Goal: Information Seeking & Learning: Learn about a topic

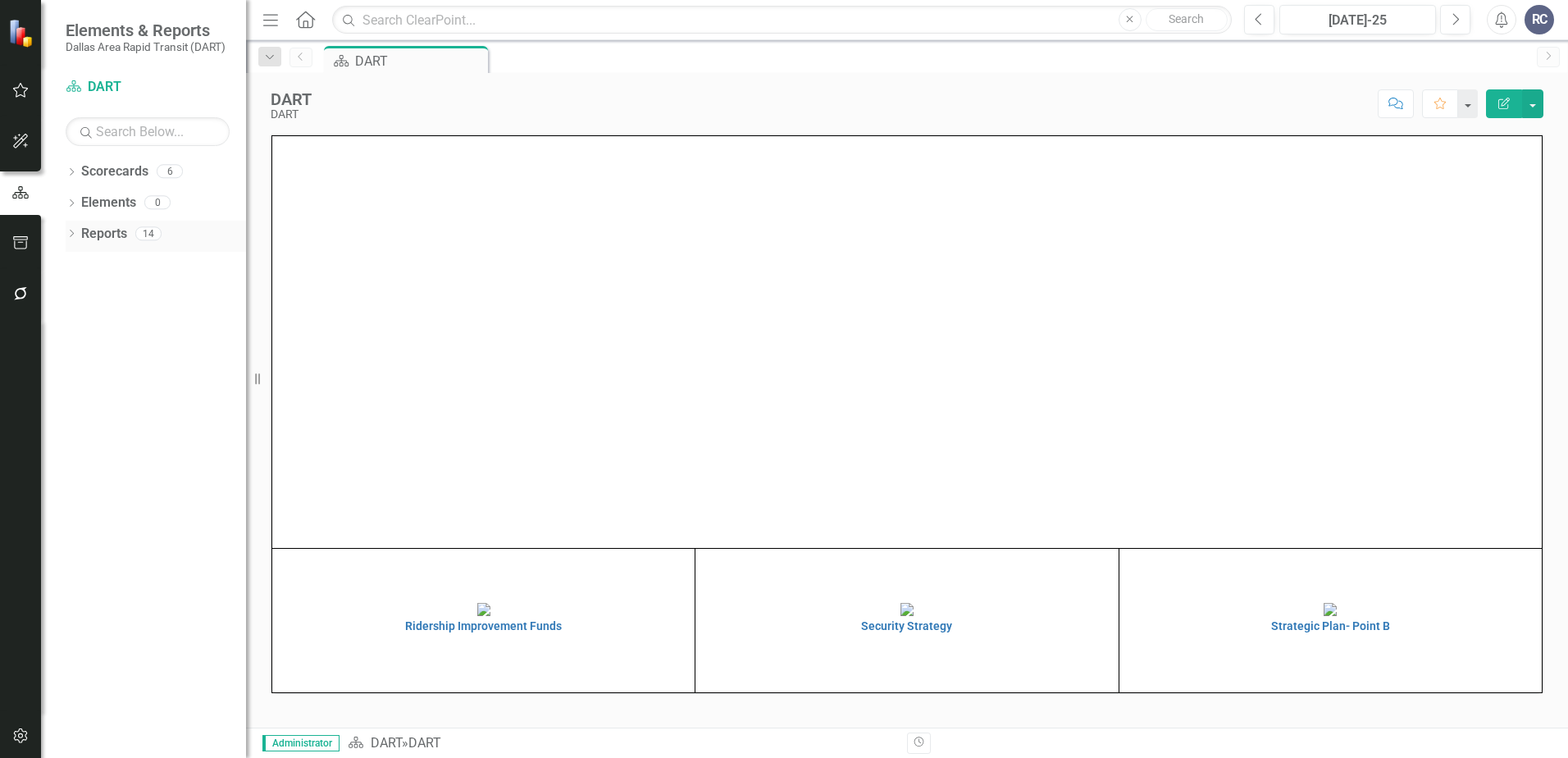
click at [72, 236] on icon "Dropdown" at bounding box center [71, 235] width 11 height 9
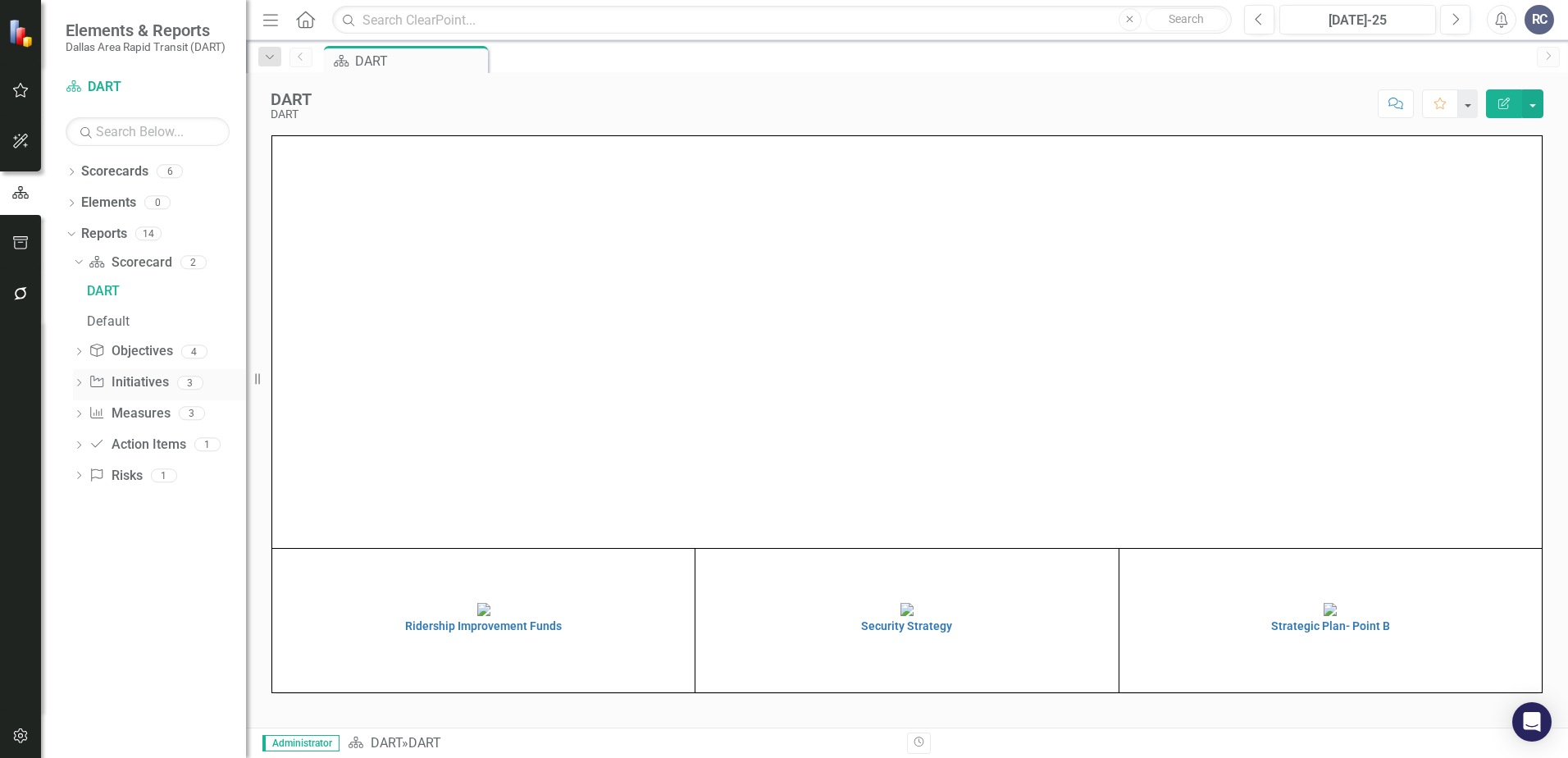
click at [81, 375] on div "Dropdown Initiative Initiatives 3" at bounding box center [159, 385] width 173 height 32
click at [81, 381] on icon "Dropdown" at bounding box center [78, 384] width 11 height 9
click at [80, 171] on div "Dropdown Scorecards 6" at bounding box center [156, 175] width 181 height 32
click at [69, 171] on icon "Dropdown" at bounding box center [71, 174] width 11 height 9
click at [85, 204] on icon "Dropdown" at bounding box center [80, 201] width 12 height 10
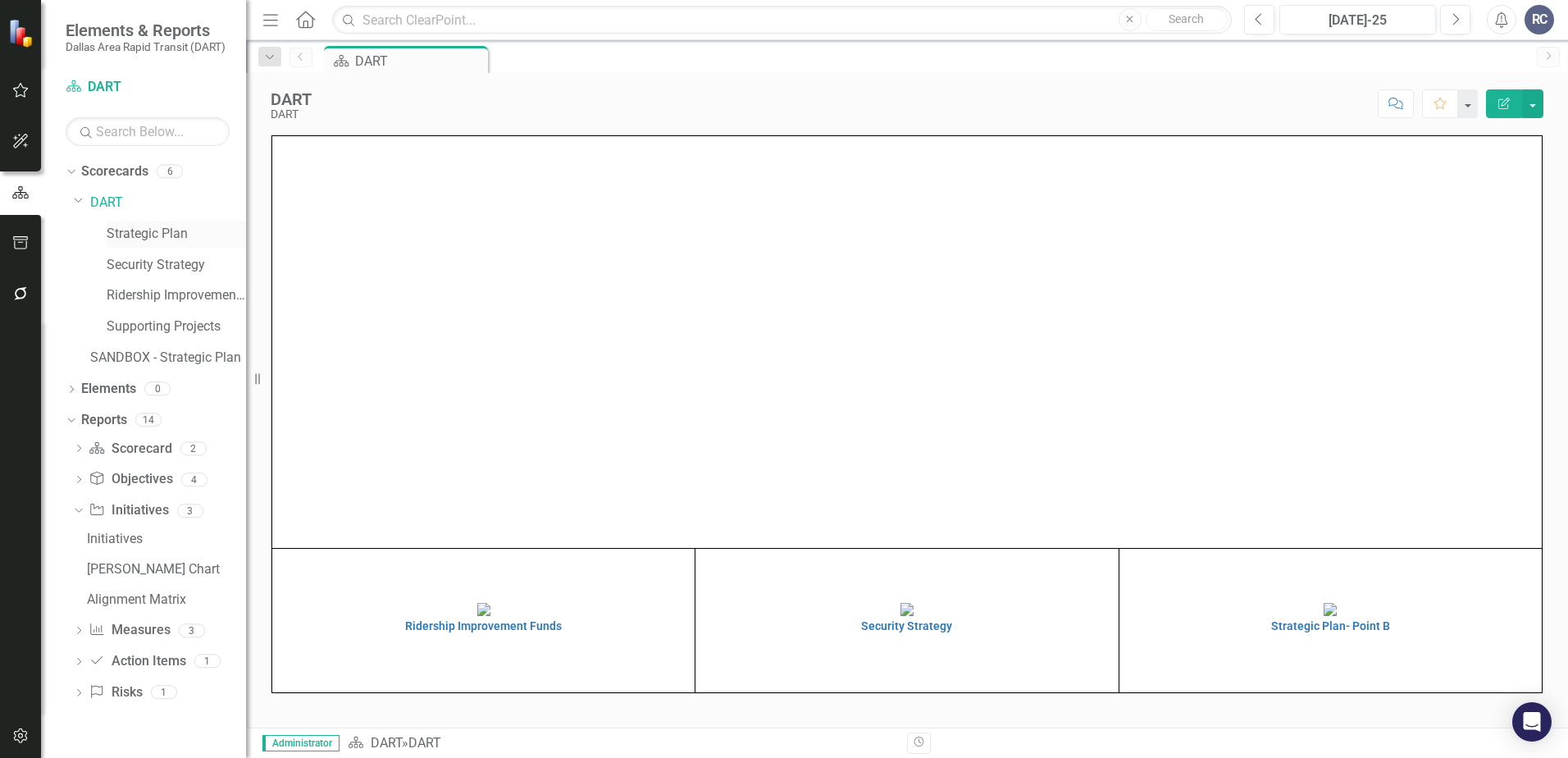
click at [124, 232] on link "Strategic Plan" at bounding box center [176, 234] width 139 height 19
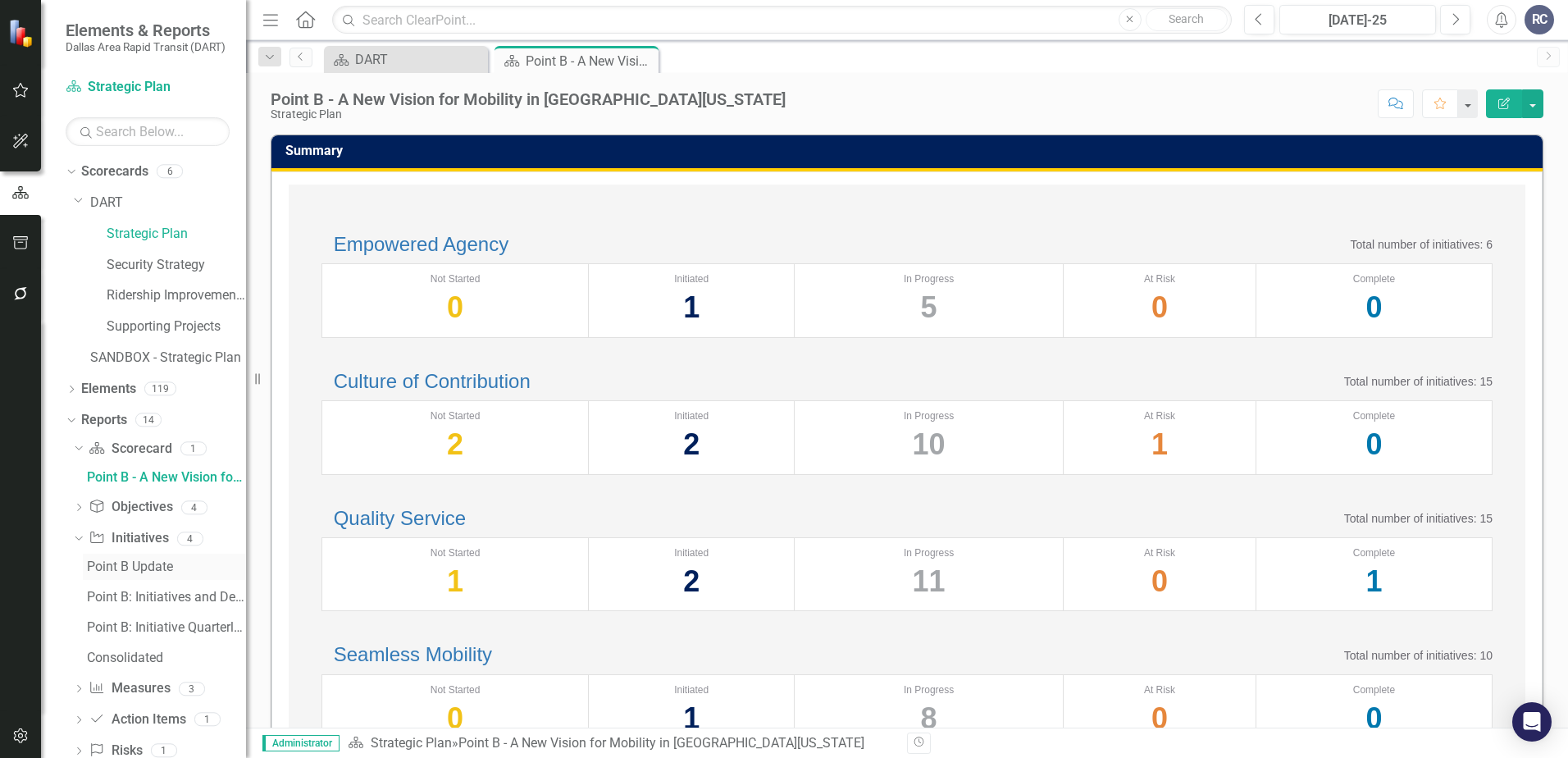
click at [161, 572] on div "Point B Update" at bounding box center [166, 567] width 159 height 15
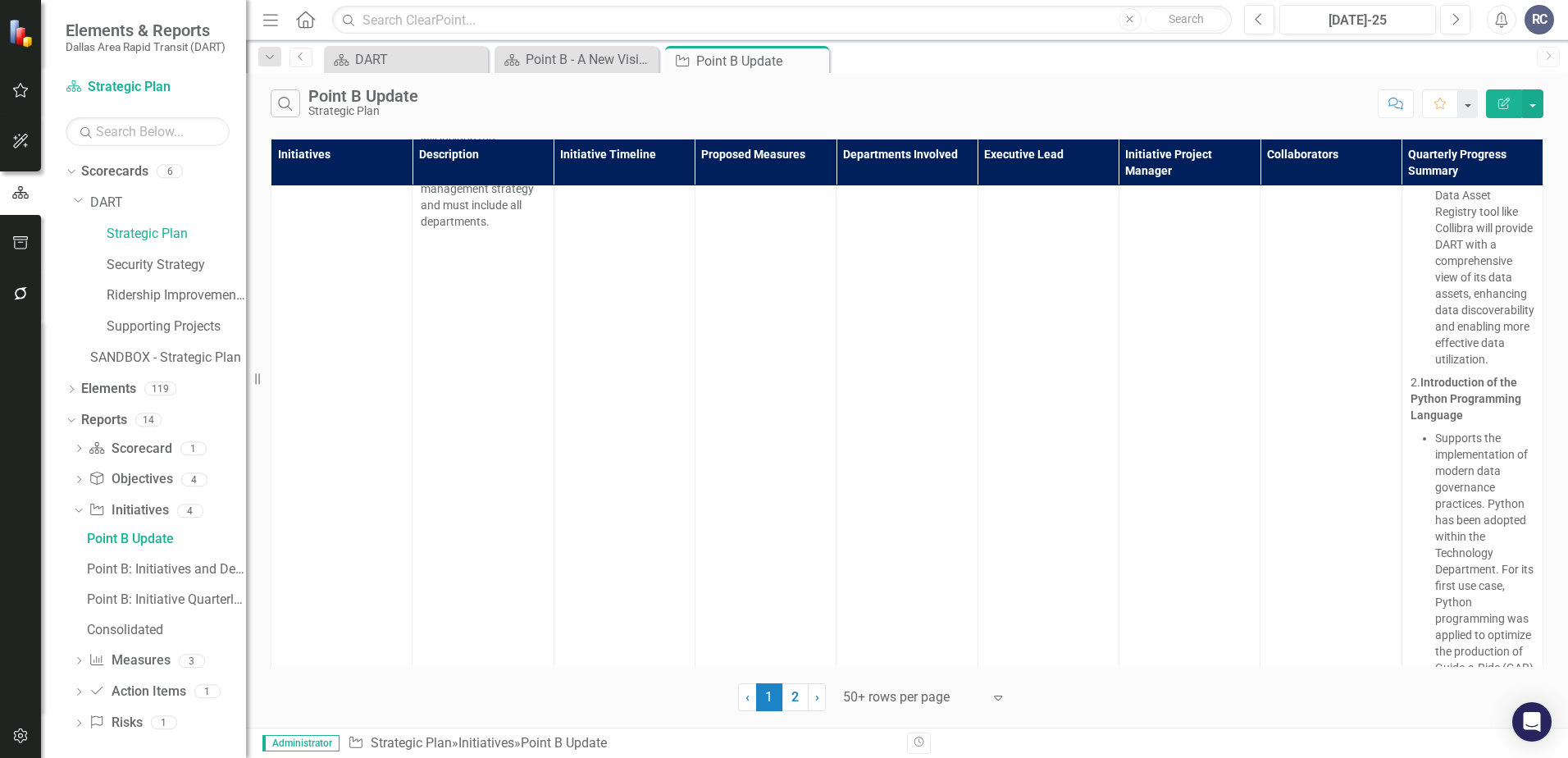
scroll to position [1559, 0]
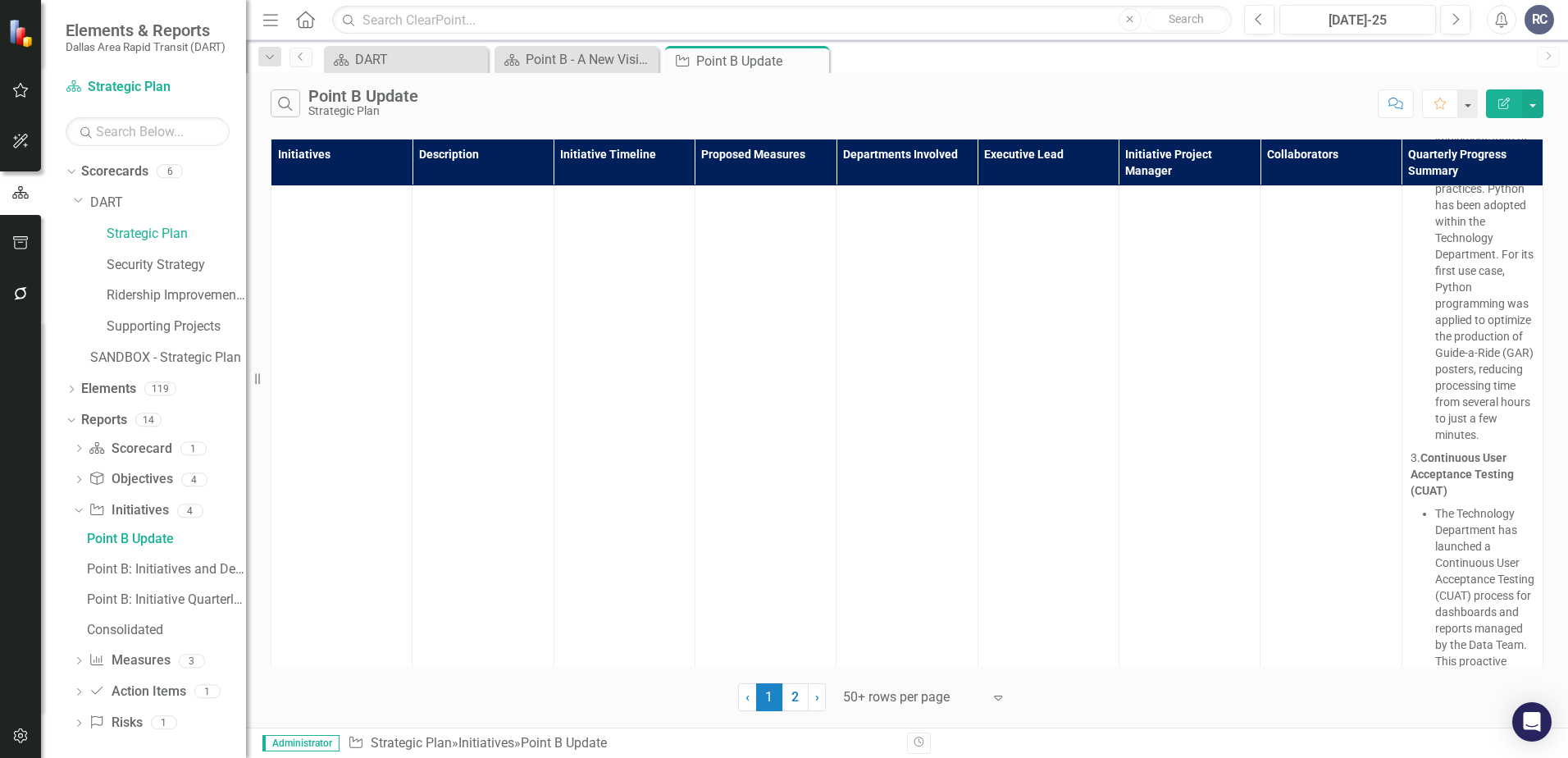
click at [893, 693] on div at bounding box center [912, 697] width 139 height 22
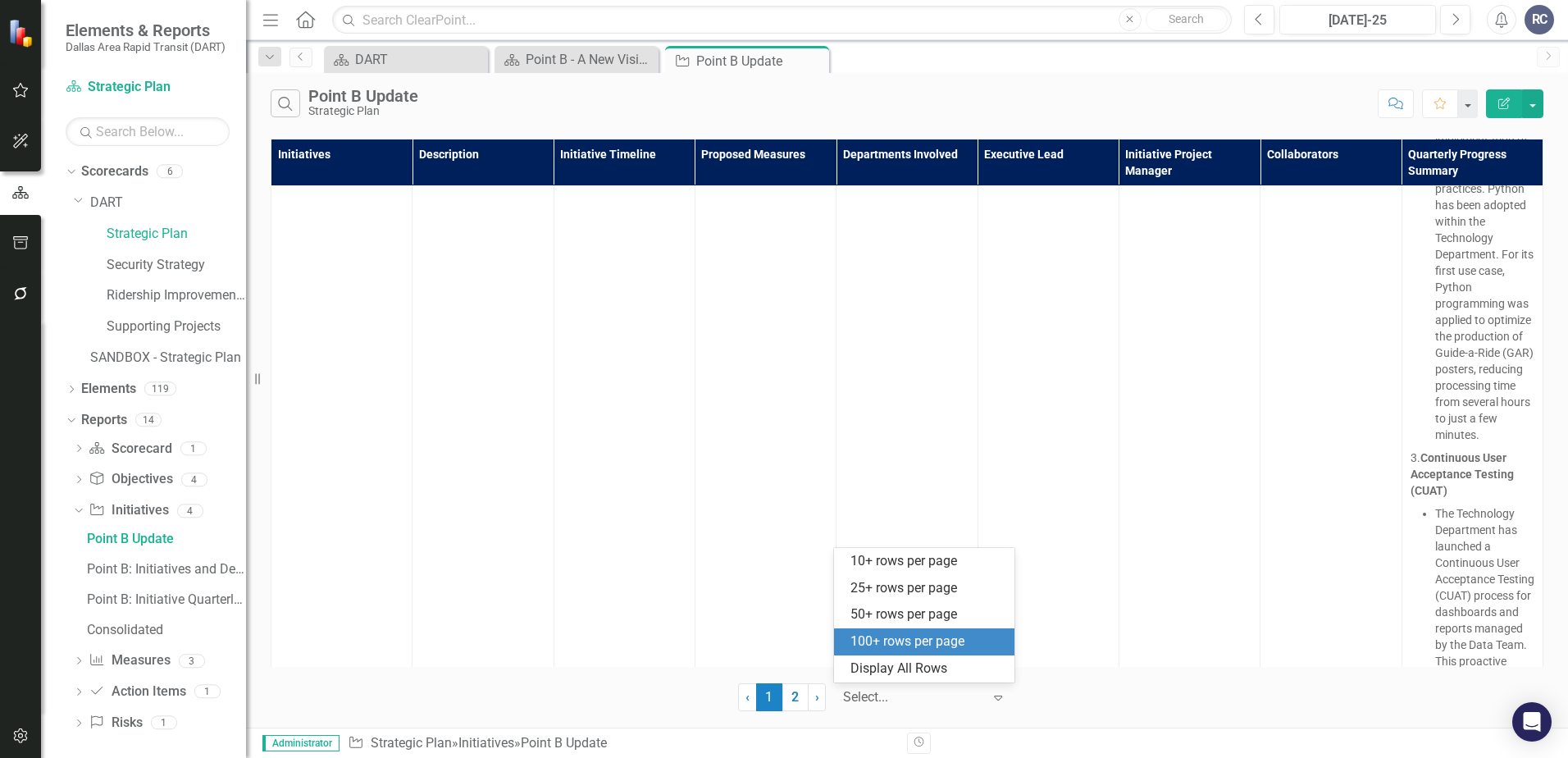
click at [919, 646] on div "100+ rows per page" at bounding box center [928, 642] width 154 height 19
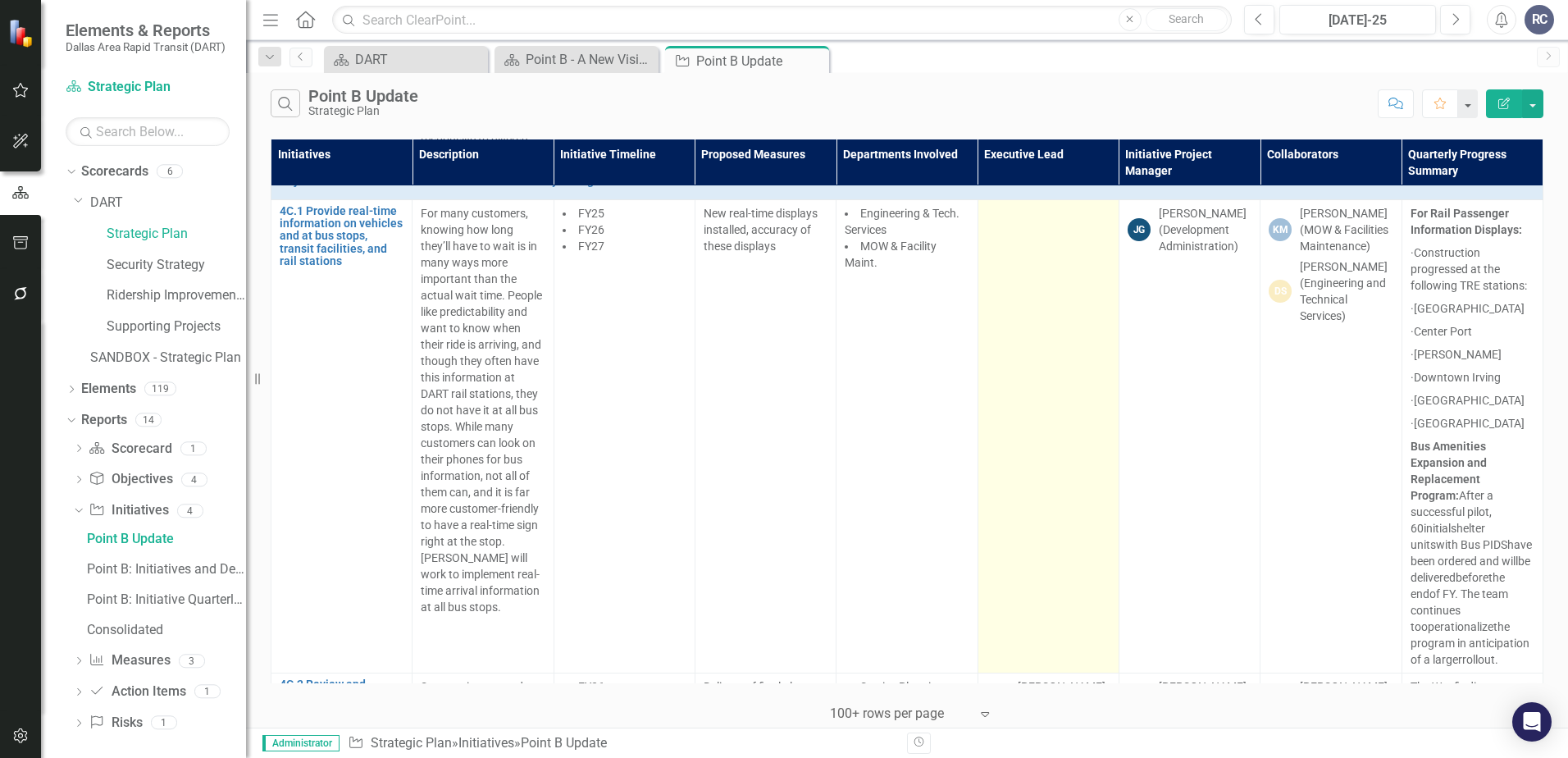
scroll to position [24066, 0]
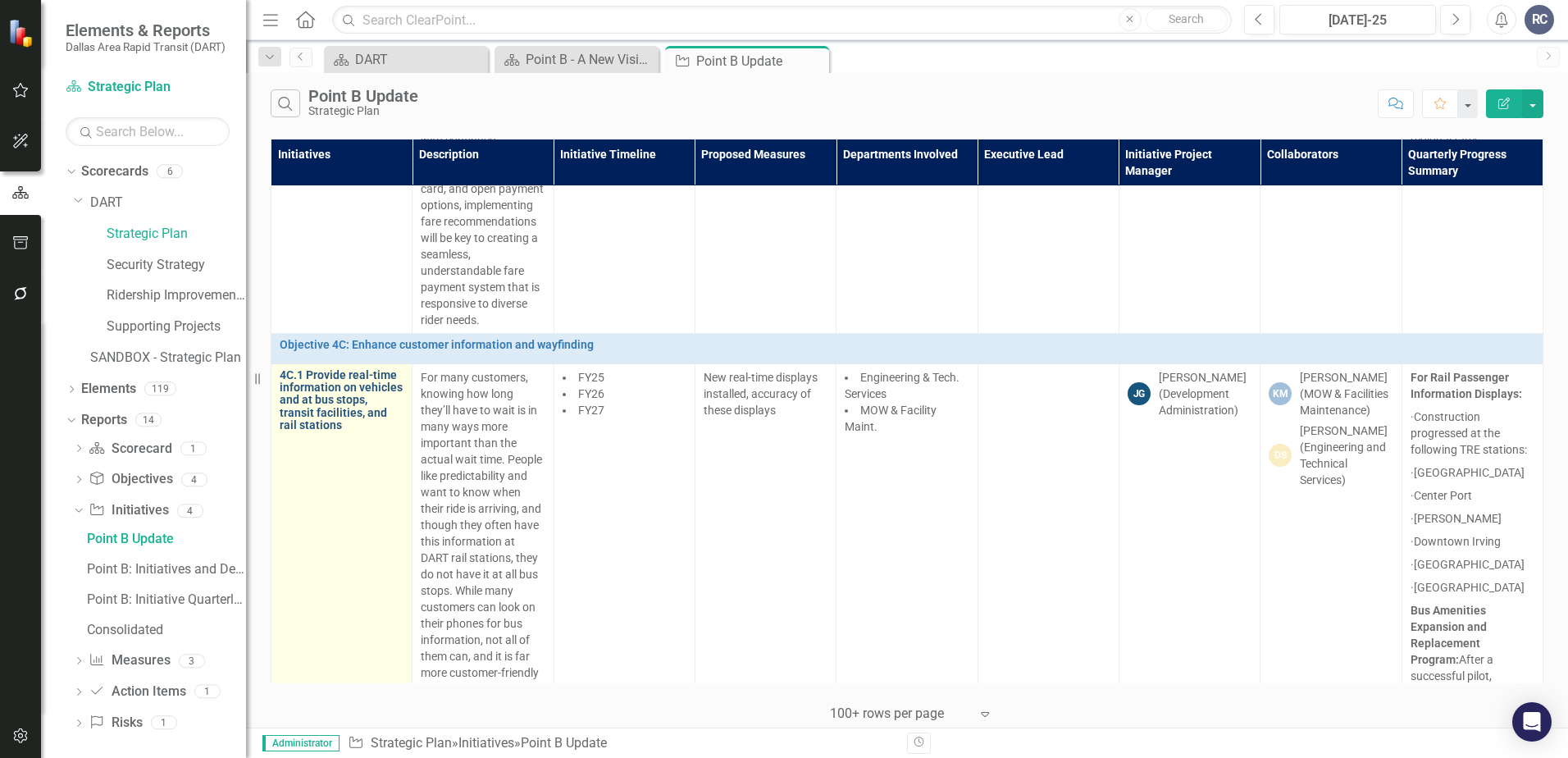
click at [351, 400] on link "4C.1 Provide real-time information on vehicles and at bus stops, transit facili…" at bounding box center [341, 401] width 124 height 63
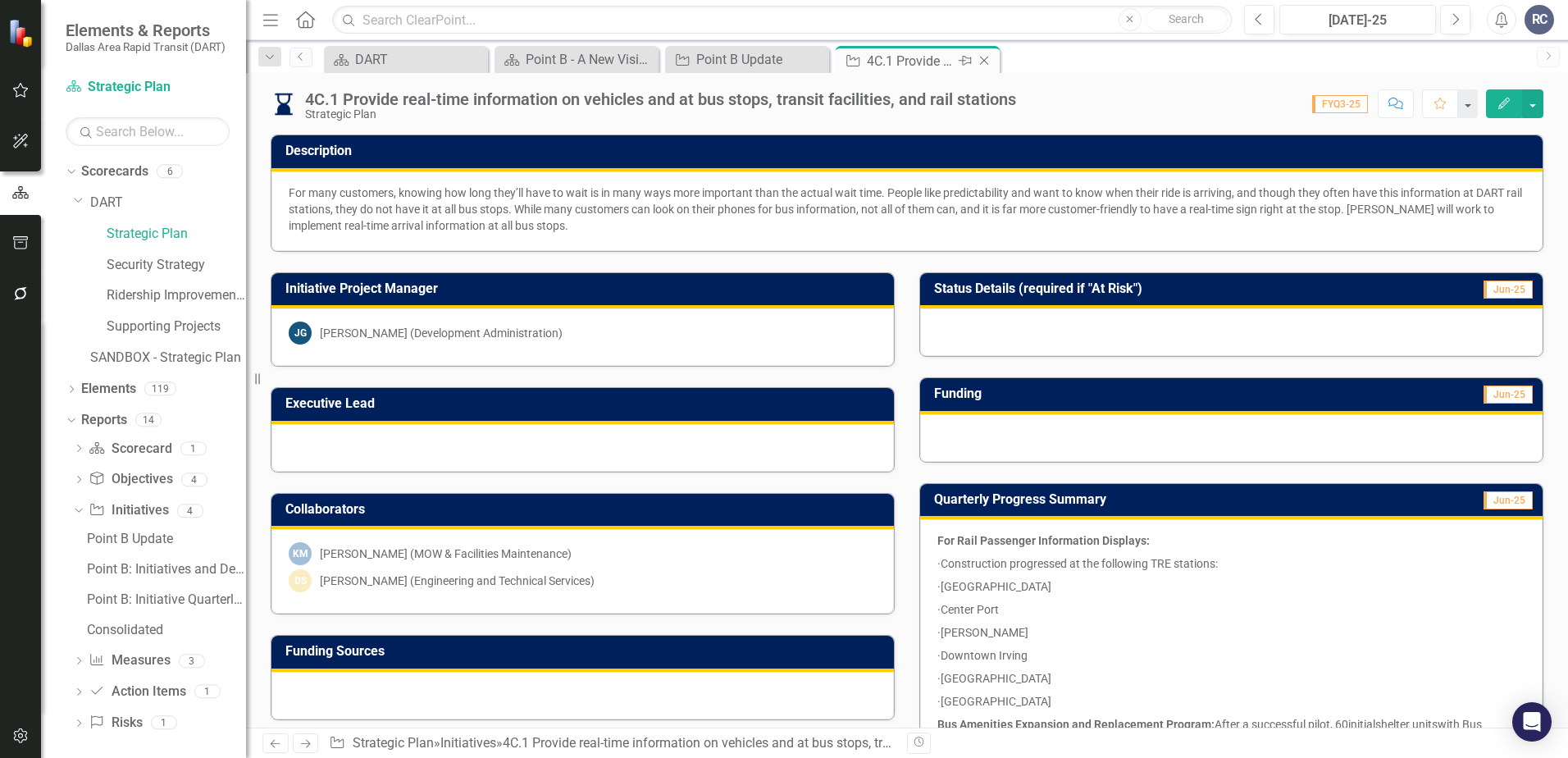
click at [987, 67] on icon "Close" at bounding box center [984, 61] width 17 height 13
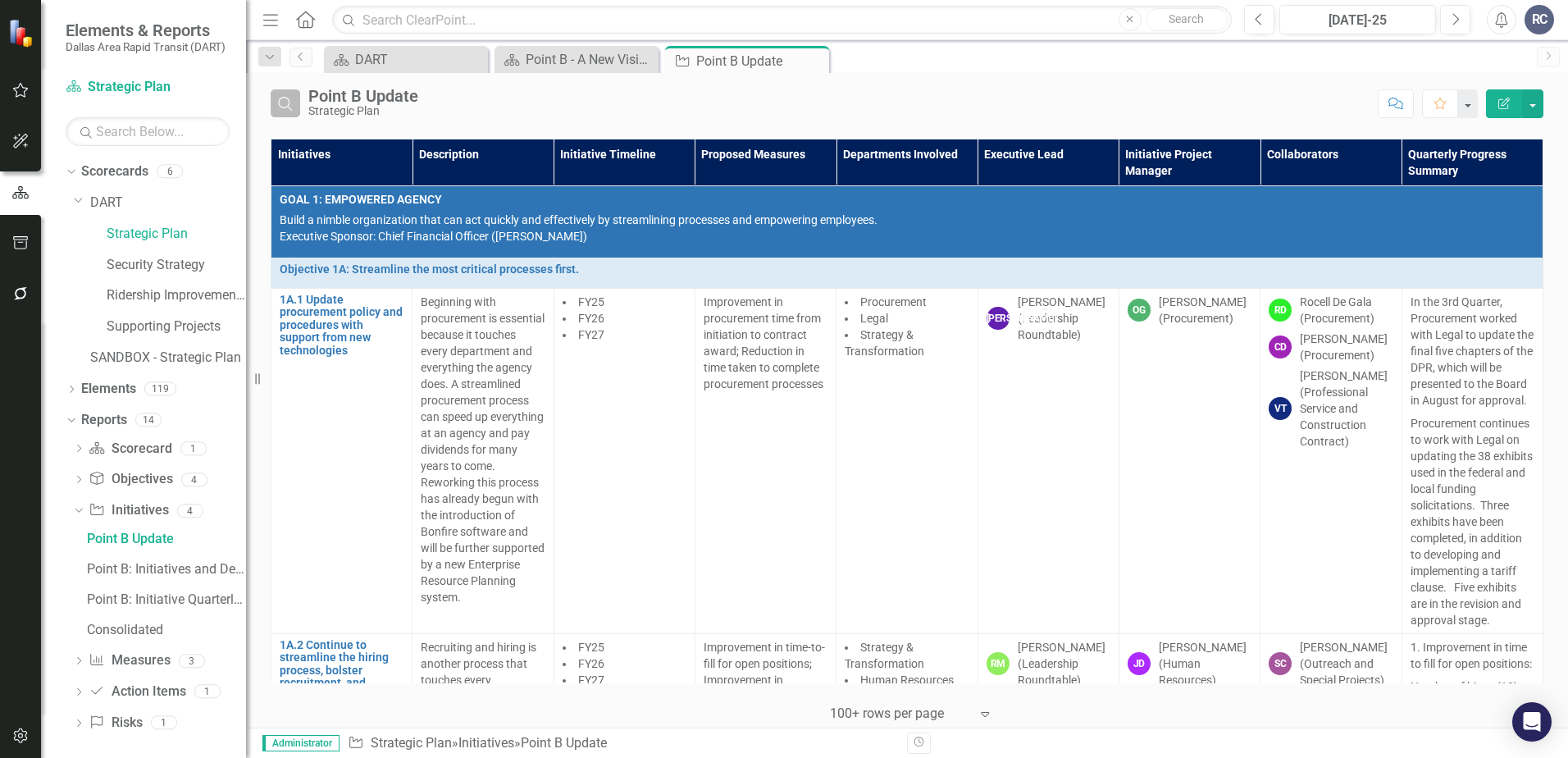
click at [287, 97] on icon "button" at bounding box center [285, 104] width 14 height 14
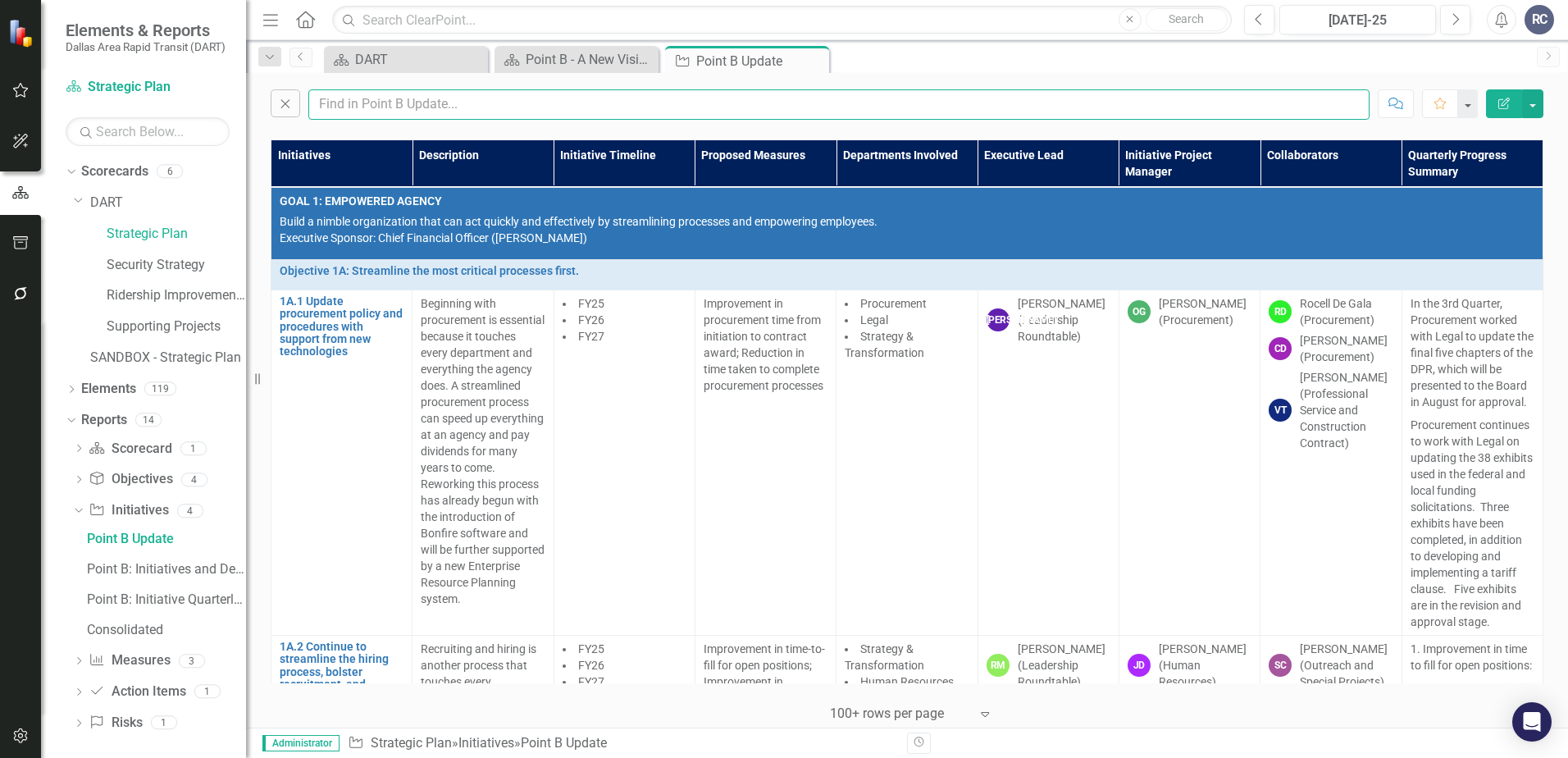
click at [354, 111] on input "text" at bounding box center [839, 104] width 1061 height 31
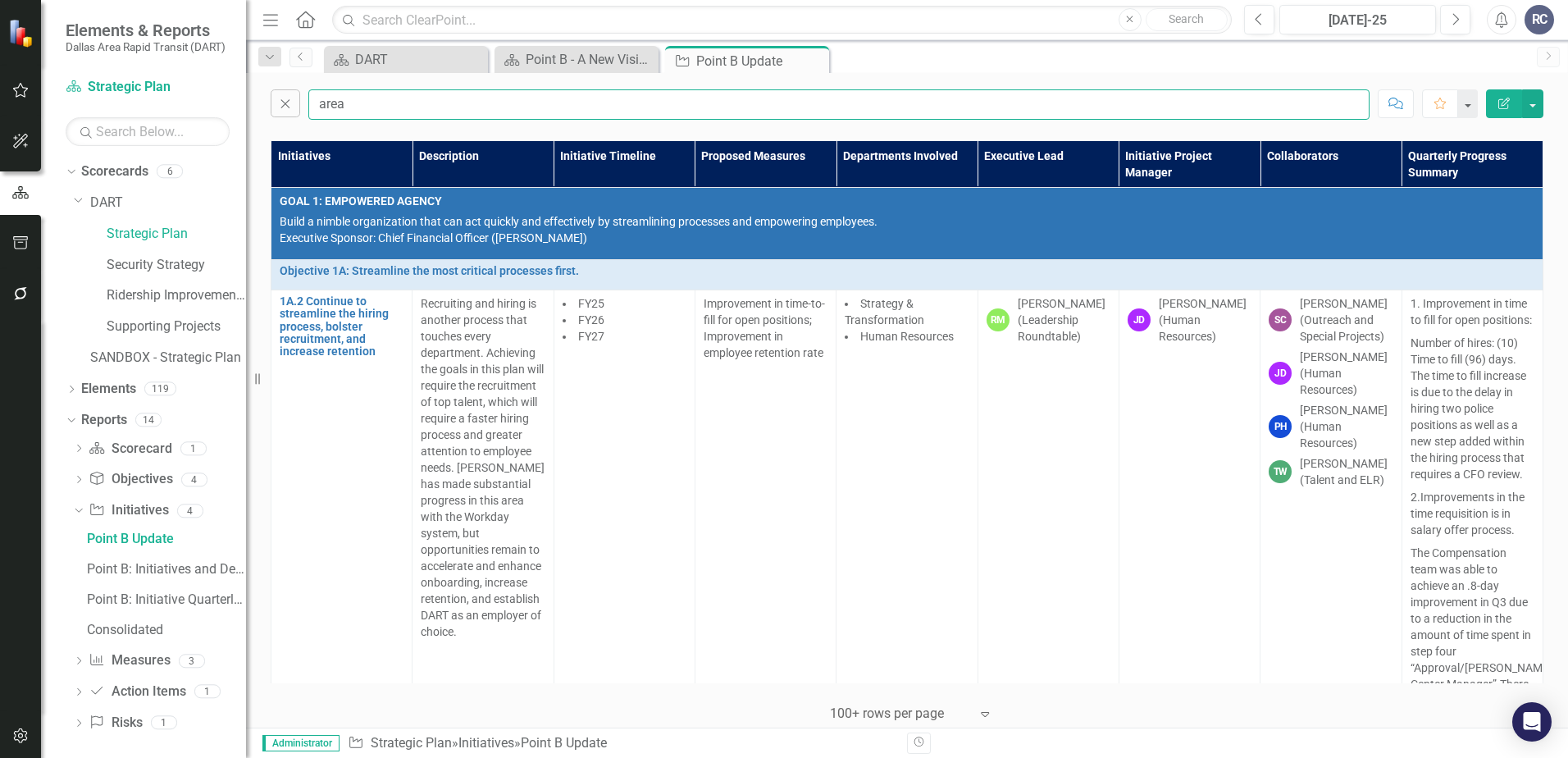
type input "Area Plan"
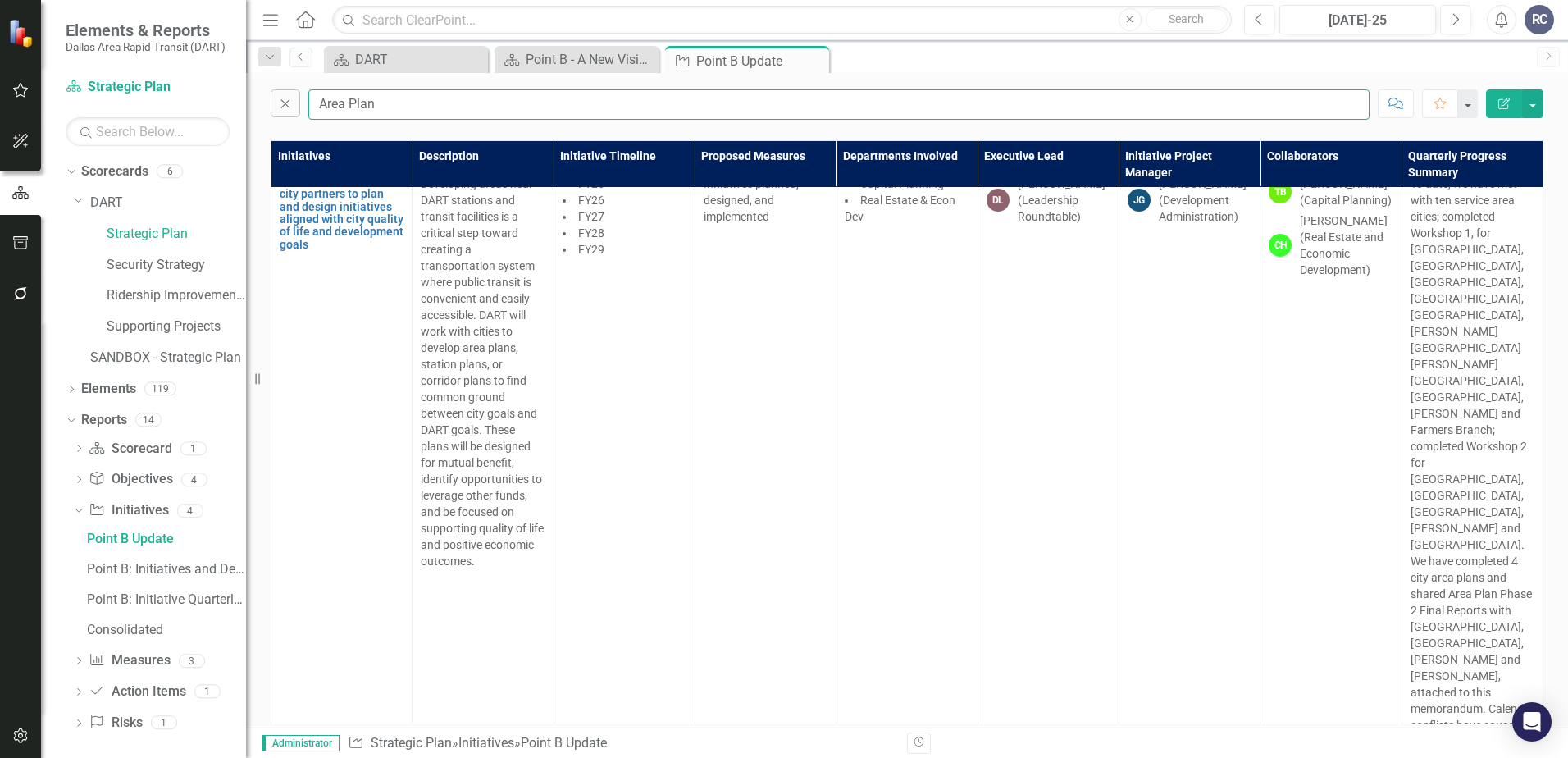
scroll to position [118, 0]
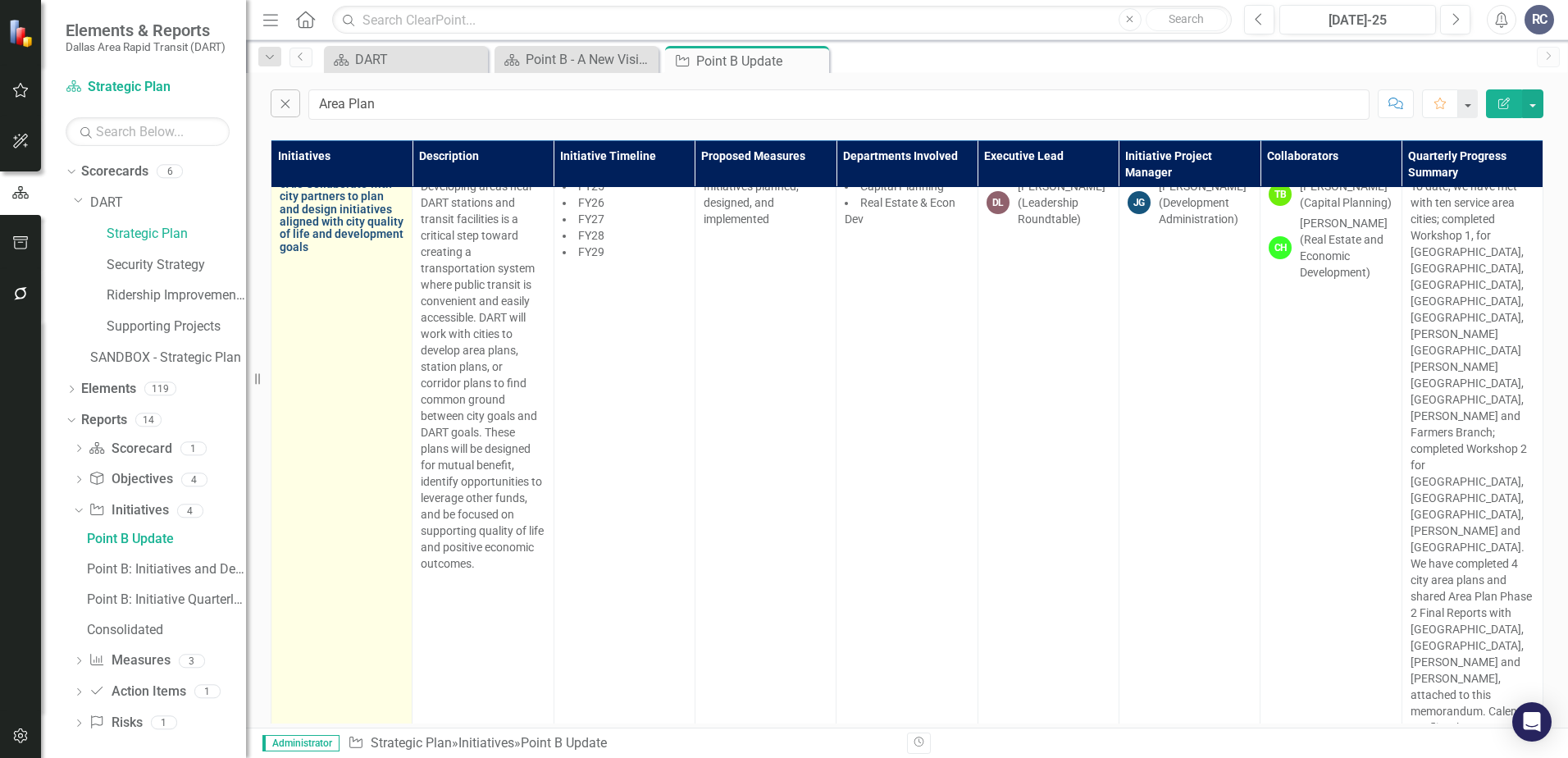
click at [346, 210] on link "5A.3 Collaborate with city partners to plan and design initiatives aligned with…" at bounding box center [341, 216] width 124 height 75
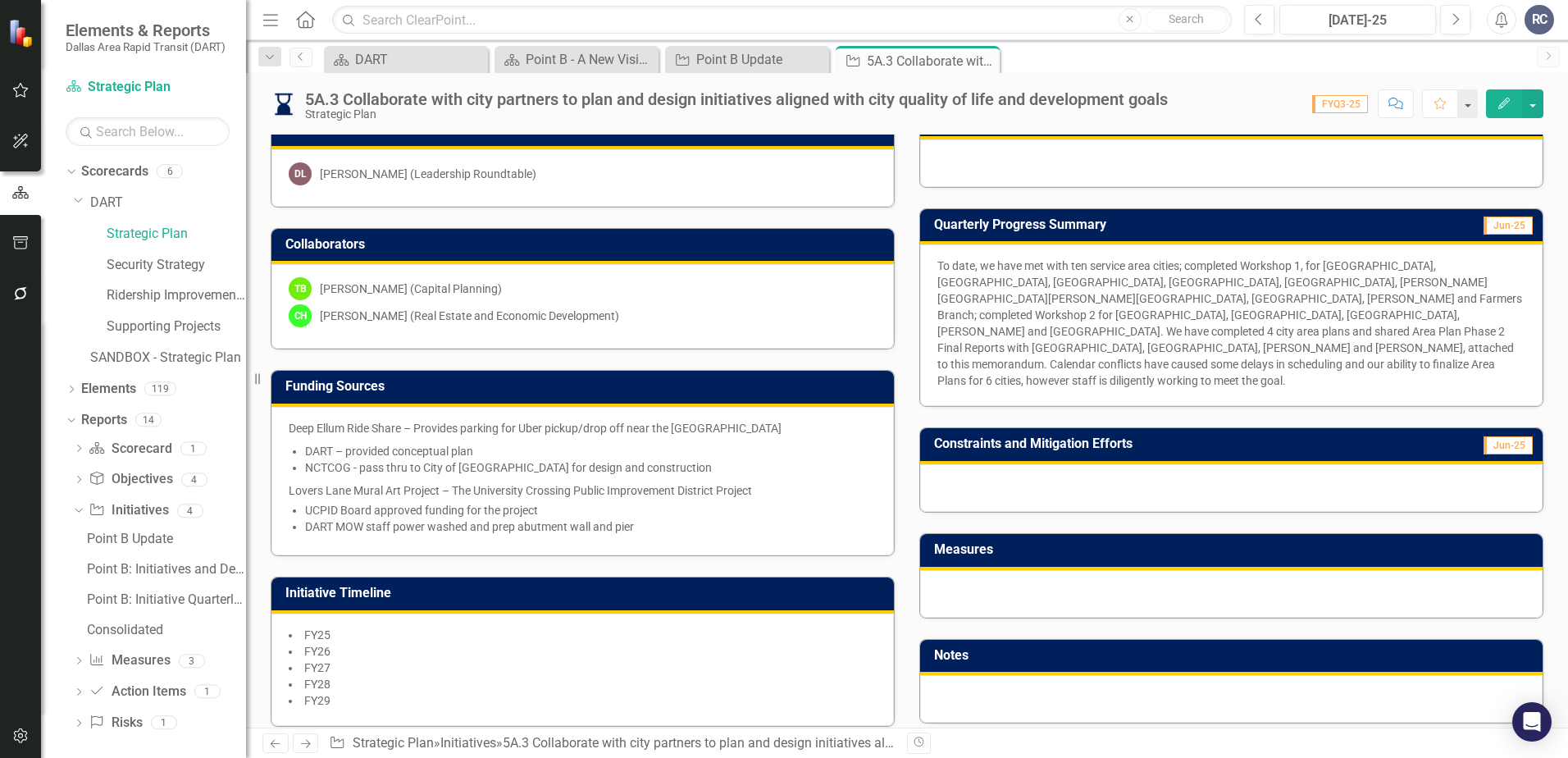
scroll to position [617, 0]
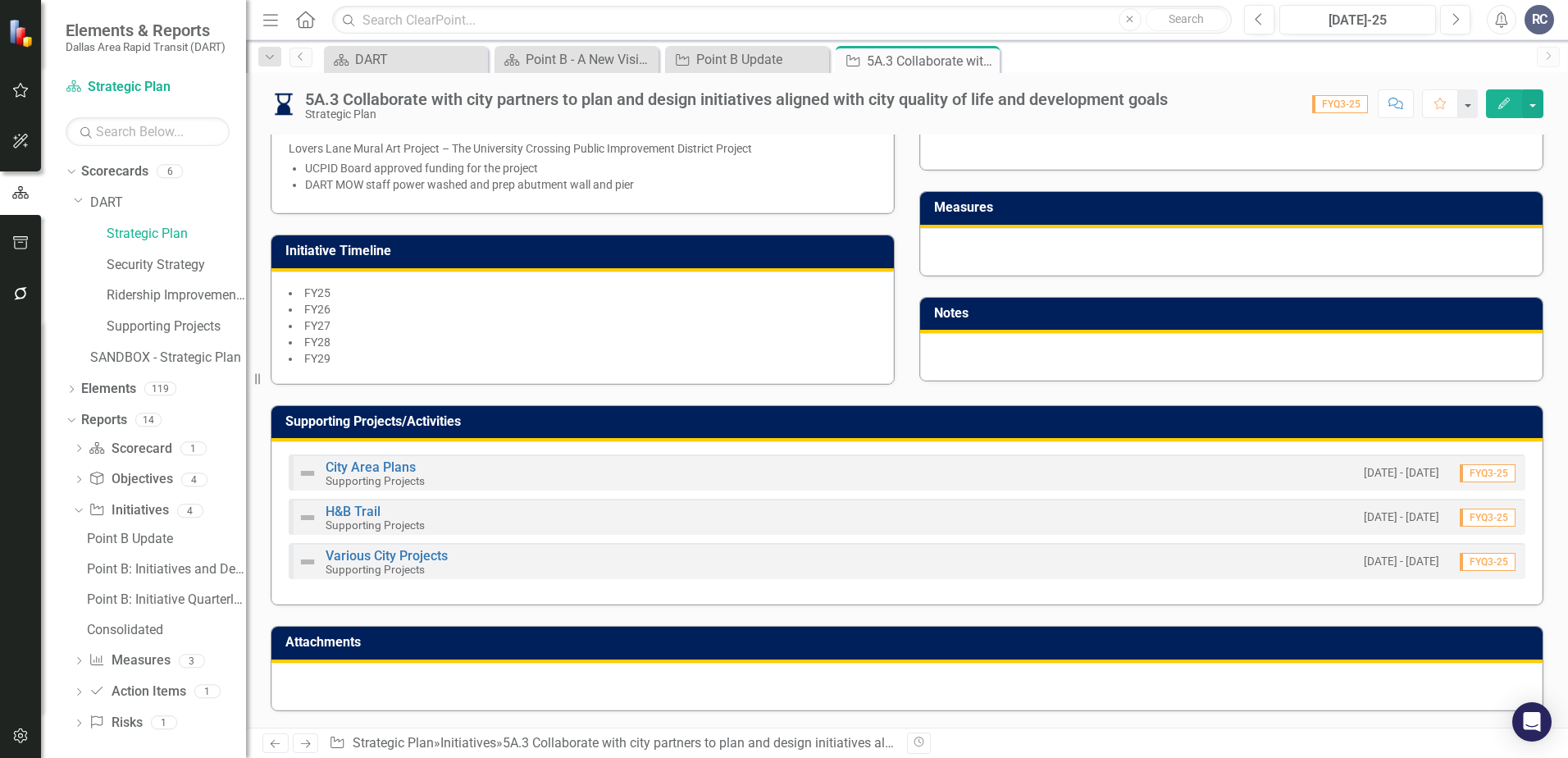
click at [348, 676] on div at bounding box center [908, 687] width 1272 height 47
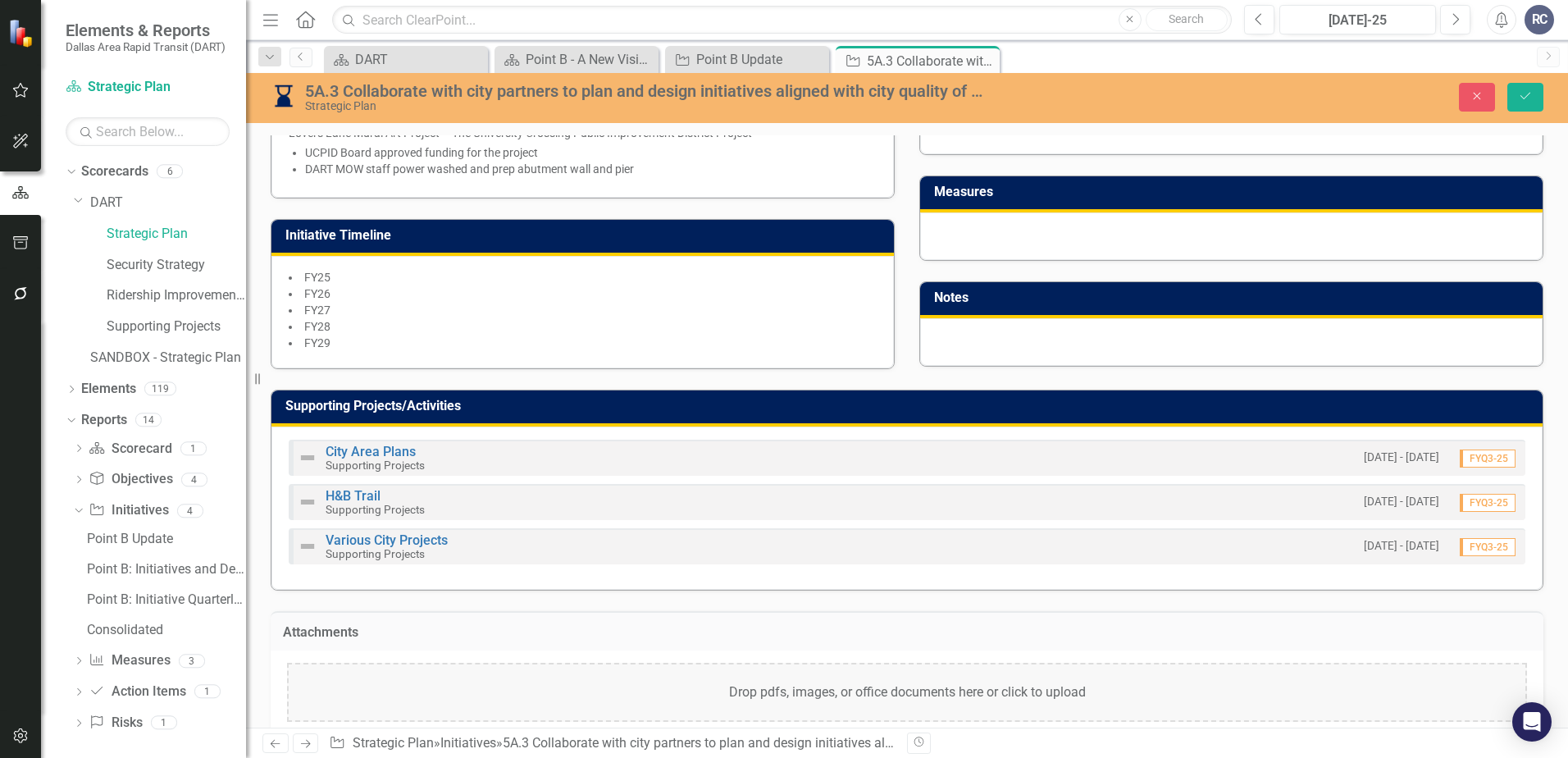
click at [721, 722] on div "Drop pdfs, images, or office documents here or click to upload" at bounding box center [907, 692] width 1240 height 59
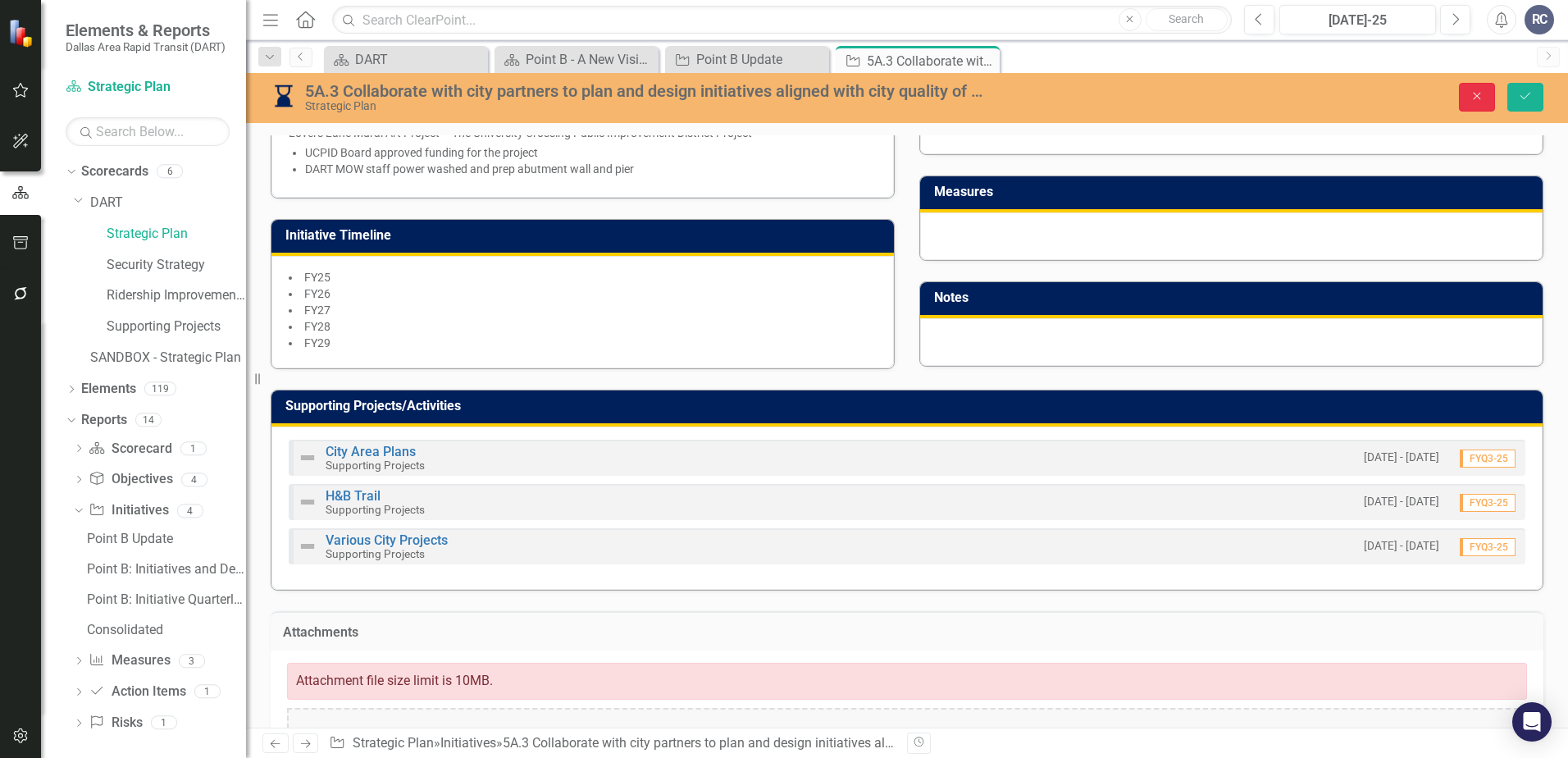
click at [1358, 96] on icon "Close" at bounding box center [1477, 96] width 15 height 11
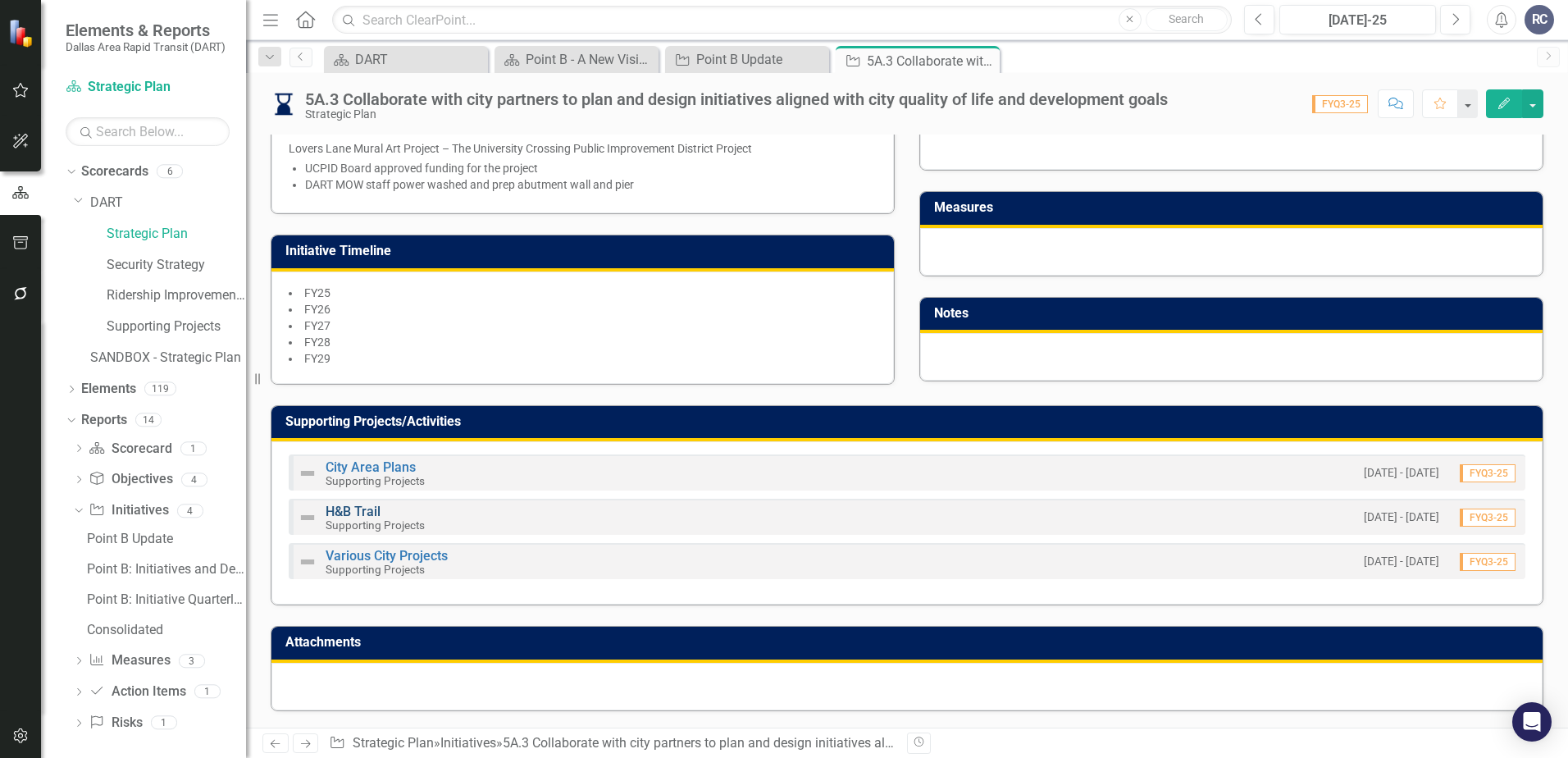
click at [366, 508] on link "H&B Trail" at bounding box center [353, 511] width 55 height 16
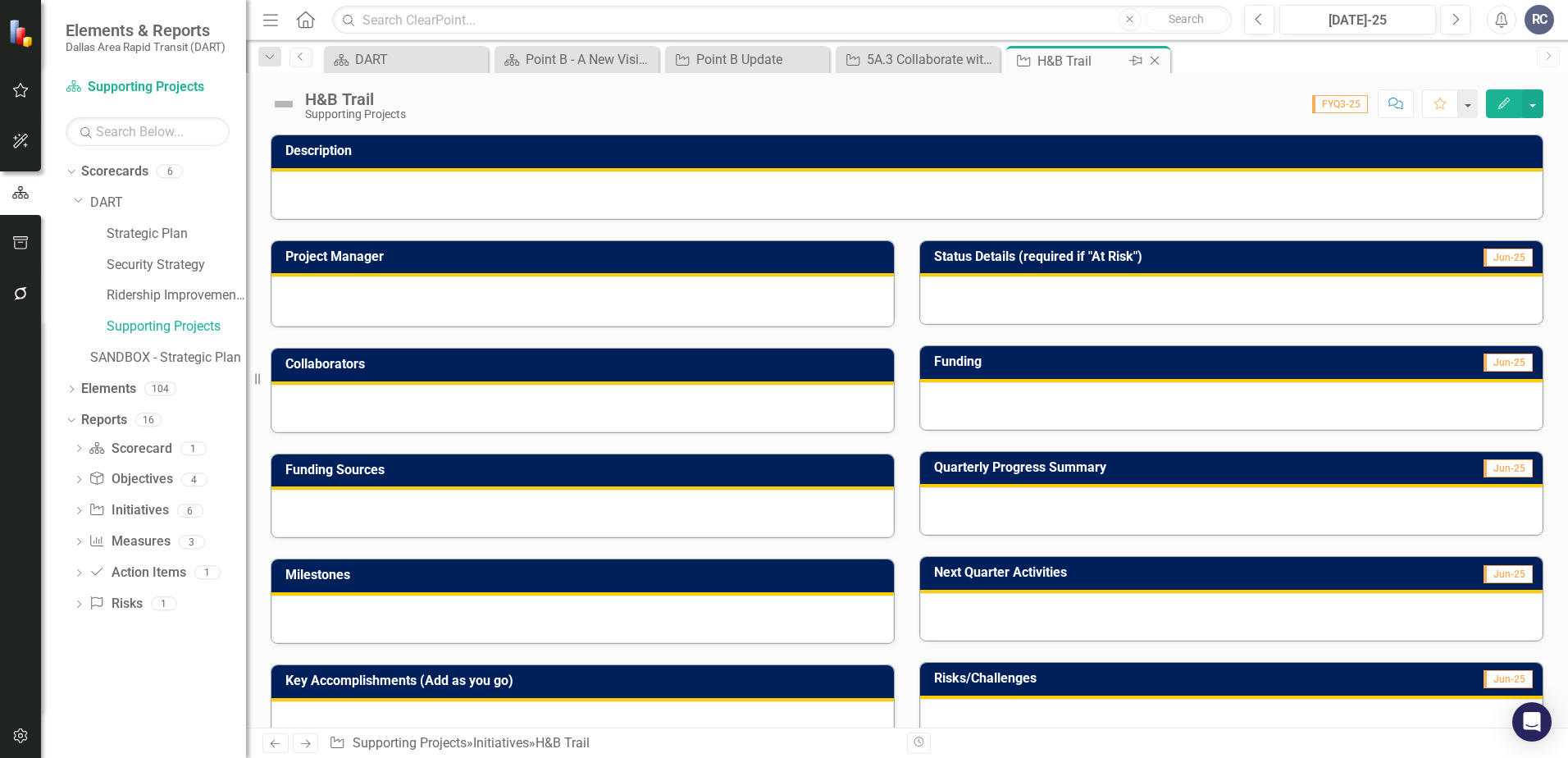
click at [1157, 60] on icon "Close" at bounding box center [1155, 61] width 17 height 13
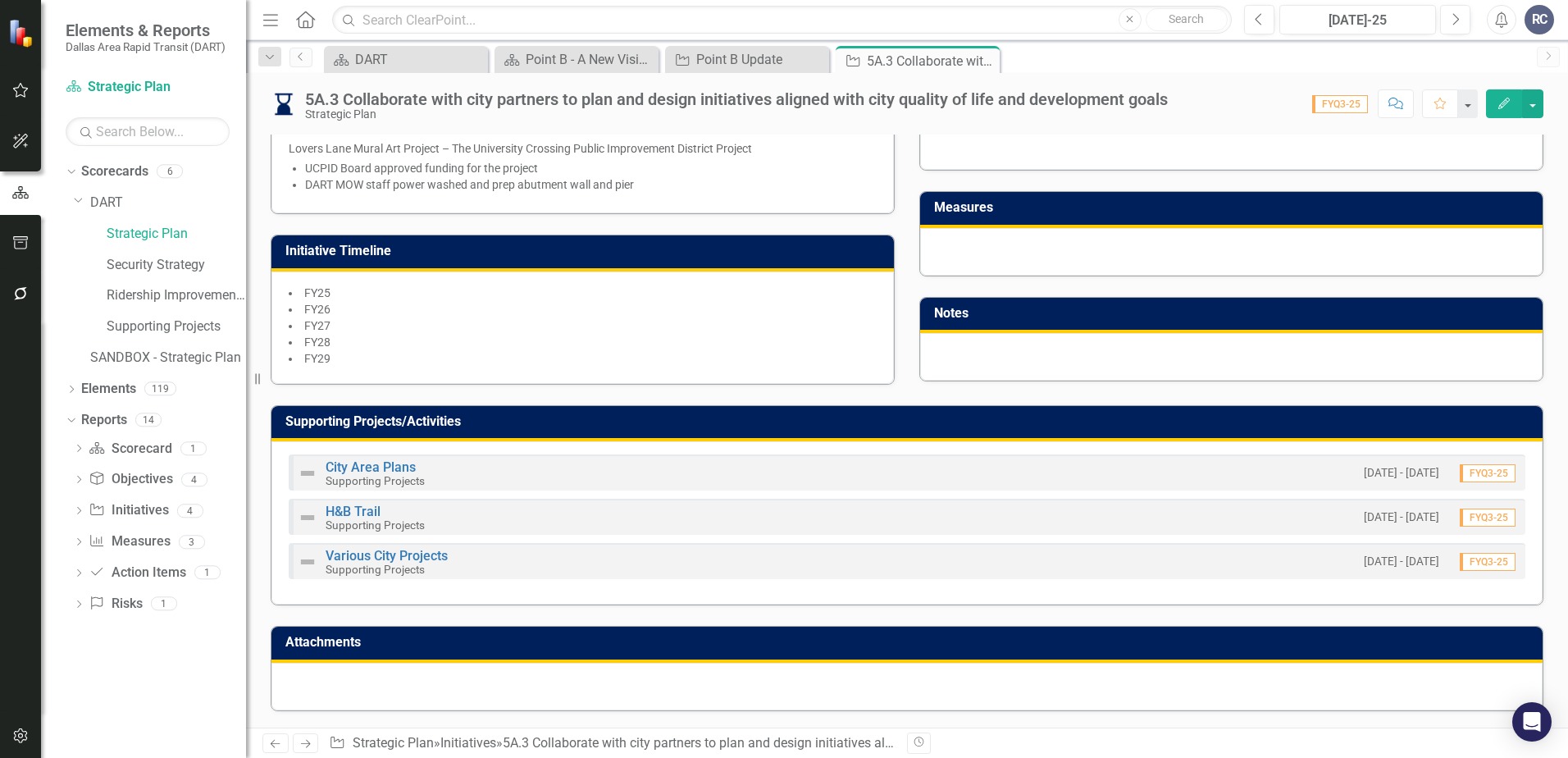
scroll to position [617, 0]
click at [346, 469] on link "City Area Plans" at bounding box center [370, 468] width 90 height 16
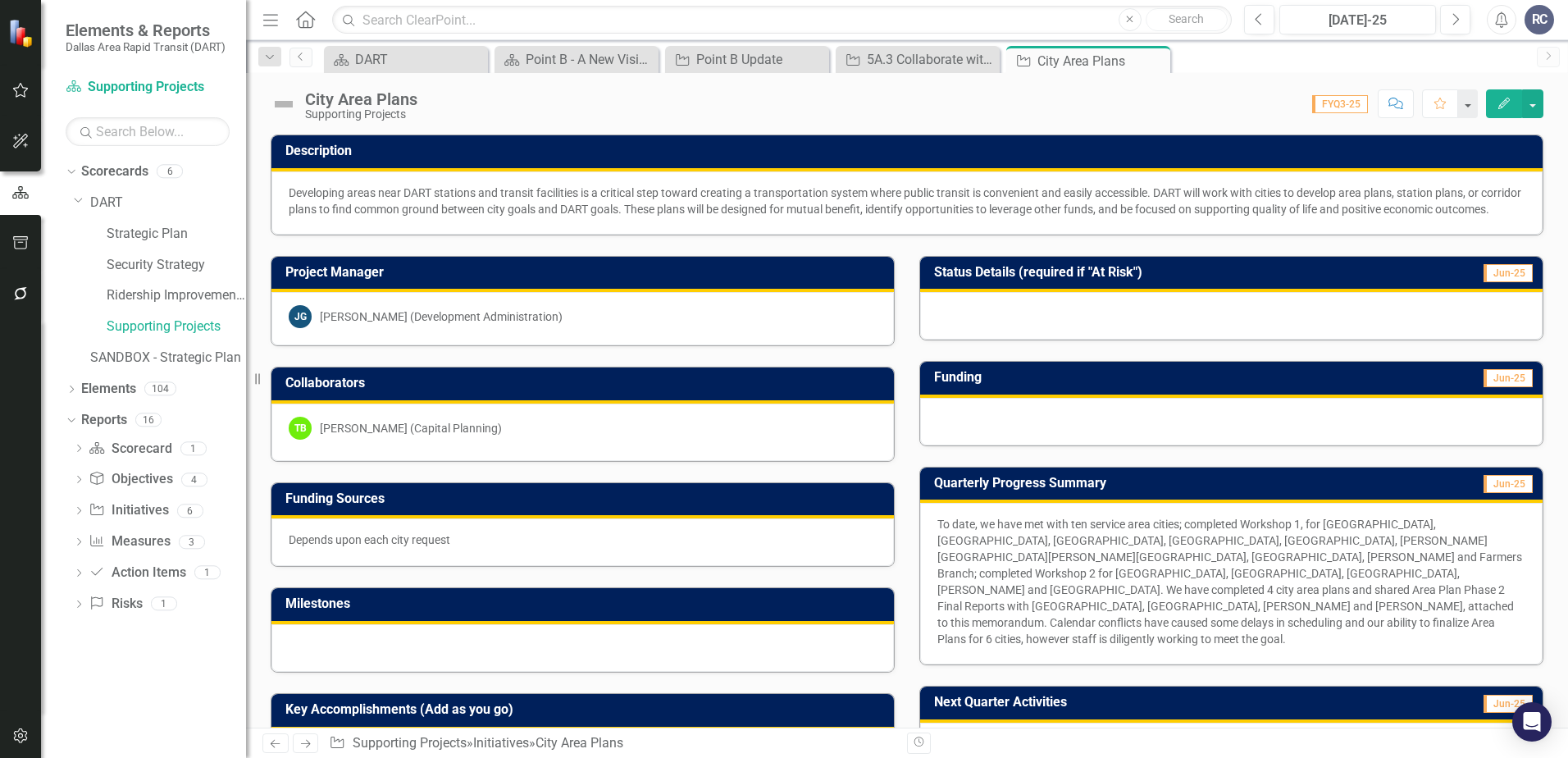
click at [723, 261] on div "Project Manager [PERSON_NAME] (Development Administration)" at bounding box center [583, 290] width 649 height 111
click at [1158, 61] on icon "Close" at bounding box center [1155, 61] width 17 height 13
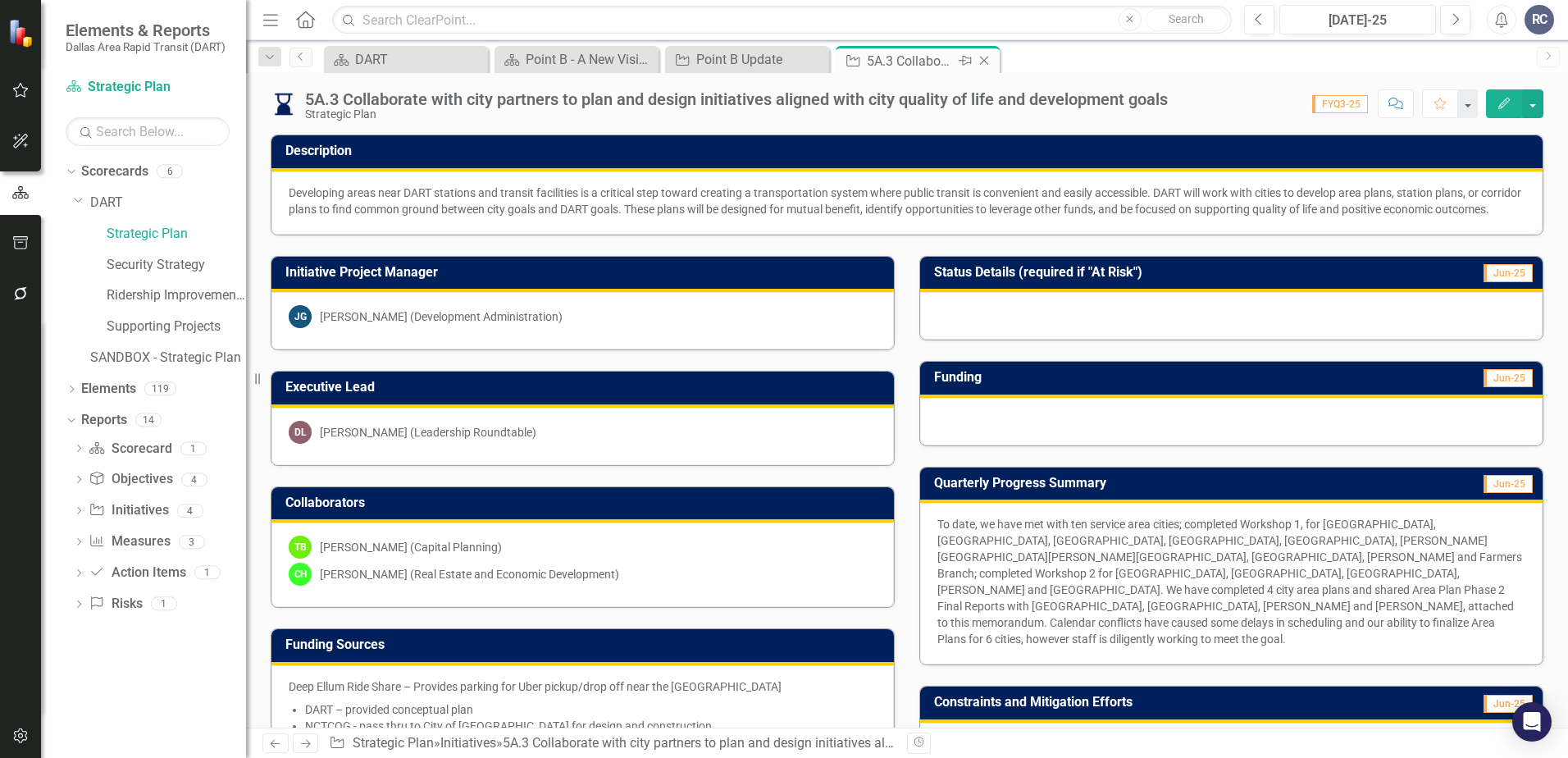
click at [982, 61] on icon "Close" at bounding box center [984, 61] width 17 height 13
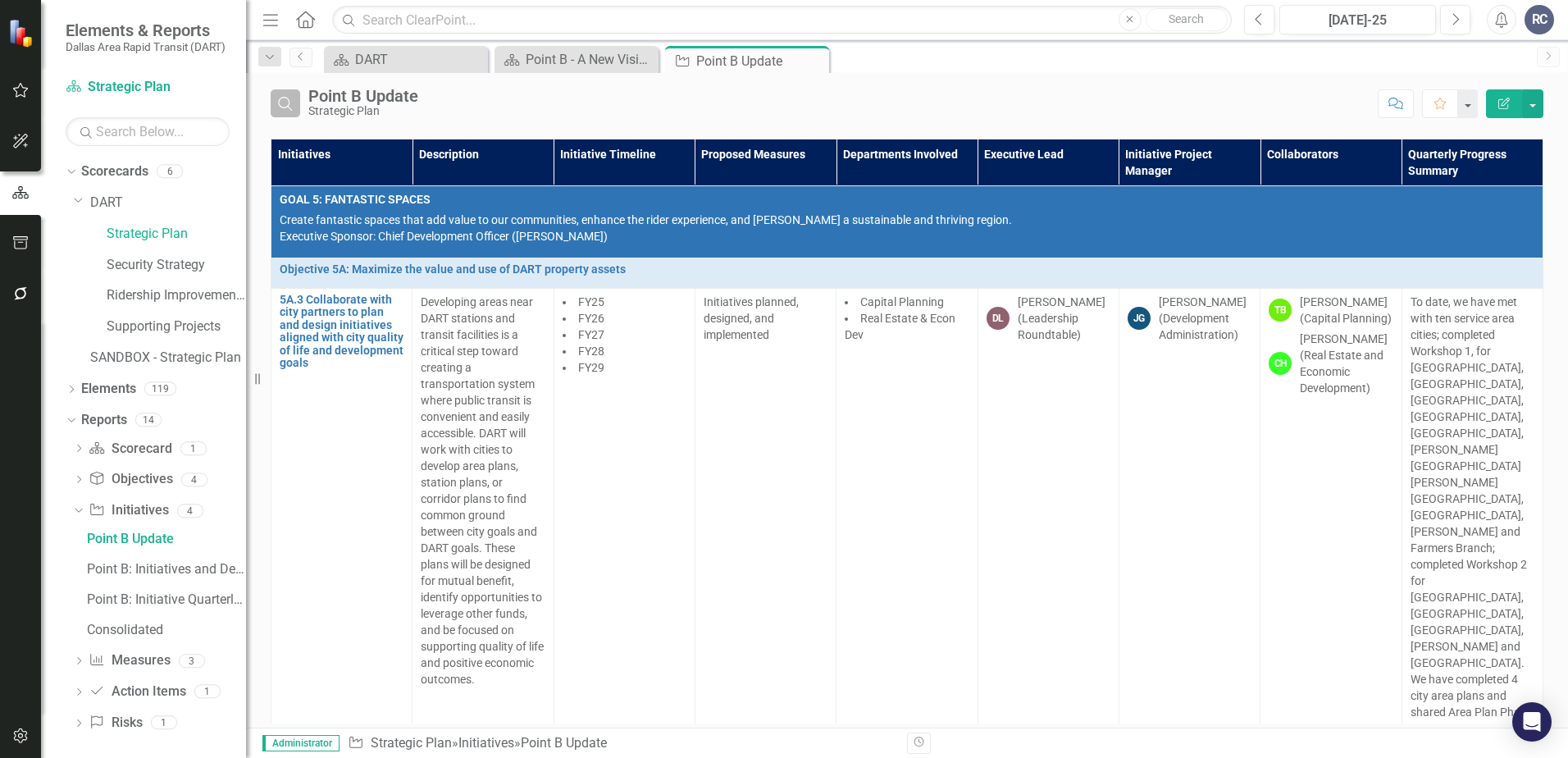
click at [292, 101] on icon "Search" at bounding box center [285, 103] width 18 height 15
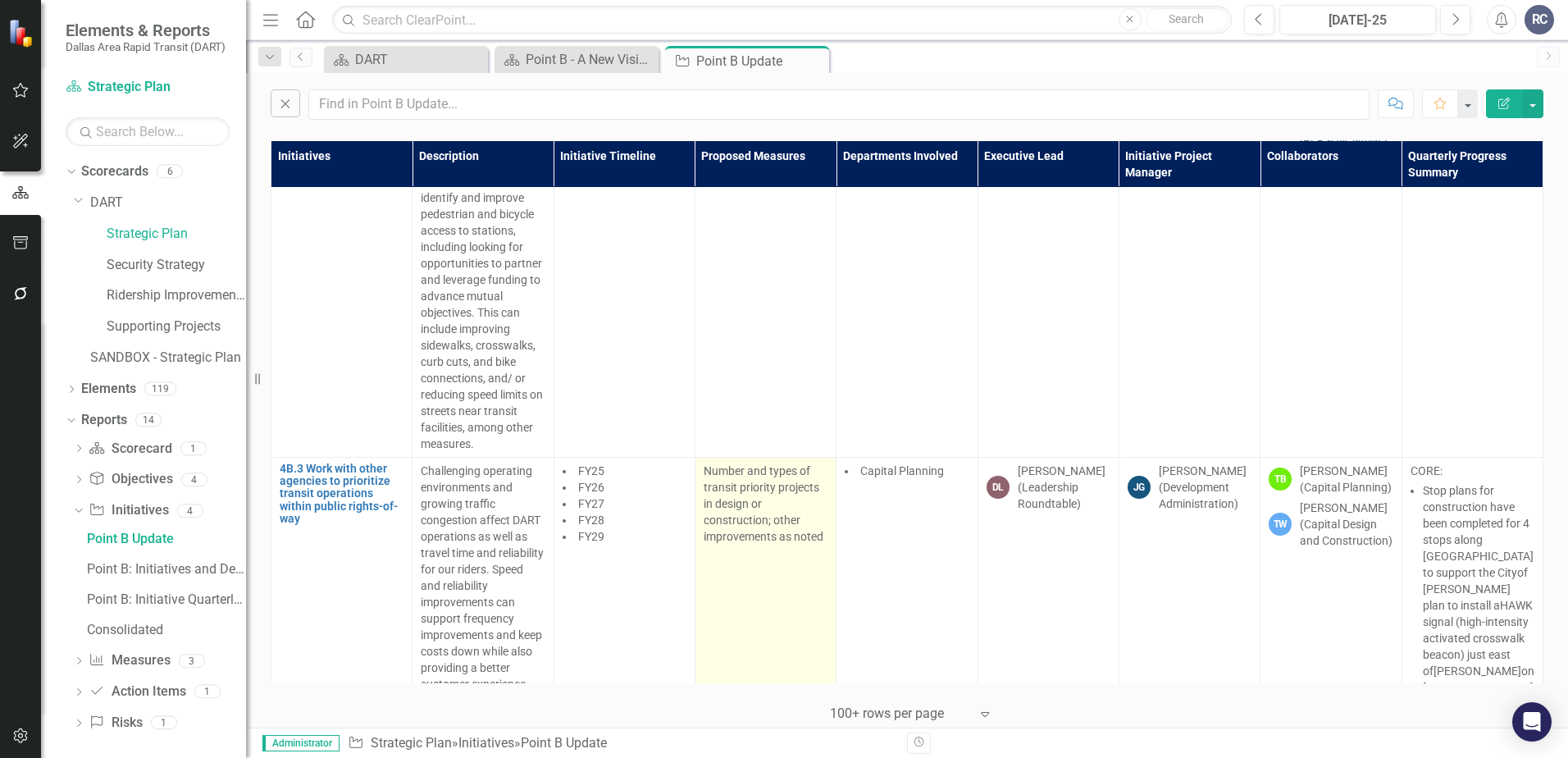
scroll to position [23150, 0]
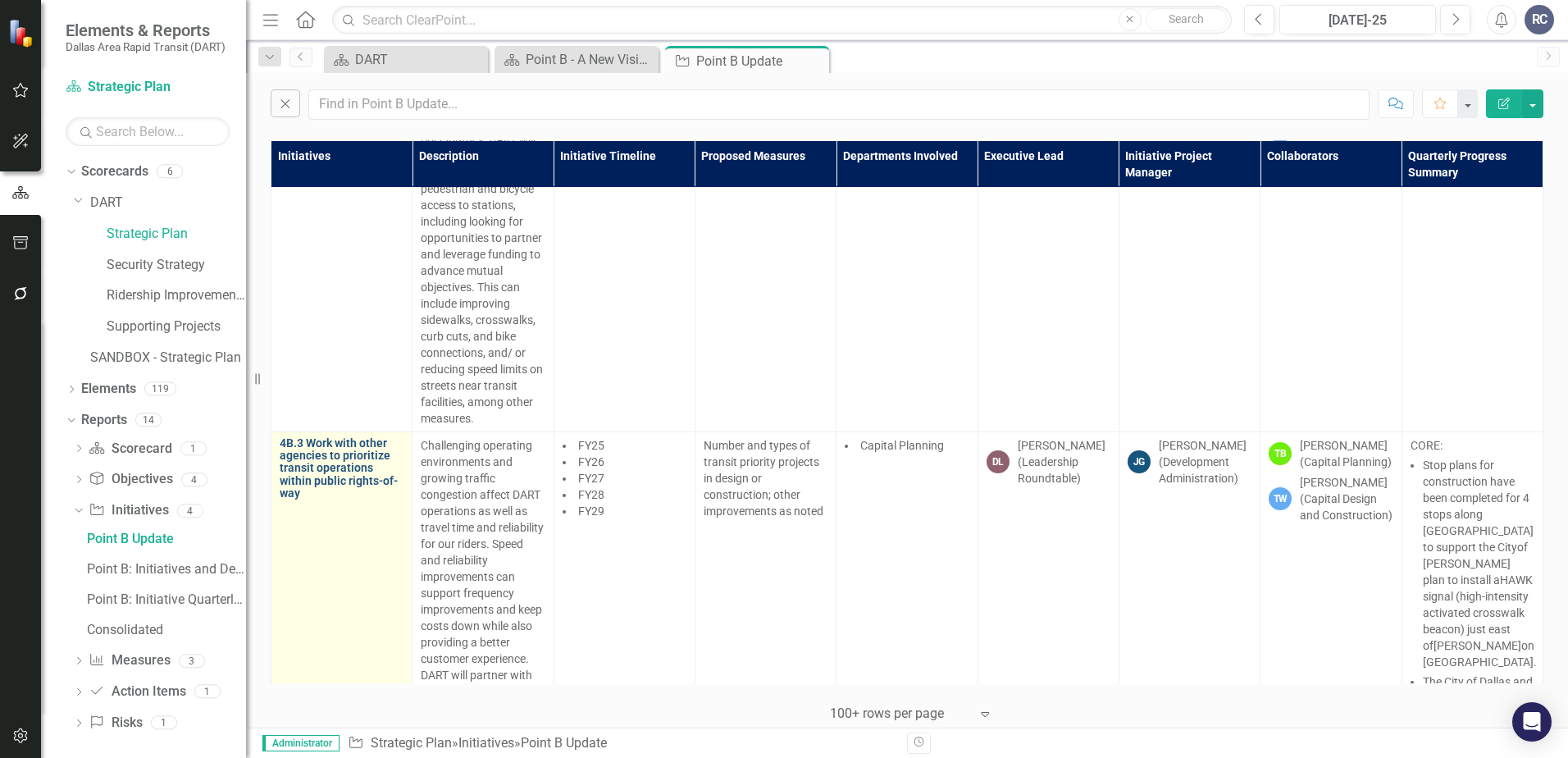
click at [346, 438] on link "4B.3 Work with other agencies to prioritize transit operations within public ri…" at bounding box center [341, 469] width 124 height 63
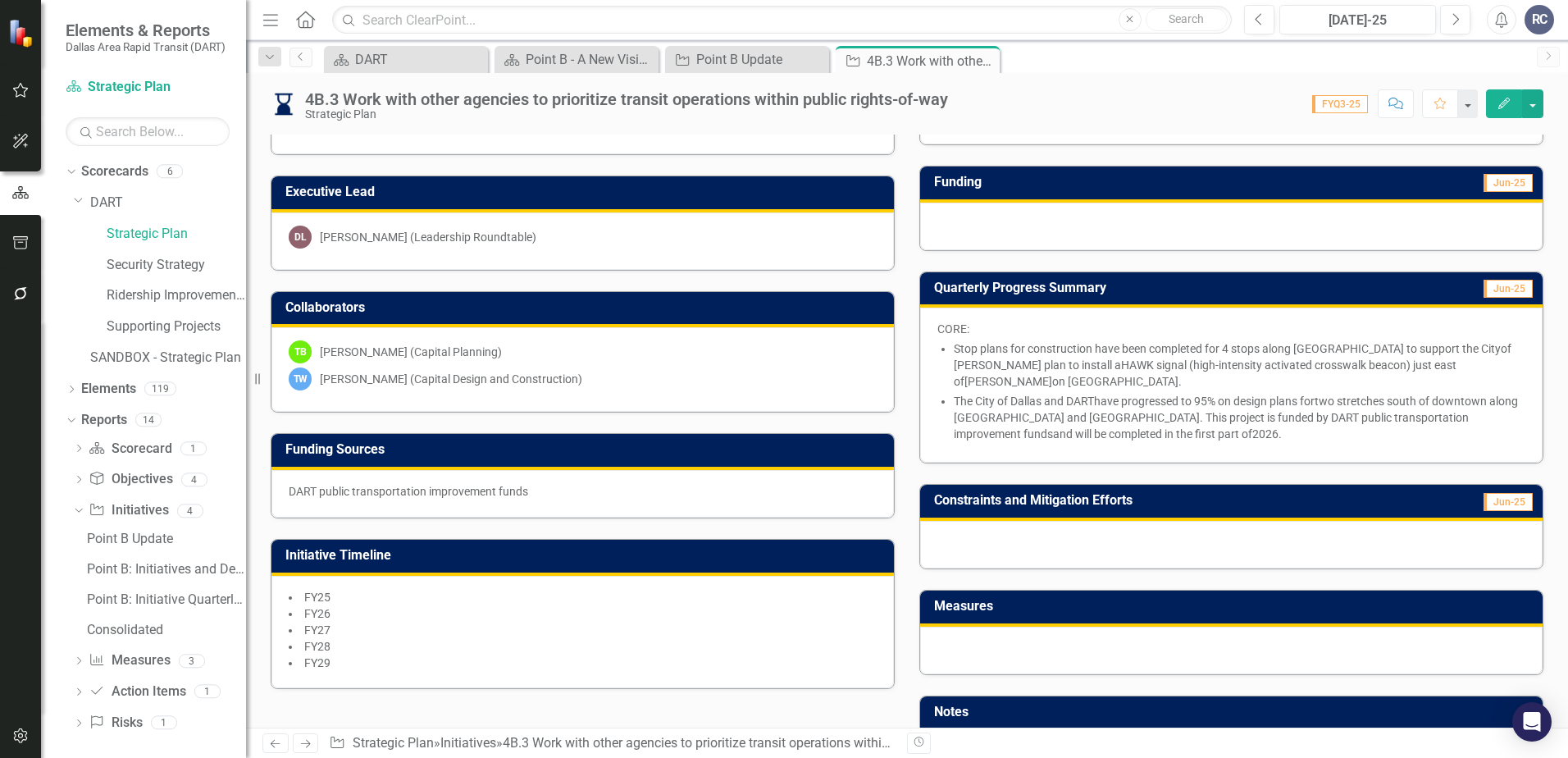
scroll to position [518, 0]
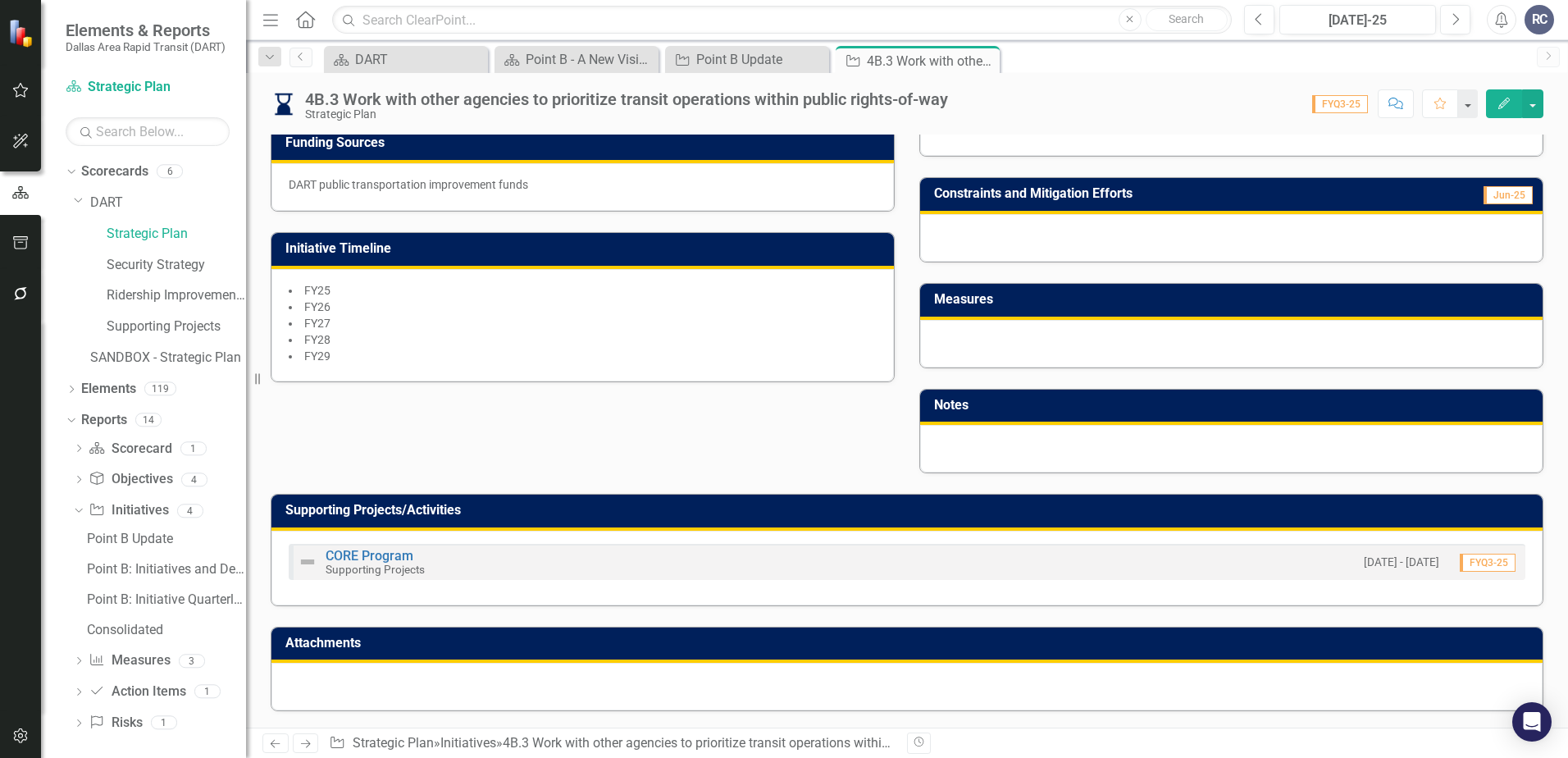
click at [459, 694] on div at bounding box center [908, 687] width 1272 height 47
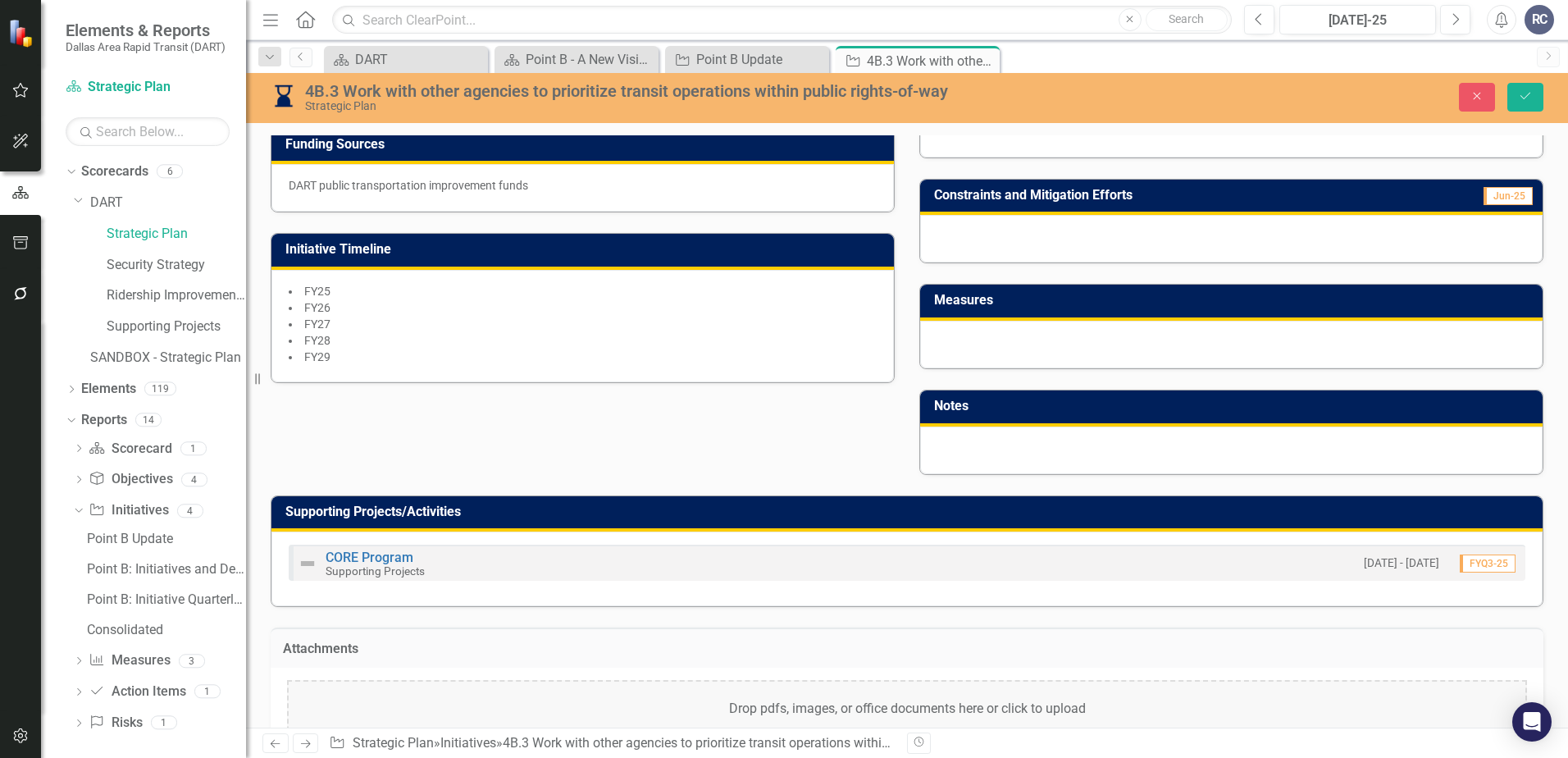
click at [771, 711] on div "Drop pdfs, images, or office documents here or click to upload" at bounding box center [907, 709] width 1240 height 59
click at [375, 554] on link "CORE Program" at bounding box center [369, 558] width 88 height 16
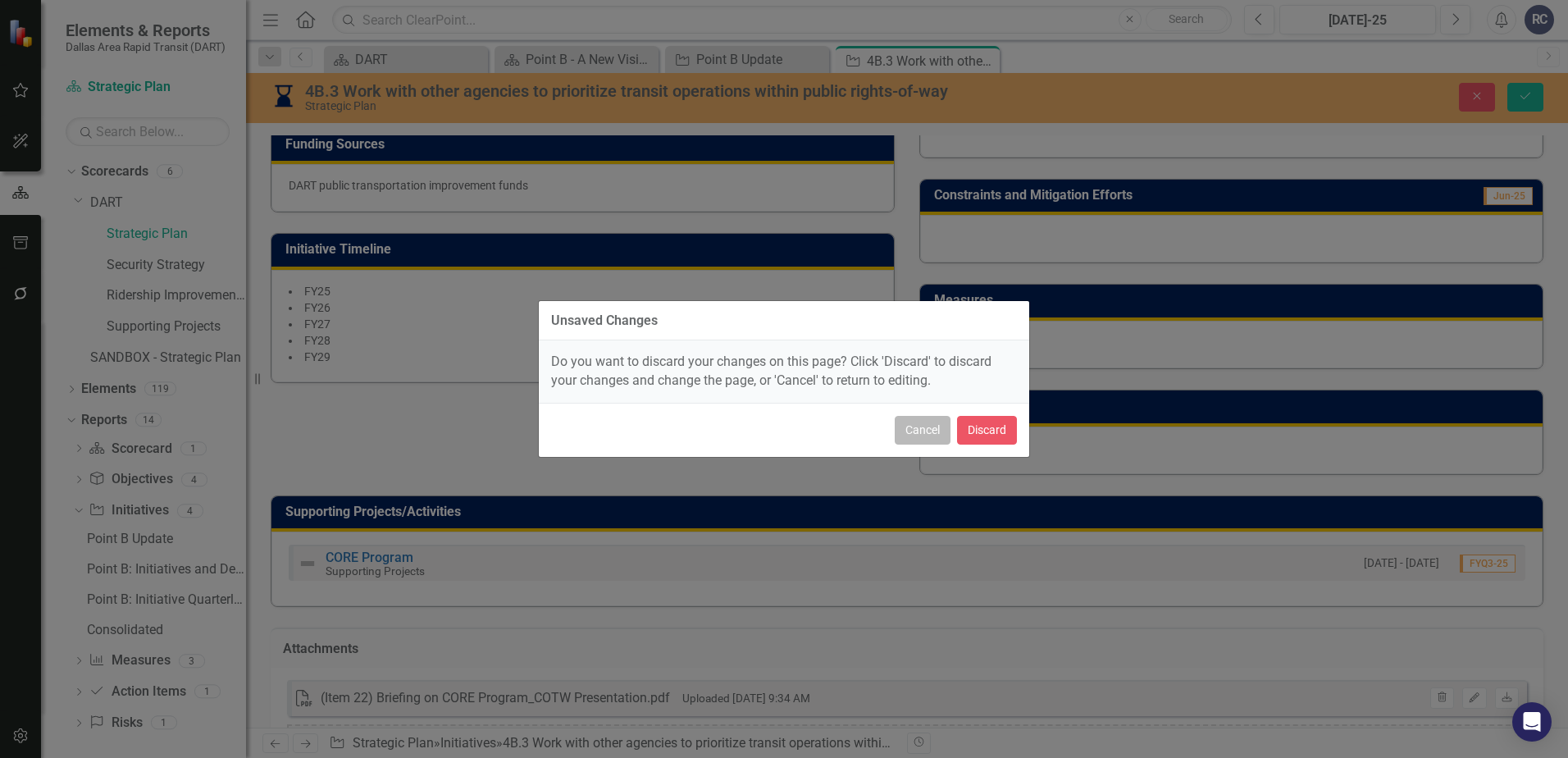
click at [912, 433] on button "Cancel" at bounding box center [923, 430] width 56 height 29
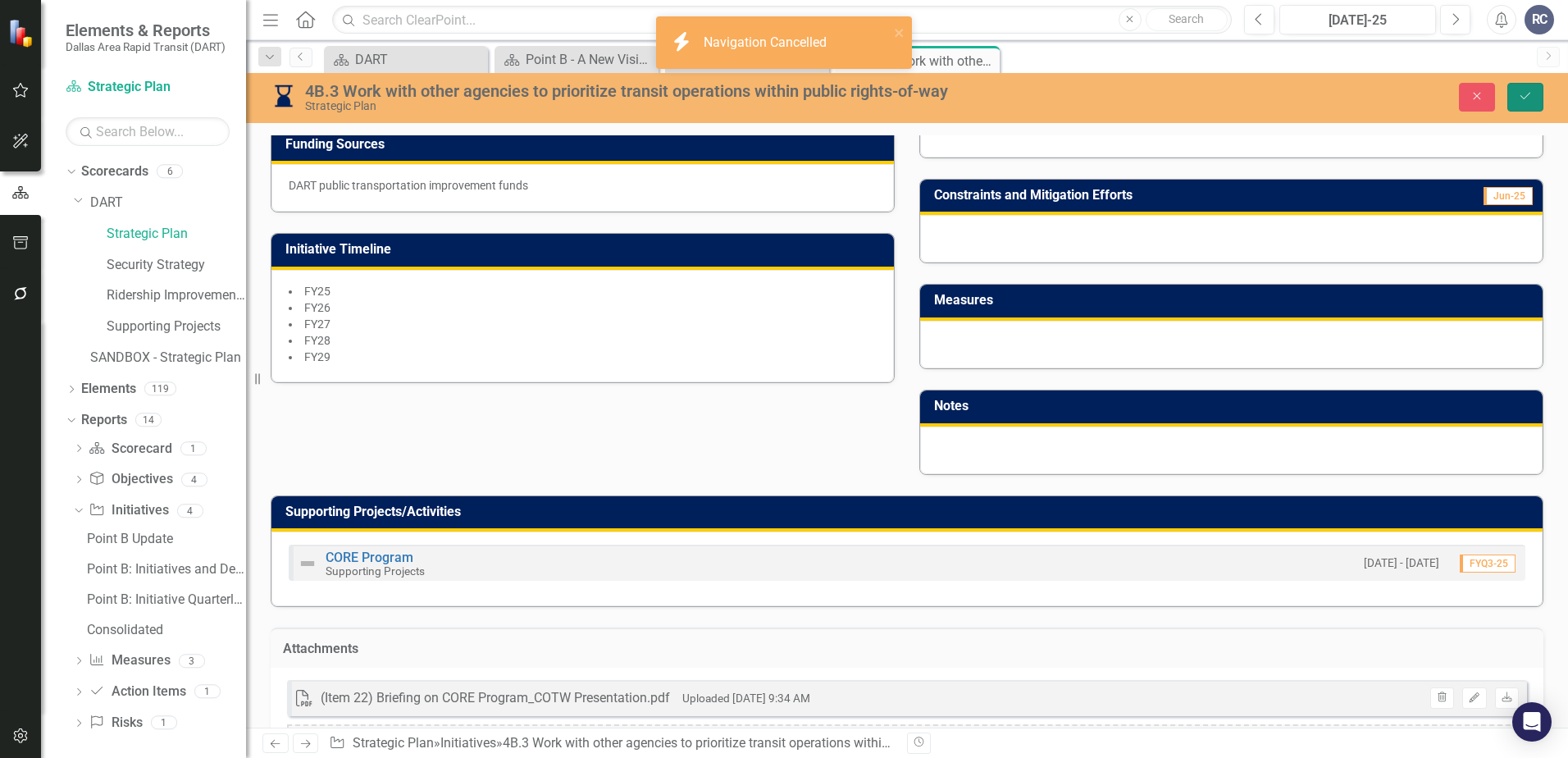
click at [1358, 92] on icon "Save" at bounding box center [1525, 96] width 15 height 11
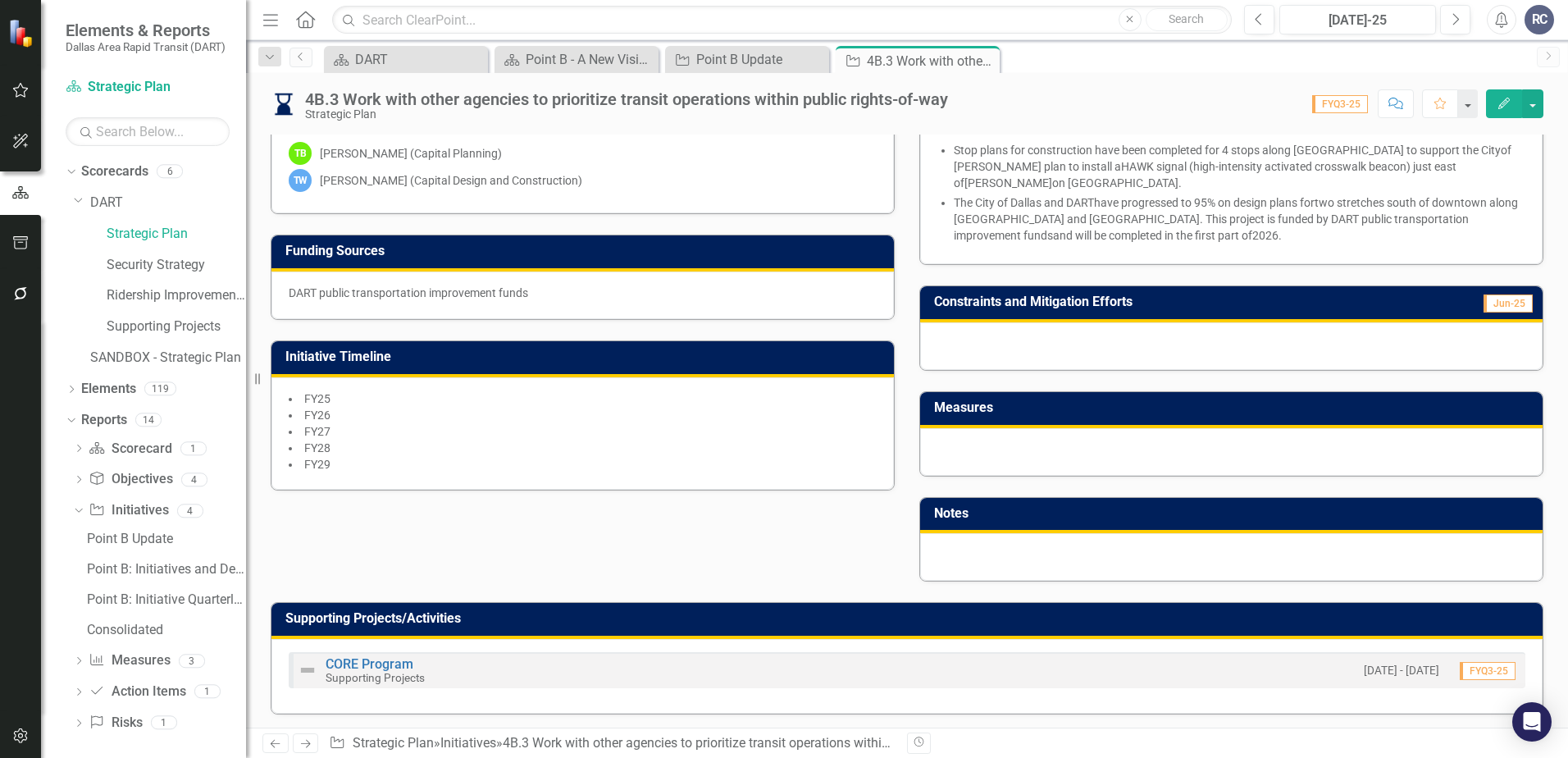
scroll to position [546, 0]
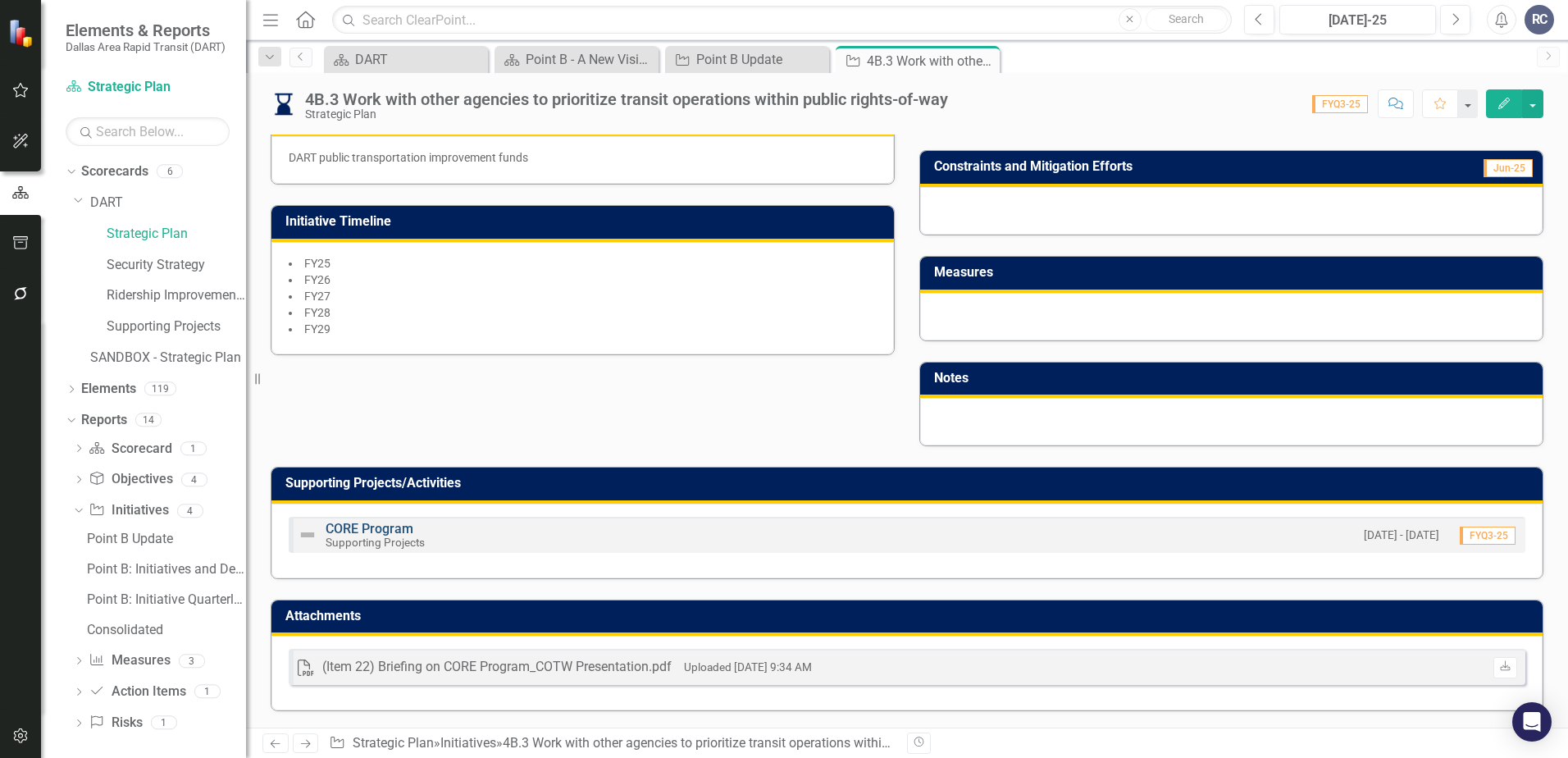
click at [364, 526] on link "CORE Program" at bounding box center [369, 529] width 88 height 16
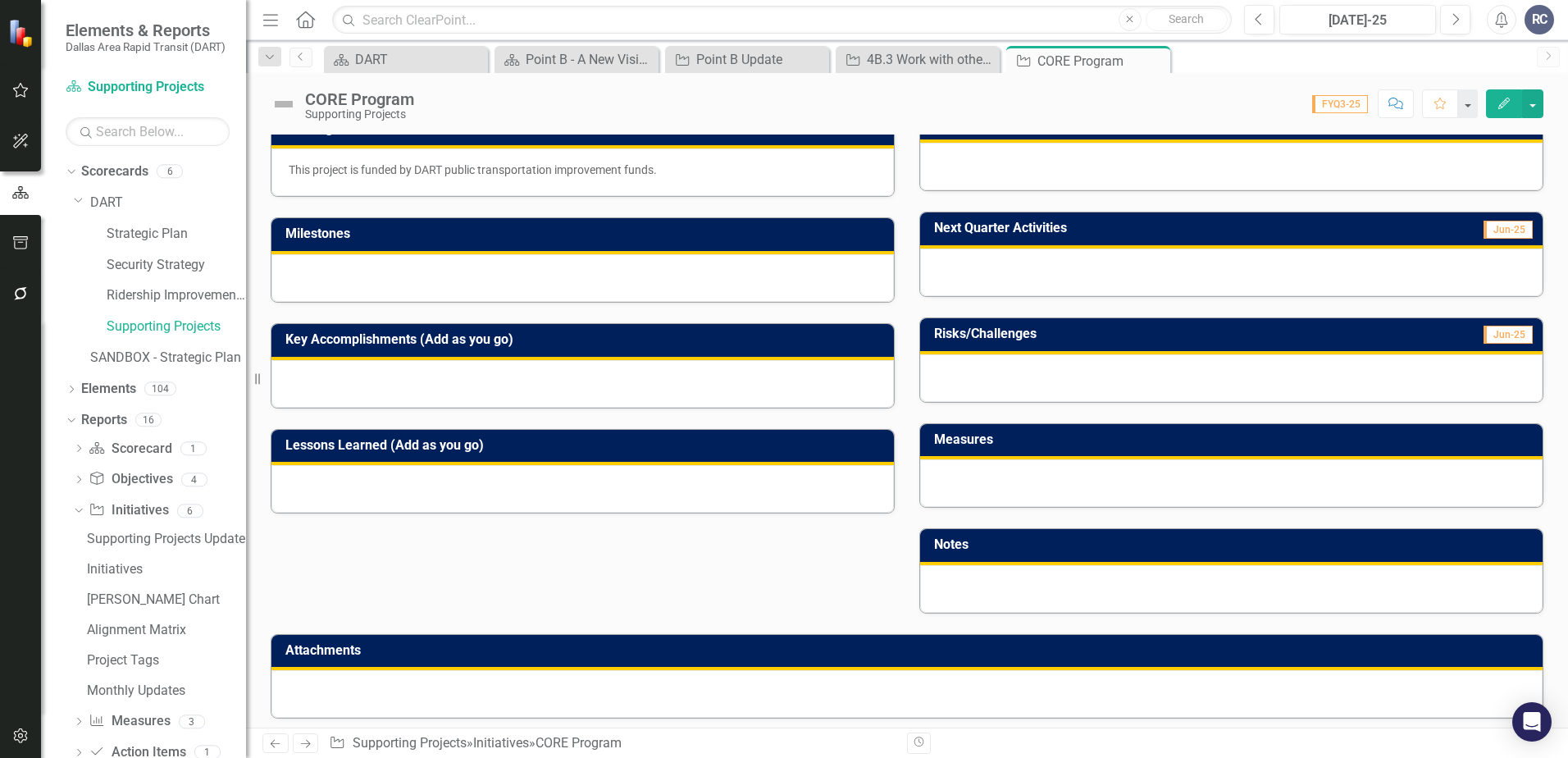
scroll to position [352, 0]
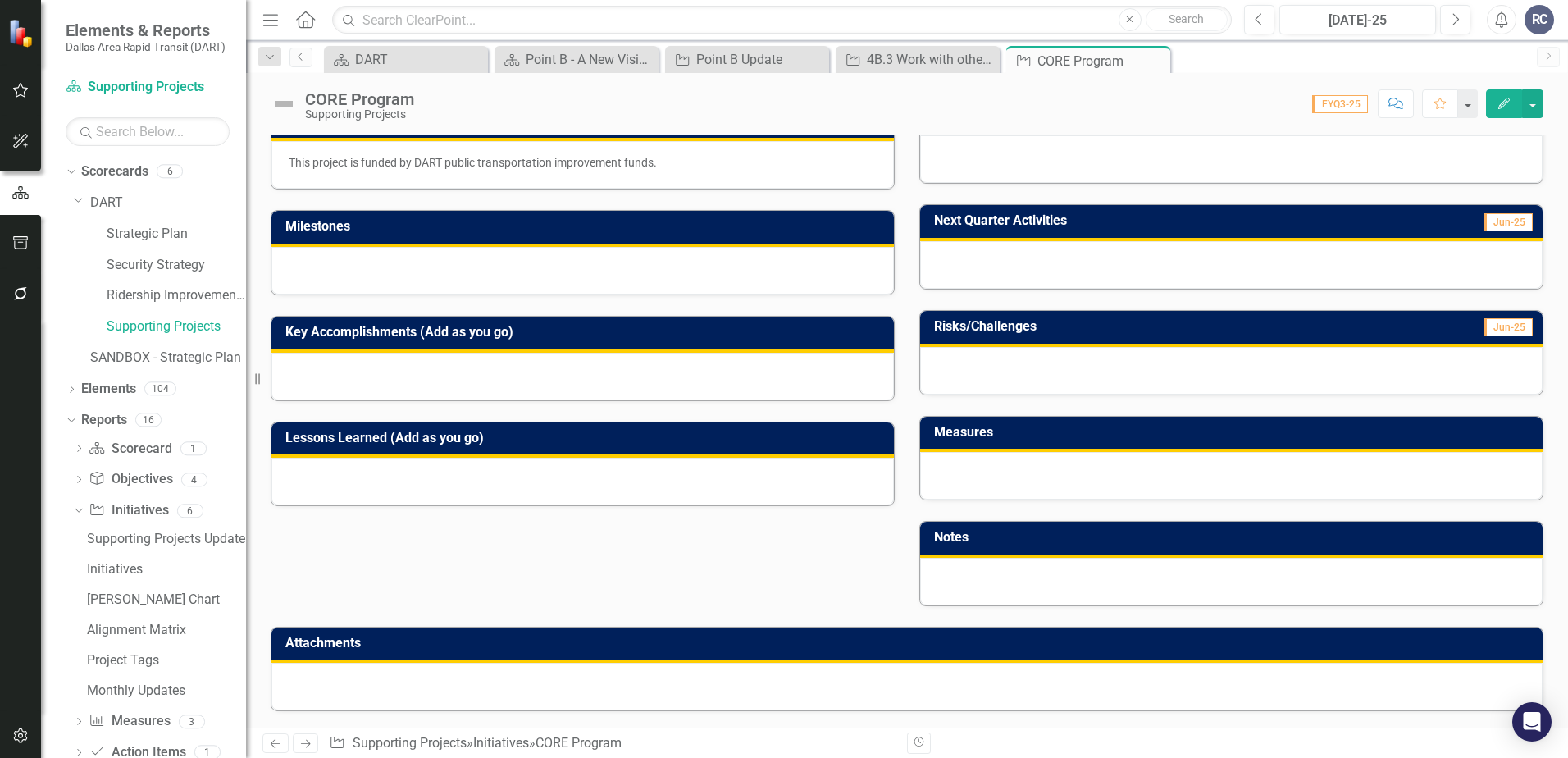
click at [535, 678] on div at bounding box center [908, 687] width 1272 height 47
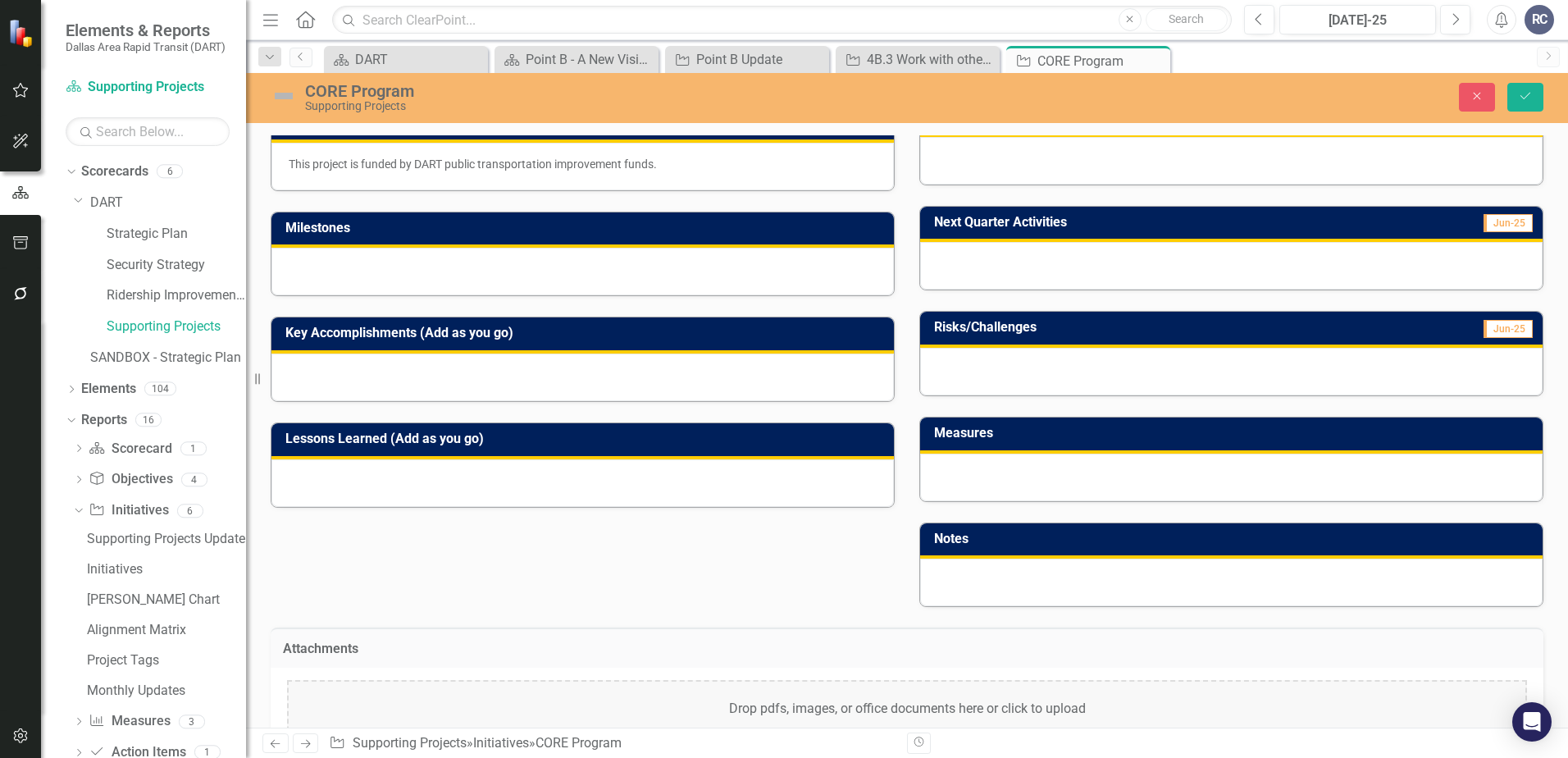
click at [567, 698] on div "Drop pdfs, images, or office documents here or click to upload" at bounding box center [907, 709] width 1240 height 59
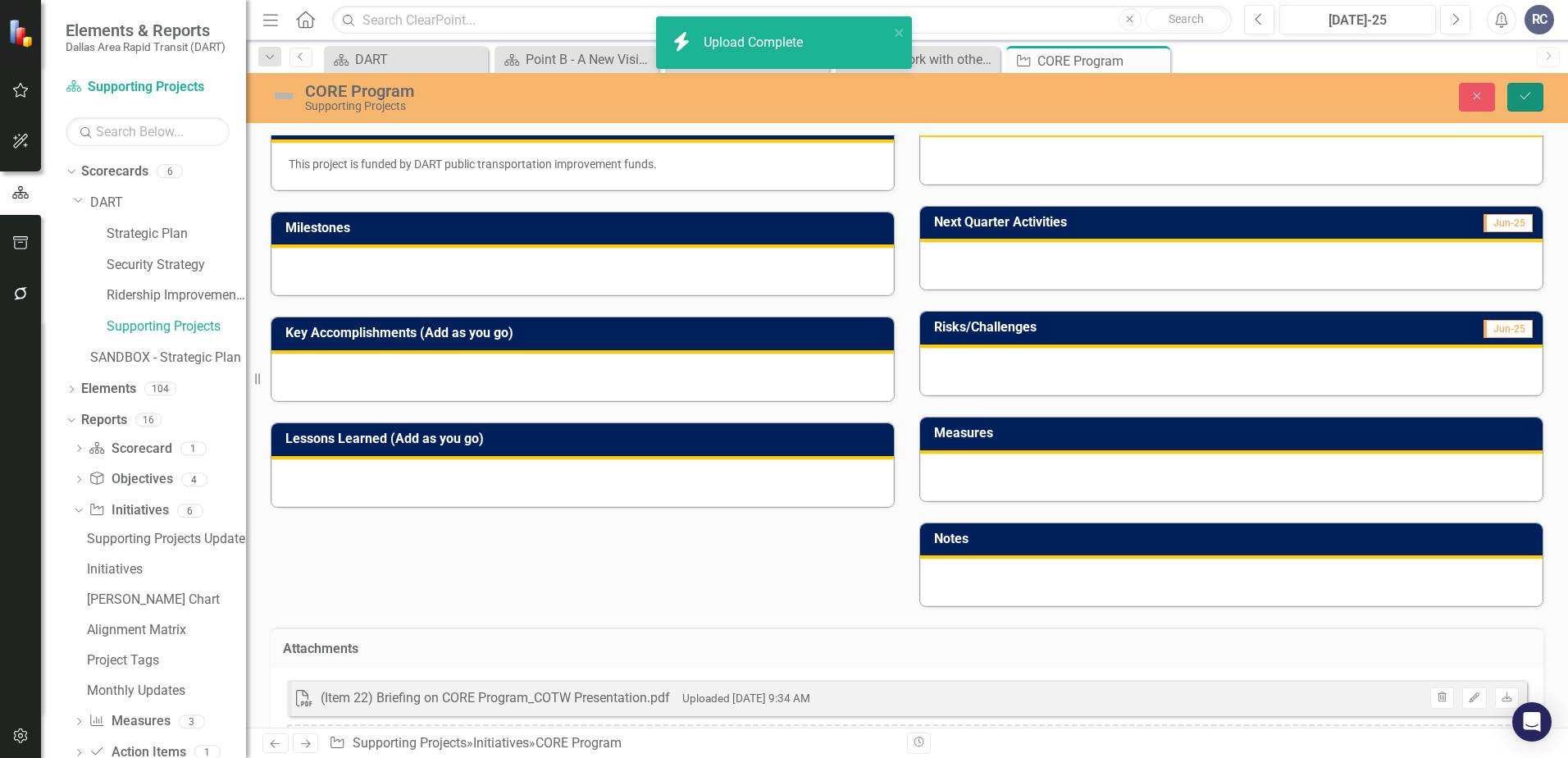
click at [1358, 91] on button "Save" at bounding box center [1525, 97] width 36 height 29
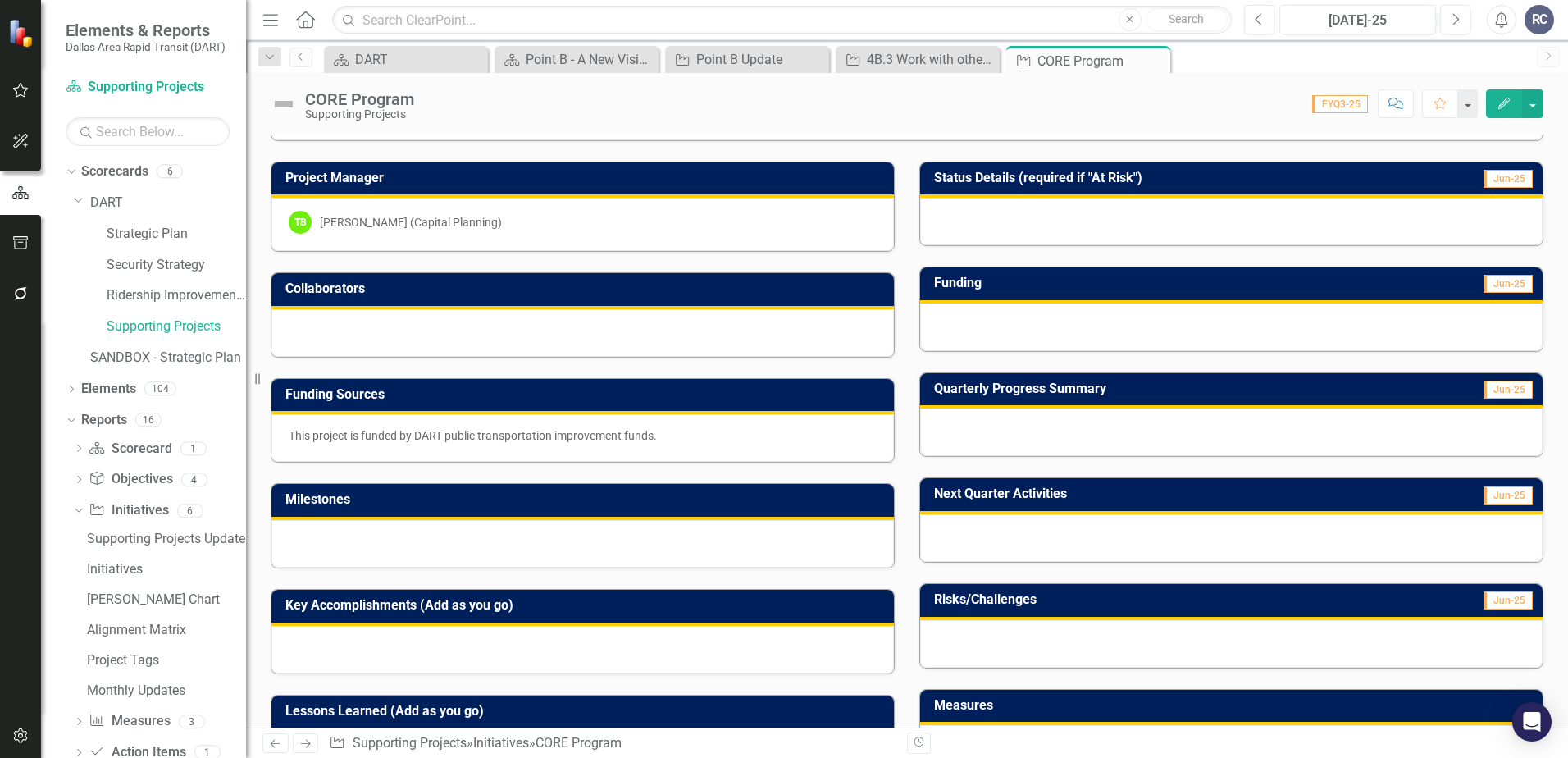
scroll to position [0, 0]
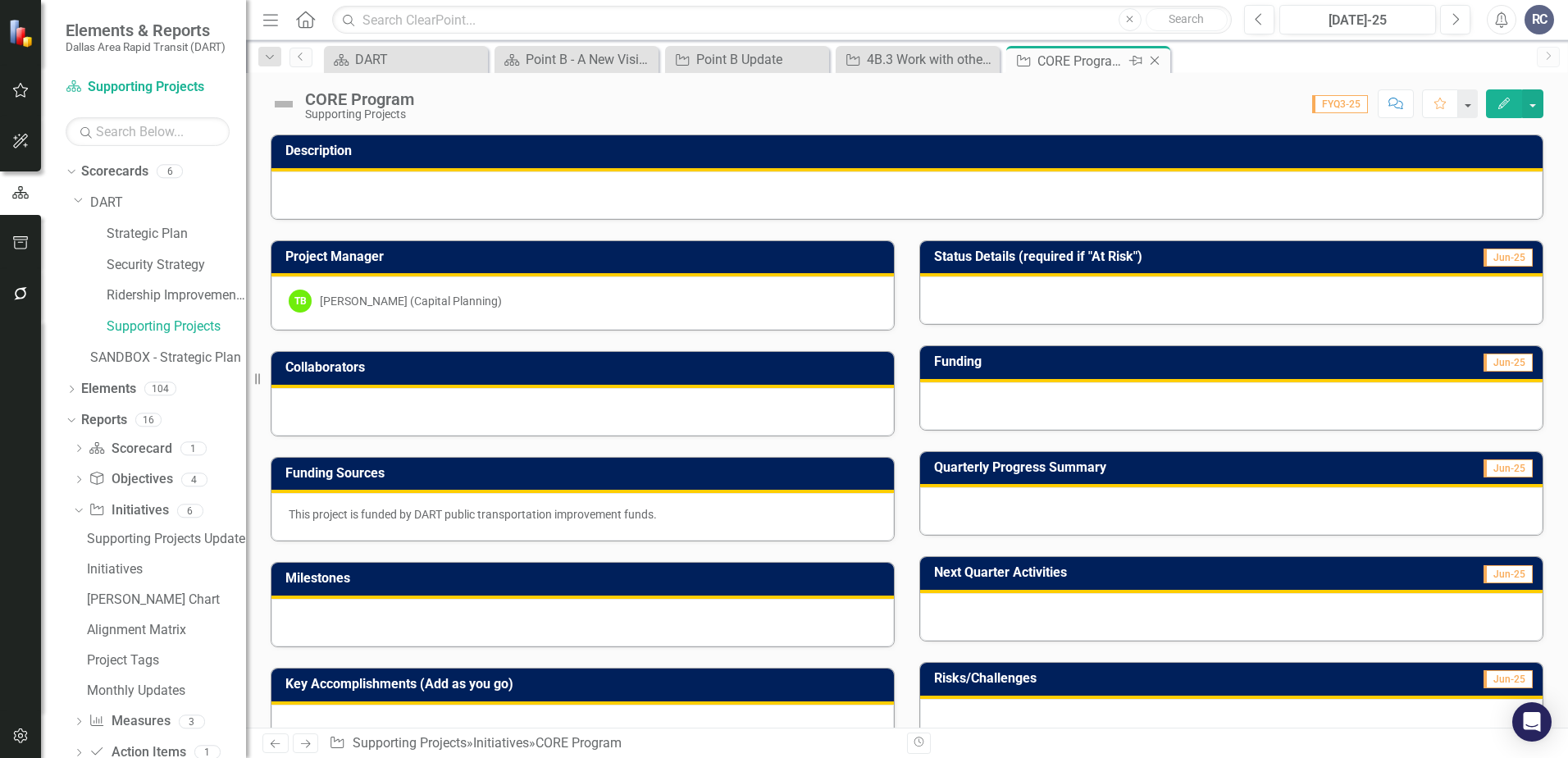
click at [1159, 61] on icon "Close" at bounding box center [1155, 61] width 17 height 13
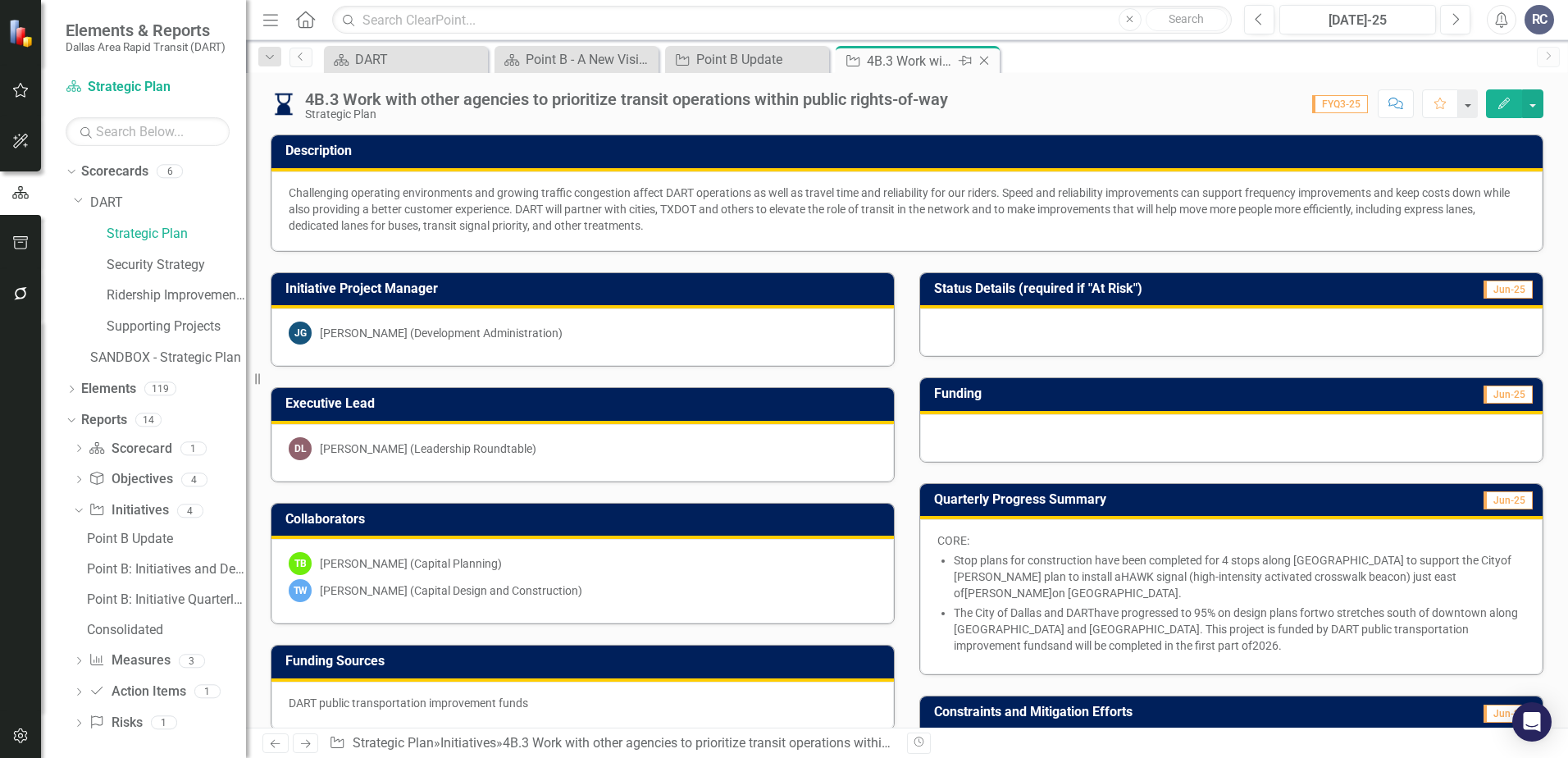
click at [987, 60] on icon "Close" at bounding box center [984, 61] width 17 height 13
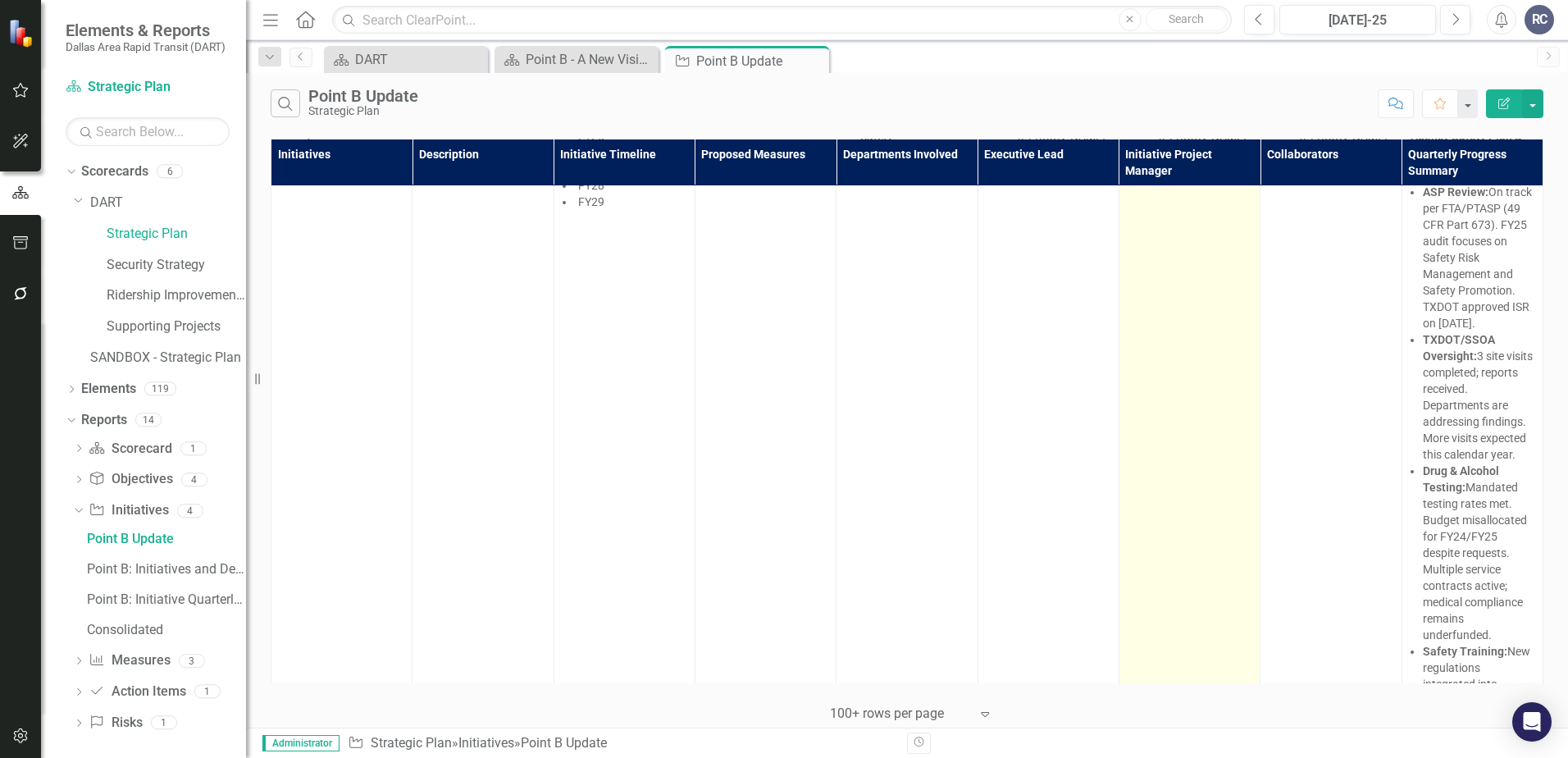
scroll to position [18134, 0]
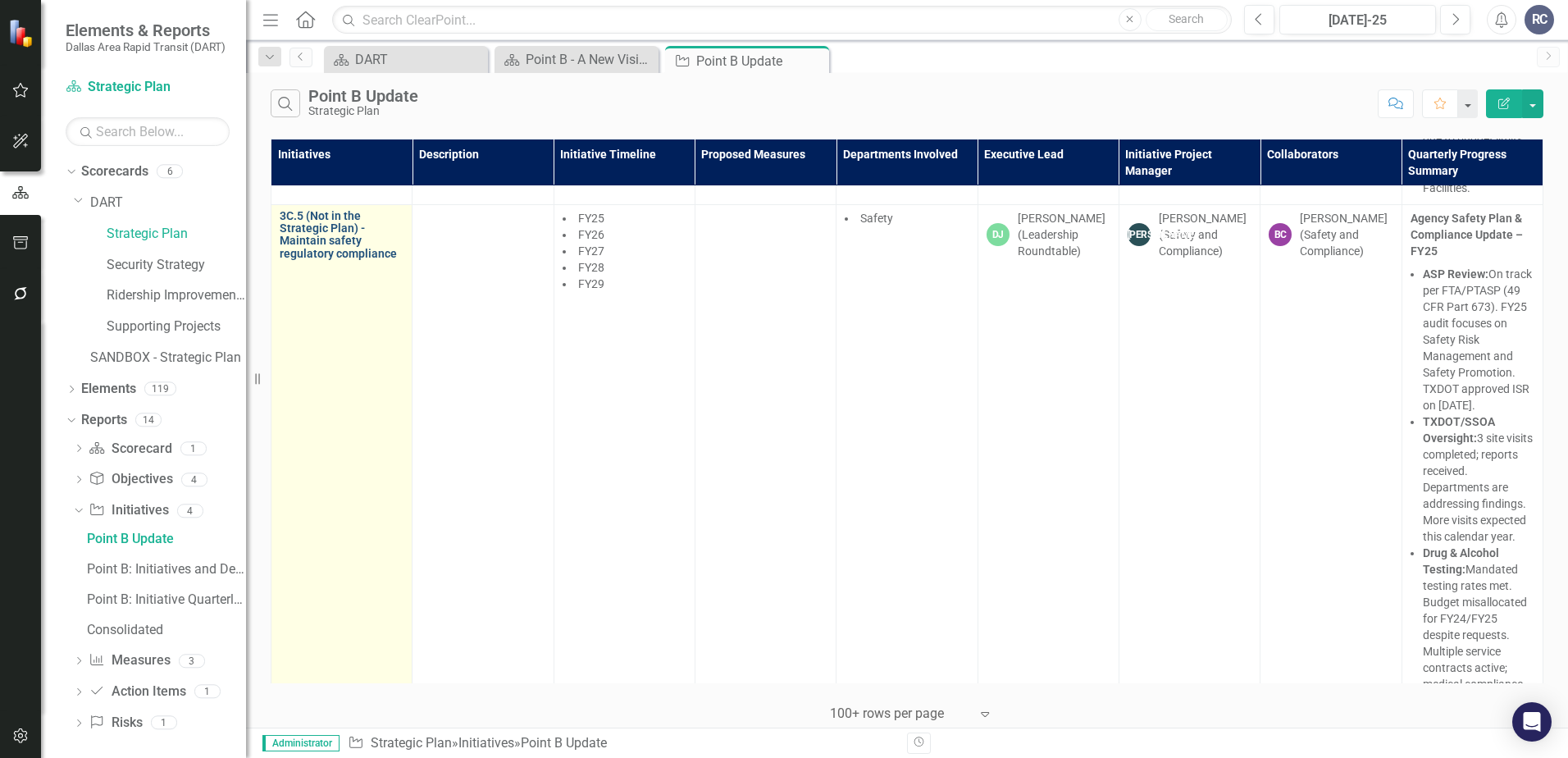
click at [317, 261] on link "3C.5 (Not in the Strategic Plan) - Maintain safety regulatory compliance" at bounding box center [341, 235] width 124 height 51
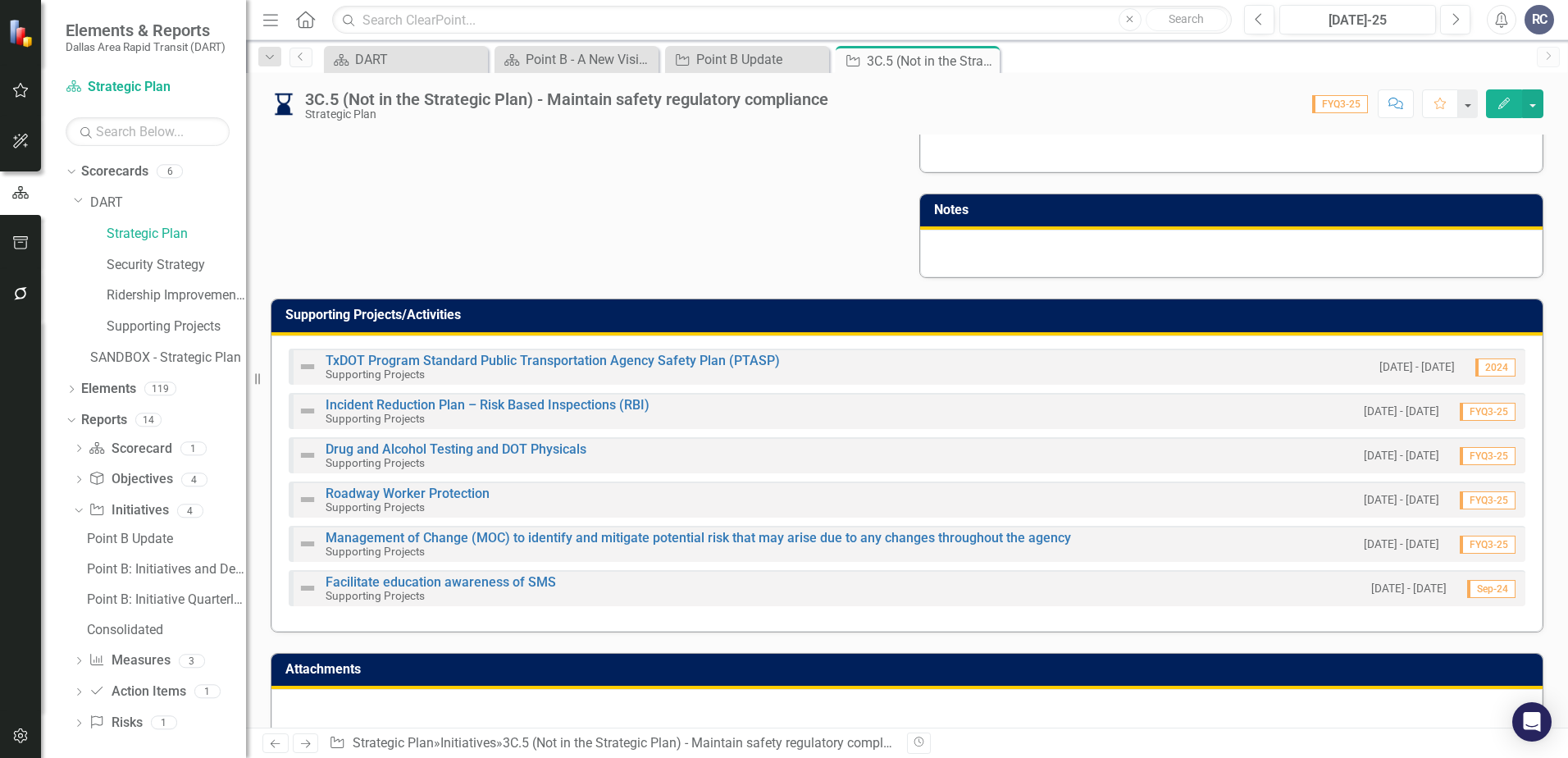
scroll to position [813, 0]
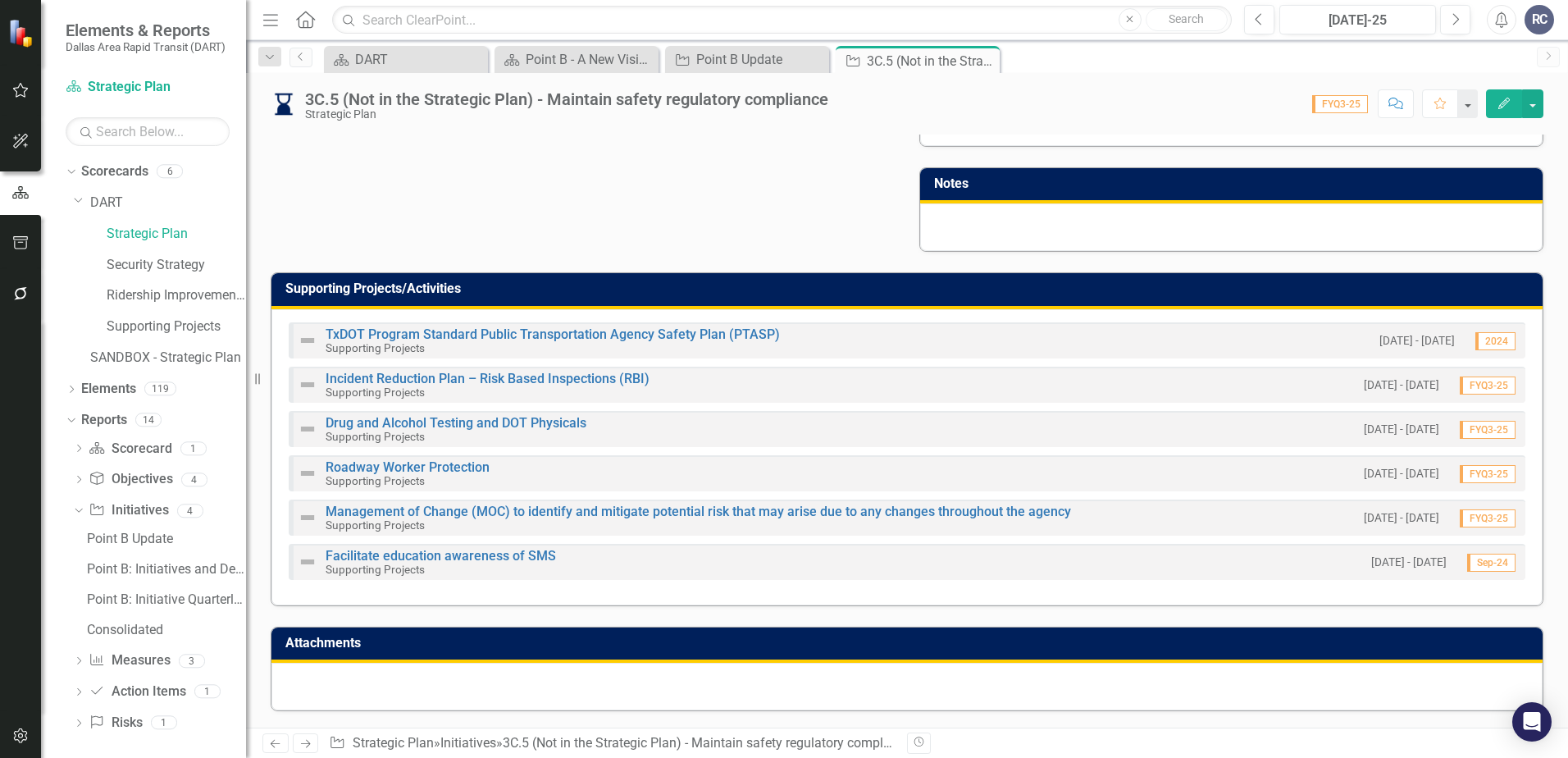
click at [510, 701] on div at bounding box center [908, 687] width 1272 height 47
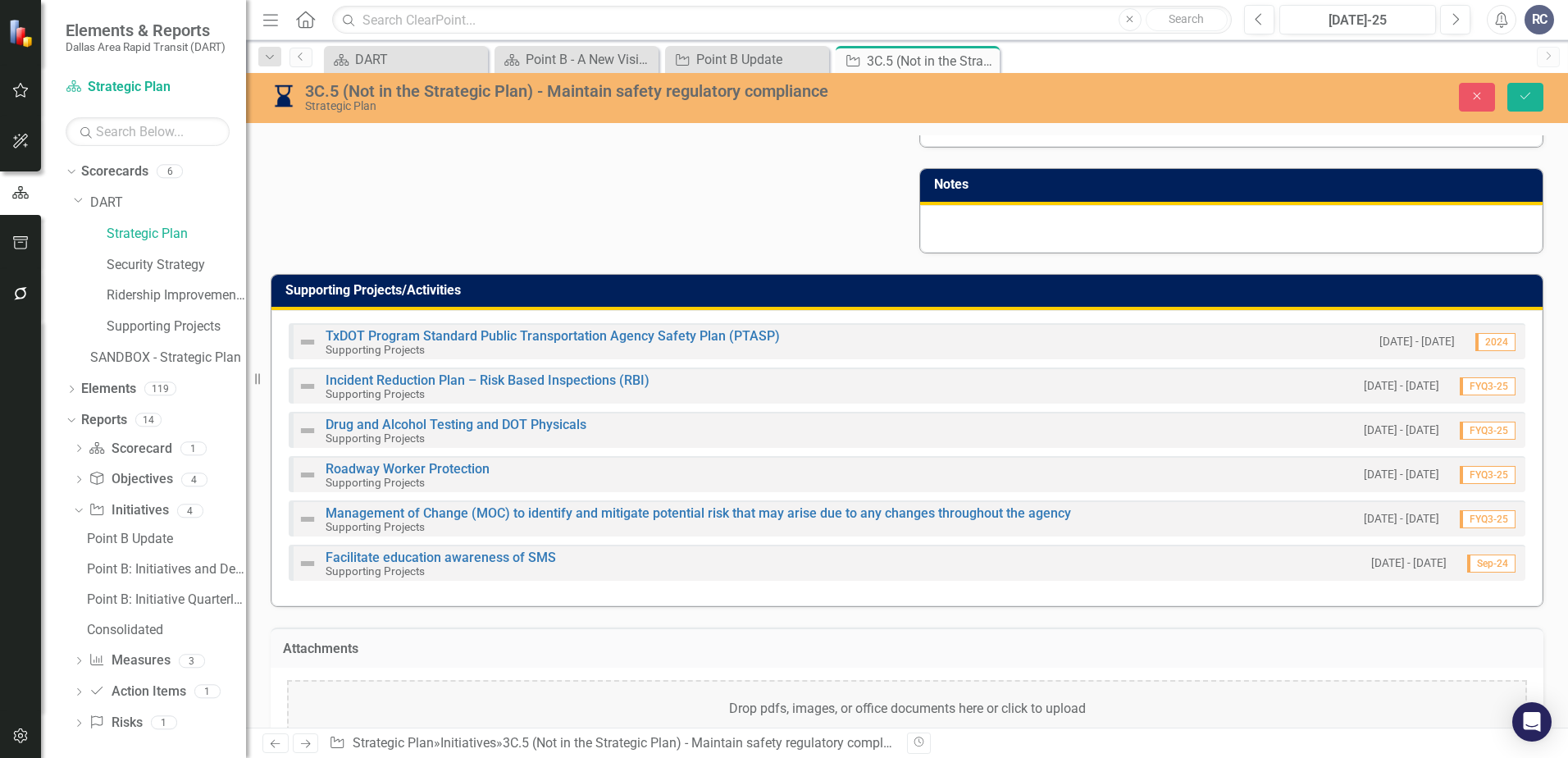
click at [597, 706] on div "Drop pdfs, images, or office documents here or click to upload" at bounding box center [907, 709] width 1240 height 59
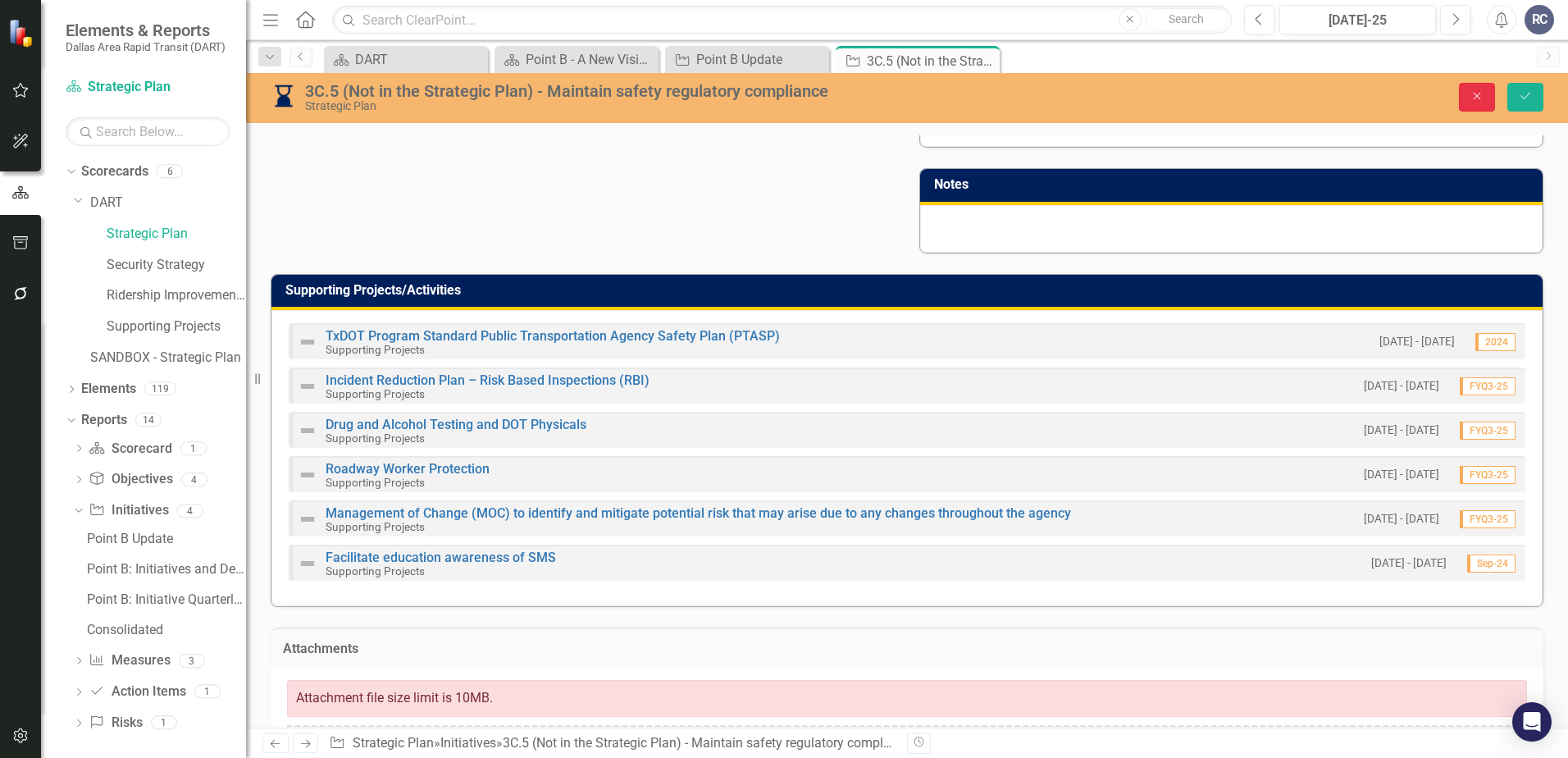
click at [1358, 97] on icon "Close" at bounding box center [1477, 96] width 15 height 11
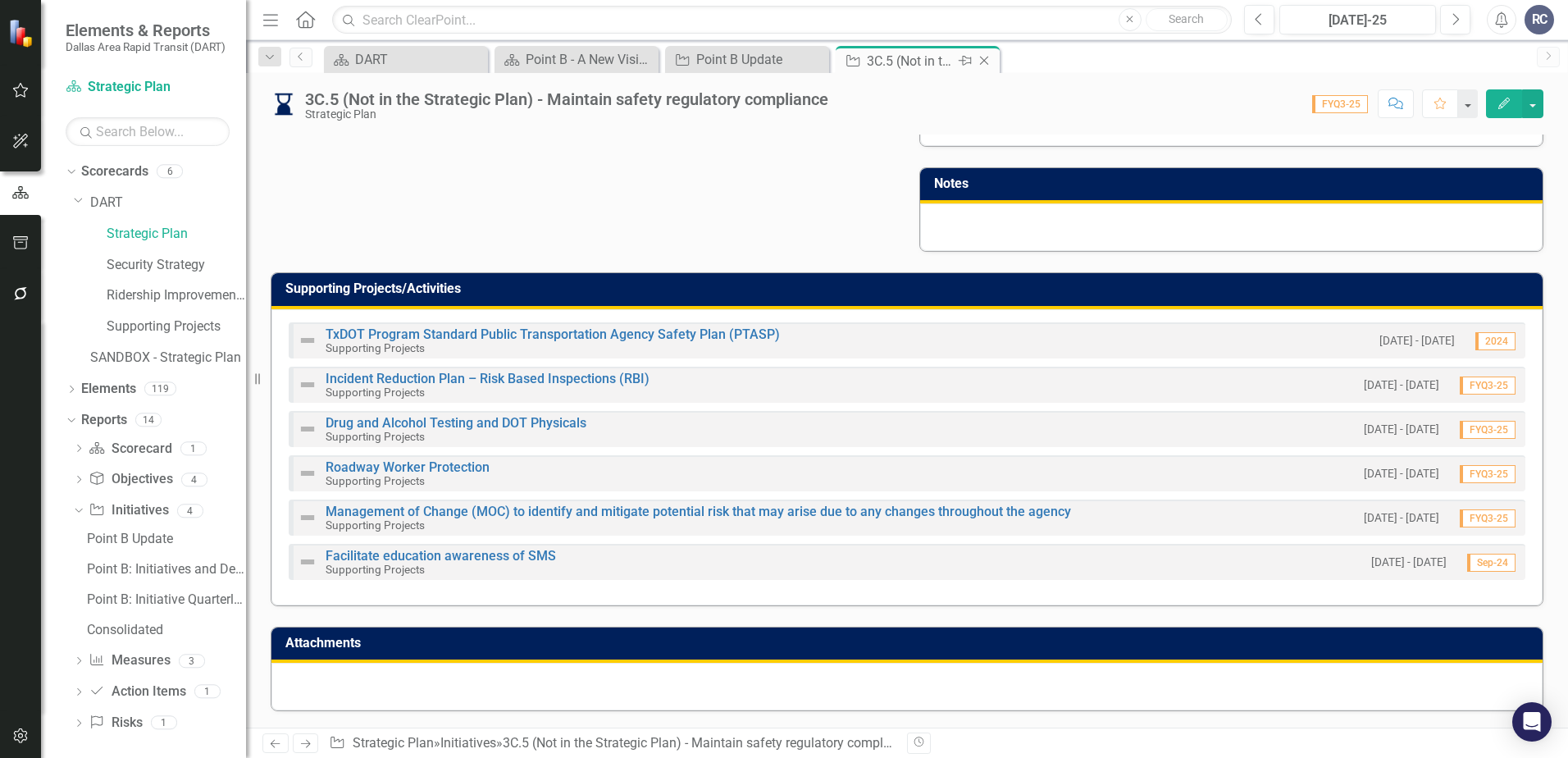
click at [987, 63] on icon "Close" at bounding box center [984, 61] width 17 height 13
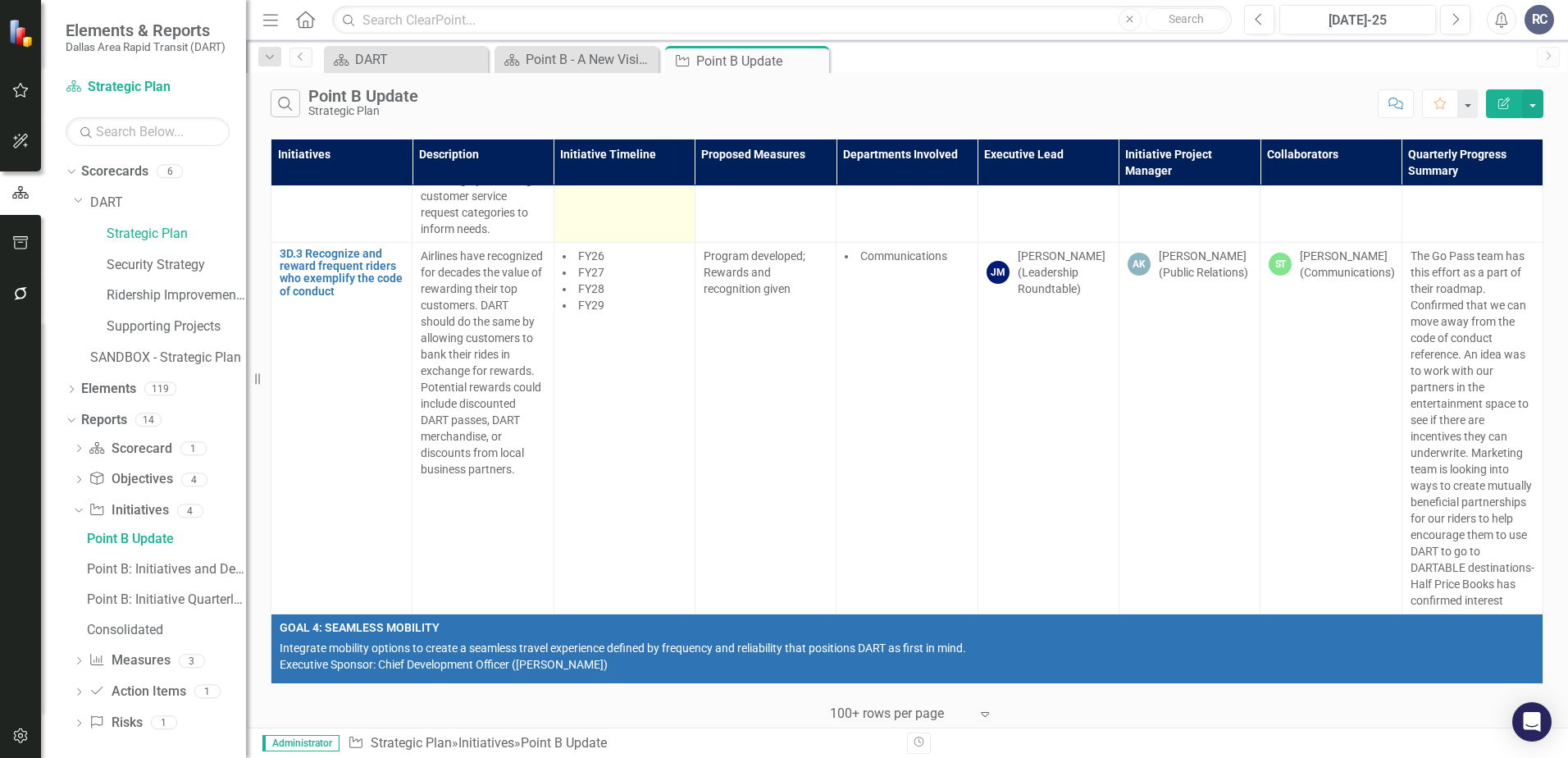
scroll to position [20120, 0]
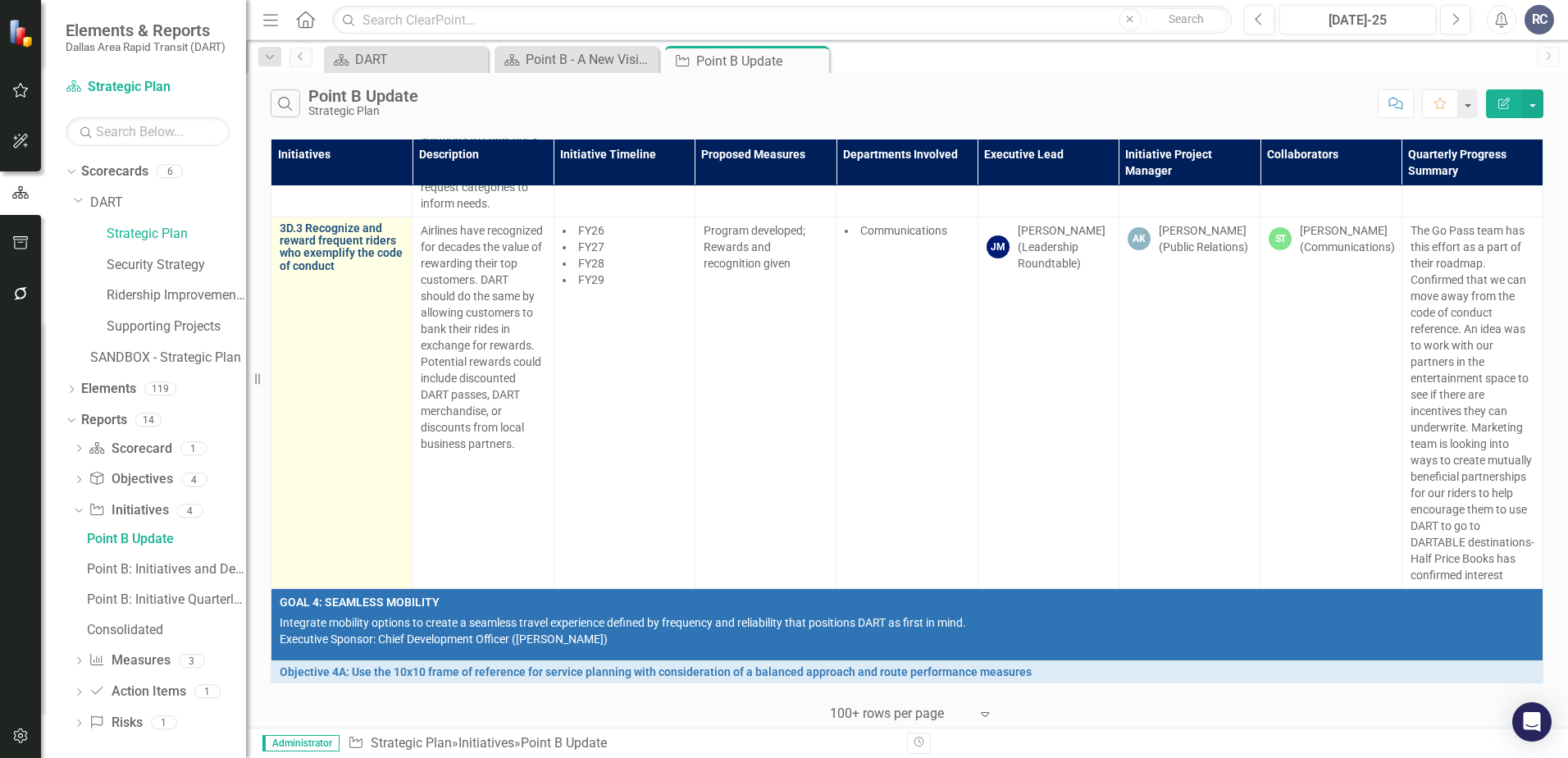
click at [374, 273] on link "3D.3 Recognize and reward frequent riders who exemplify the code of conduct" at bounding box center [341, 247] width 124 height 51
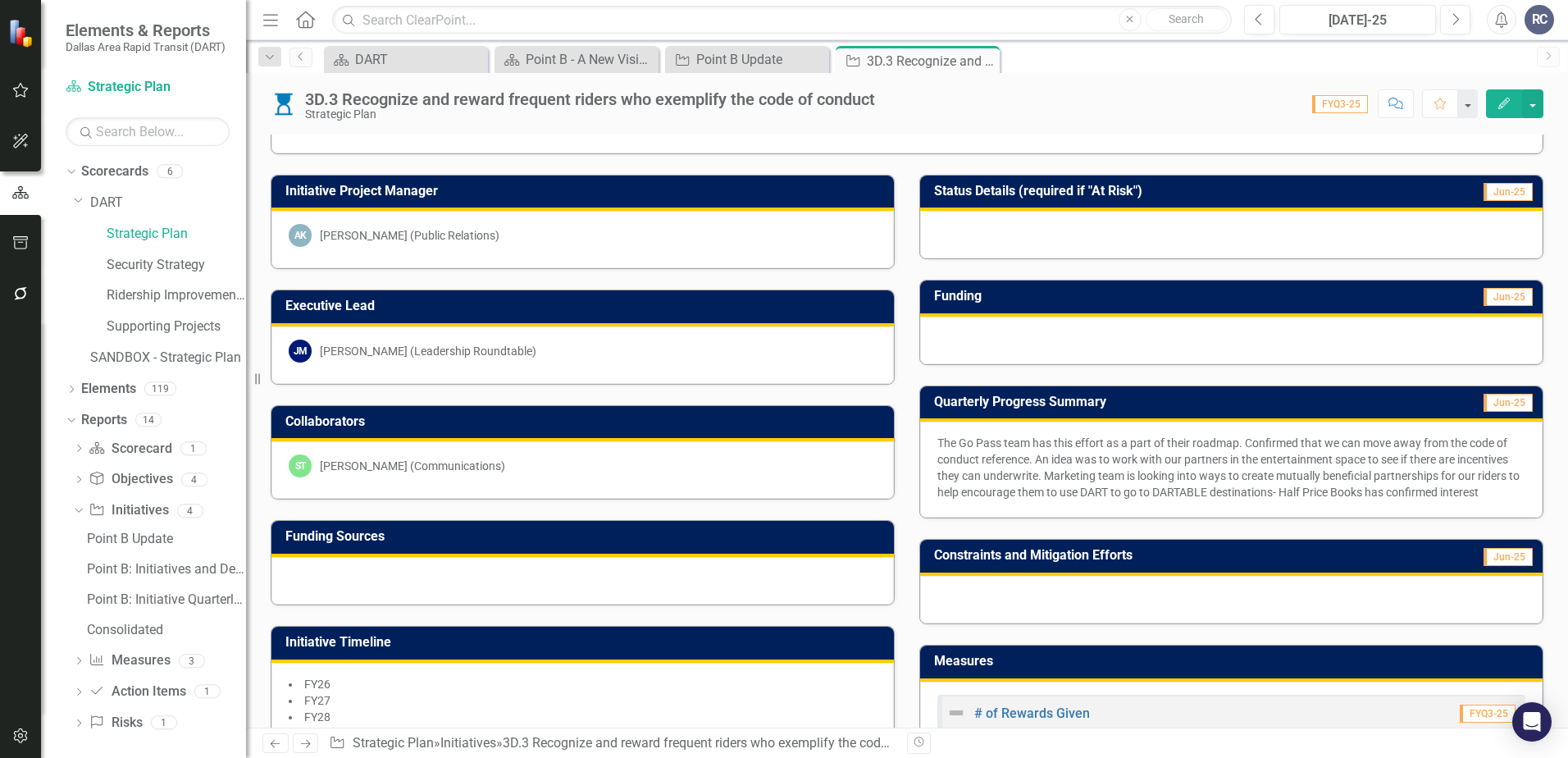
scroll to position [443, 0]
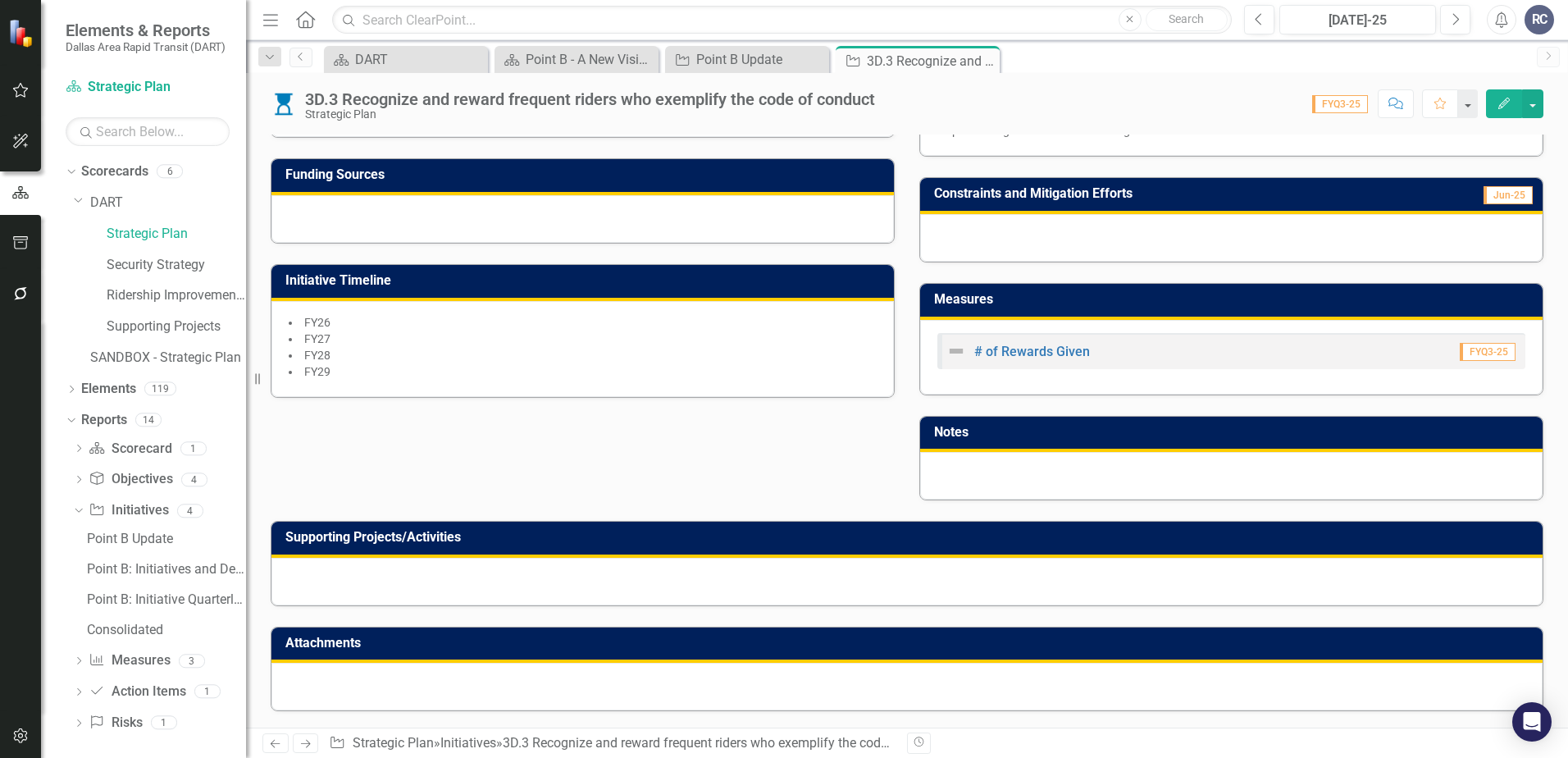
click at [391, 683] on div at bounding box center [908, 687] width 1272 height 47
click at [389, 684] on div at bounding box center [908, 687] width 1272 height 47
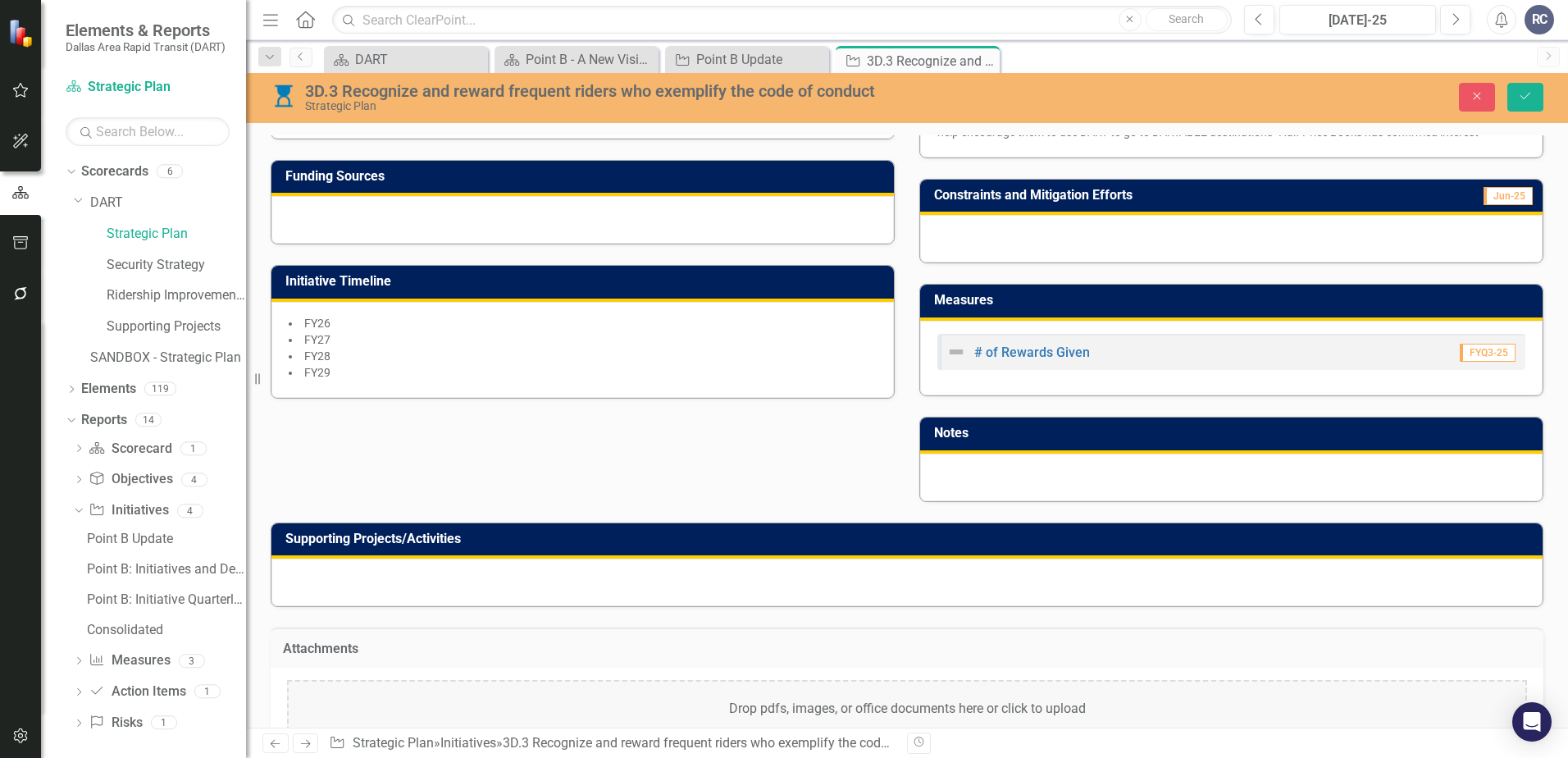
click at [501, 705] on div "Drop pdfs, images, or office documents here or click to upload" at bounding box center [907, 709] width 1240 height 59
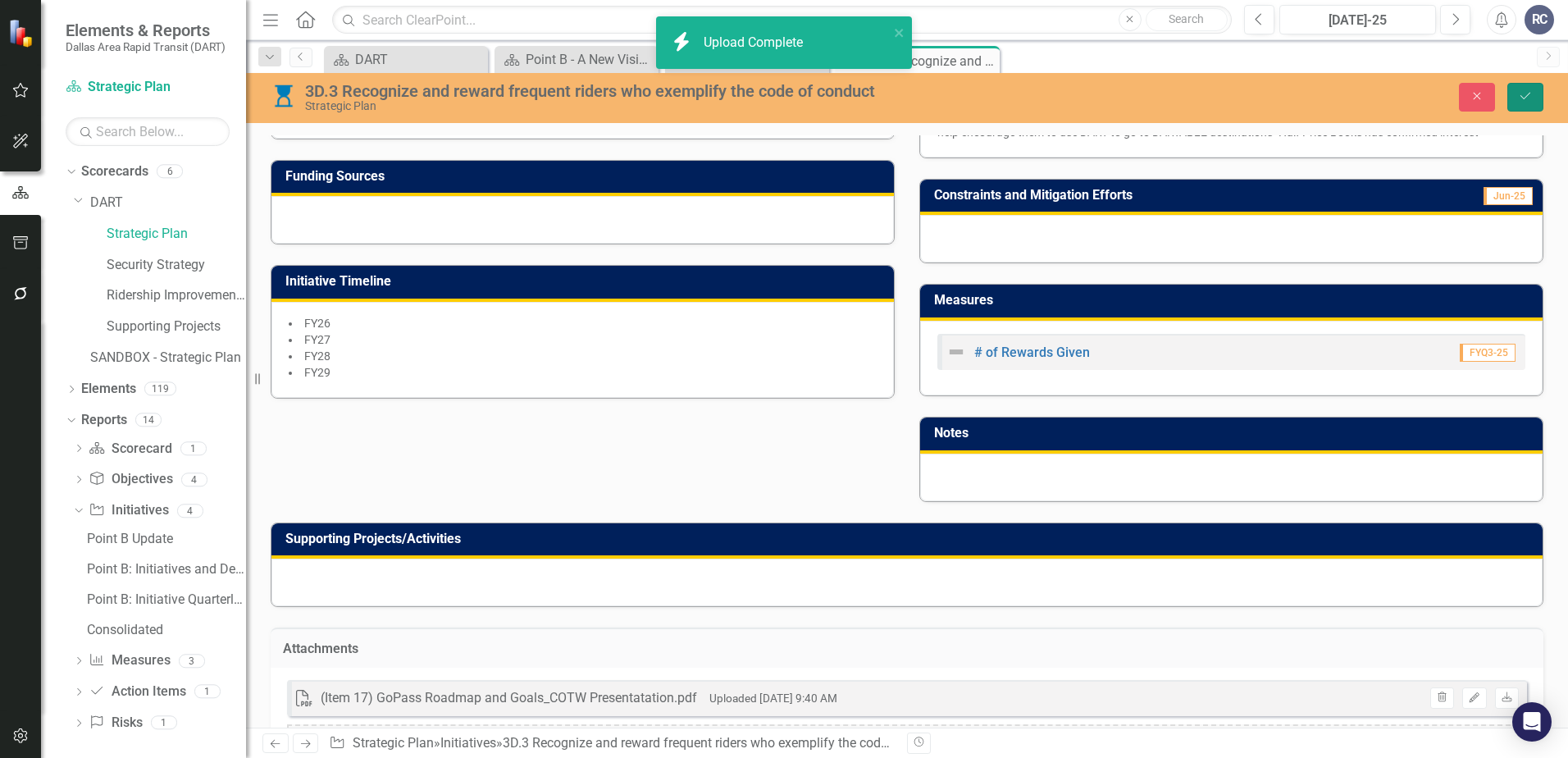
click at [1358, 101] on icon "Save" at bounding box center [1525, 96] width 15 height 11
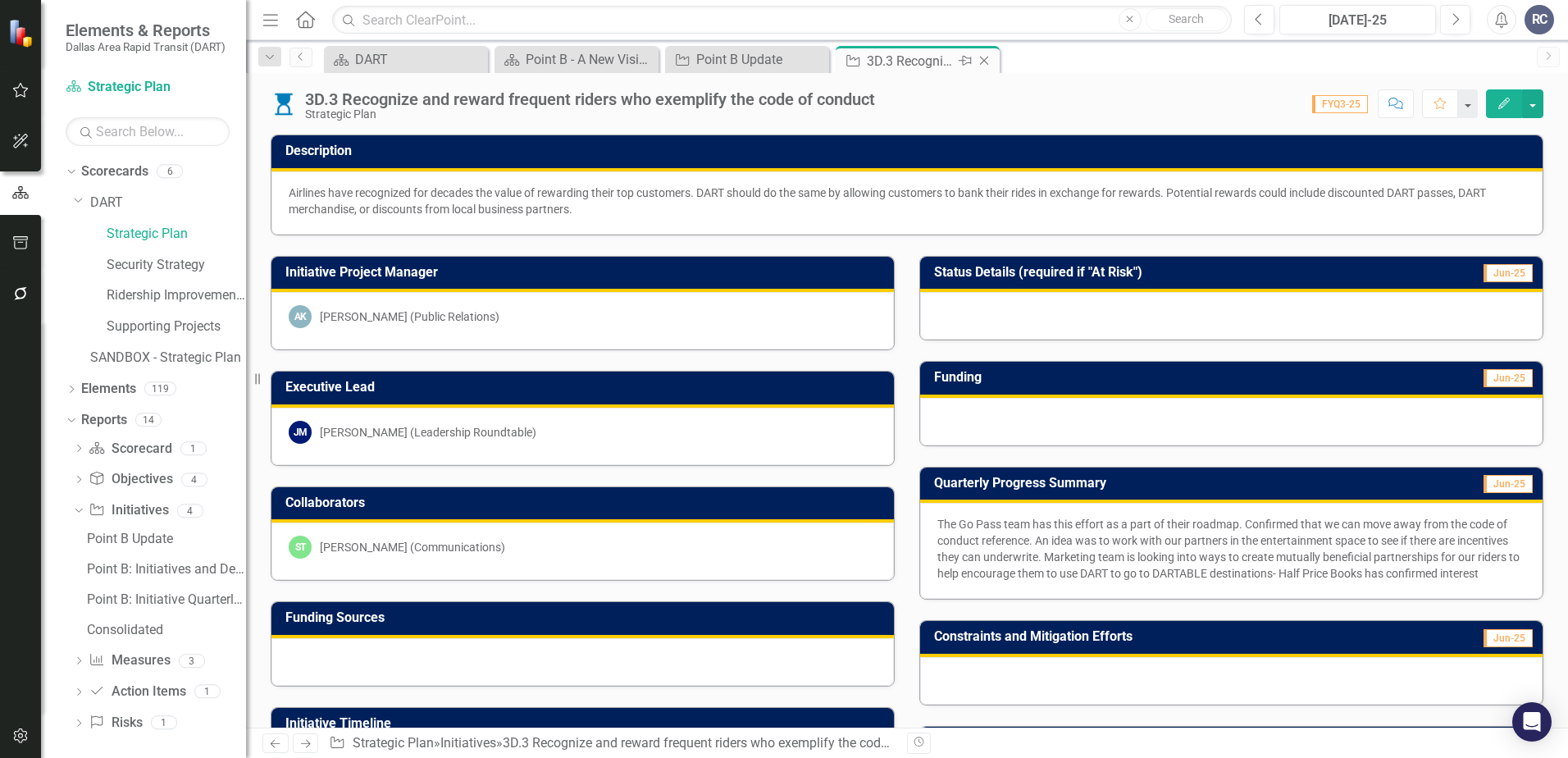
click at [986, 62] on icon at bounding box center [985, 61] width 9 height 9
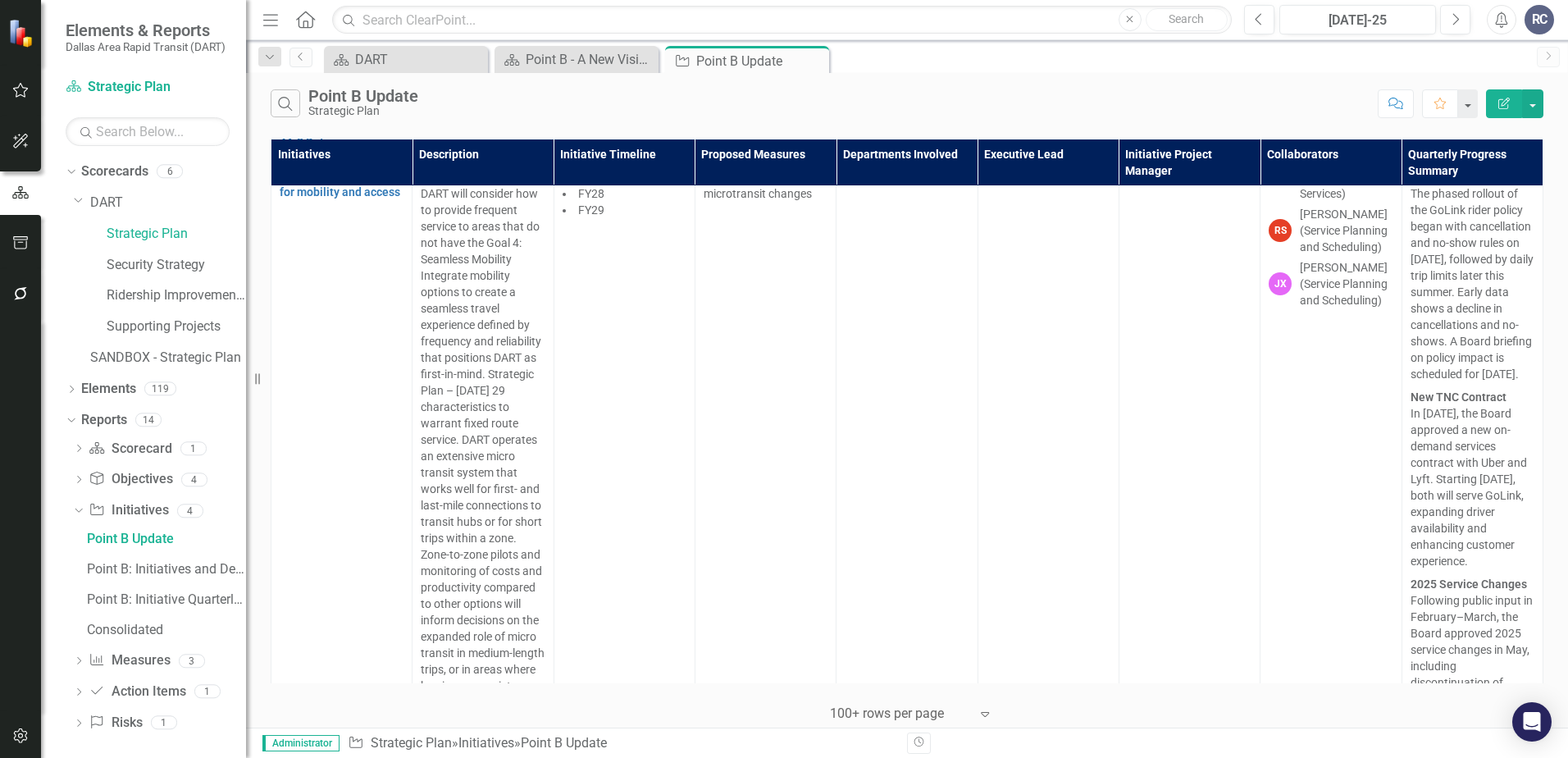
scroll to position [21213, 0]
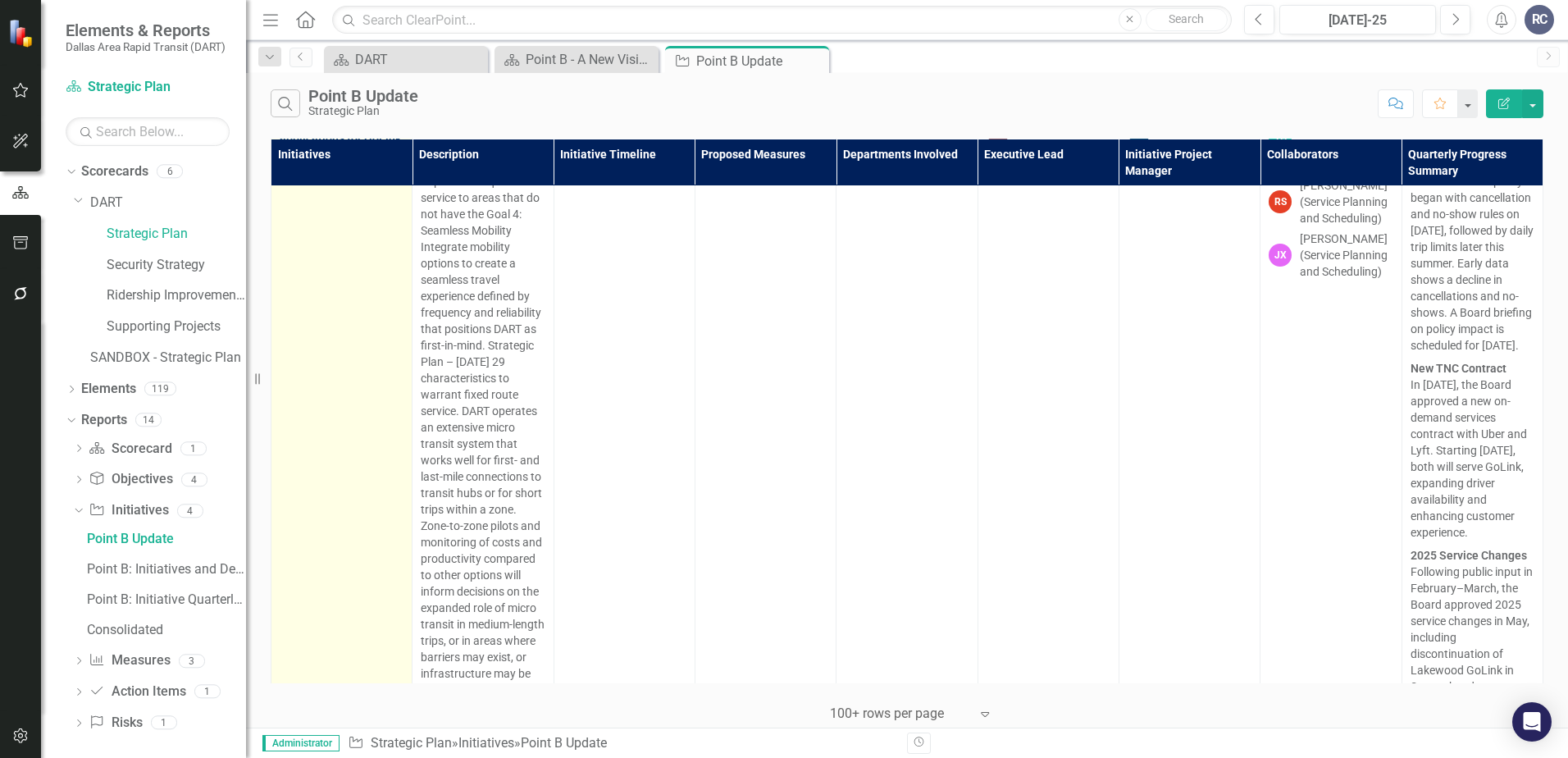
click at [337, 171] on link "4A.2 Determine appropriate ongoing applications for GoLink microtransit as a to…" at bounding box center [341, 139] width 124 height 63
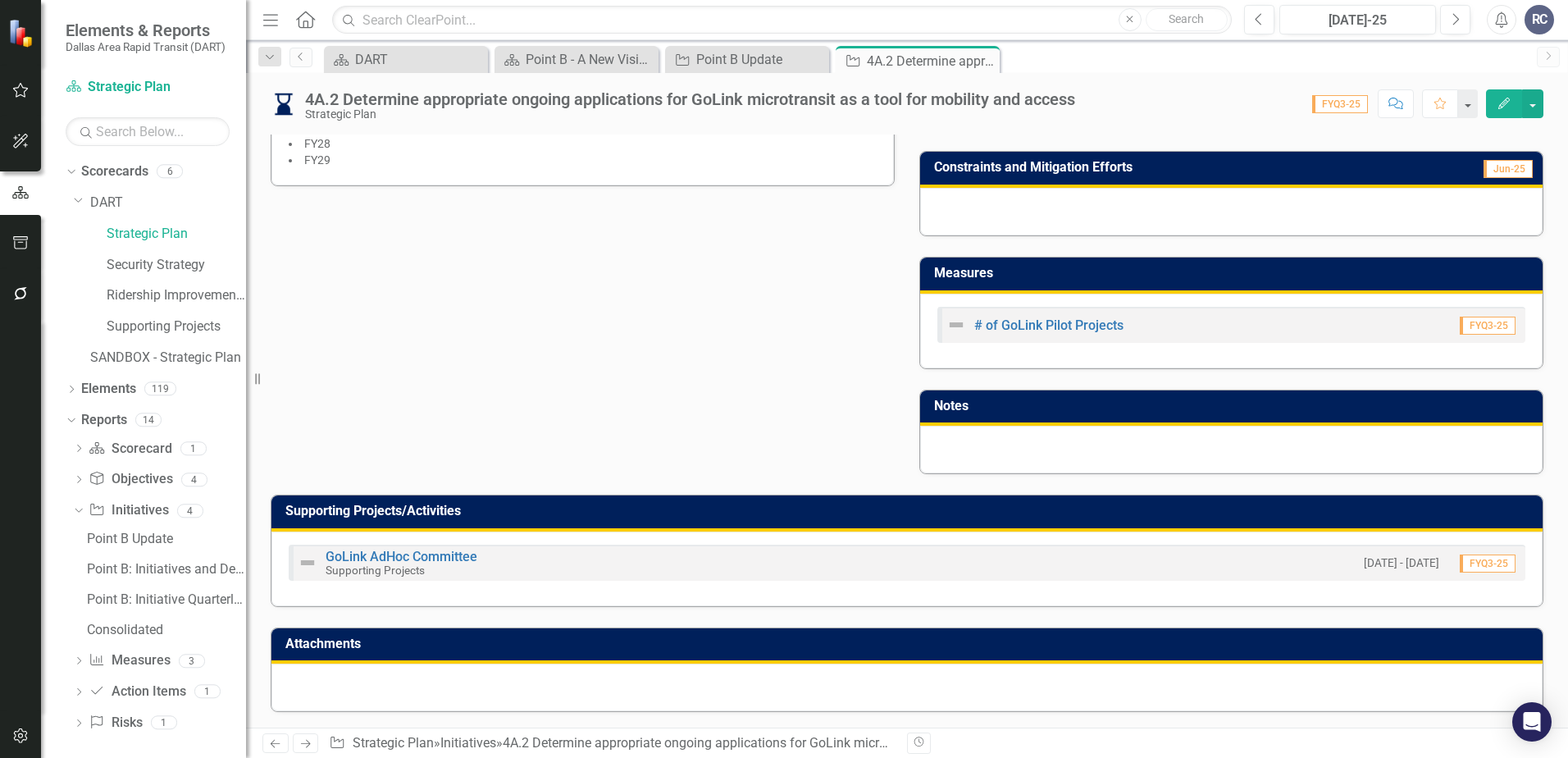
scroll to position [759, 0]
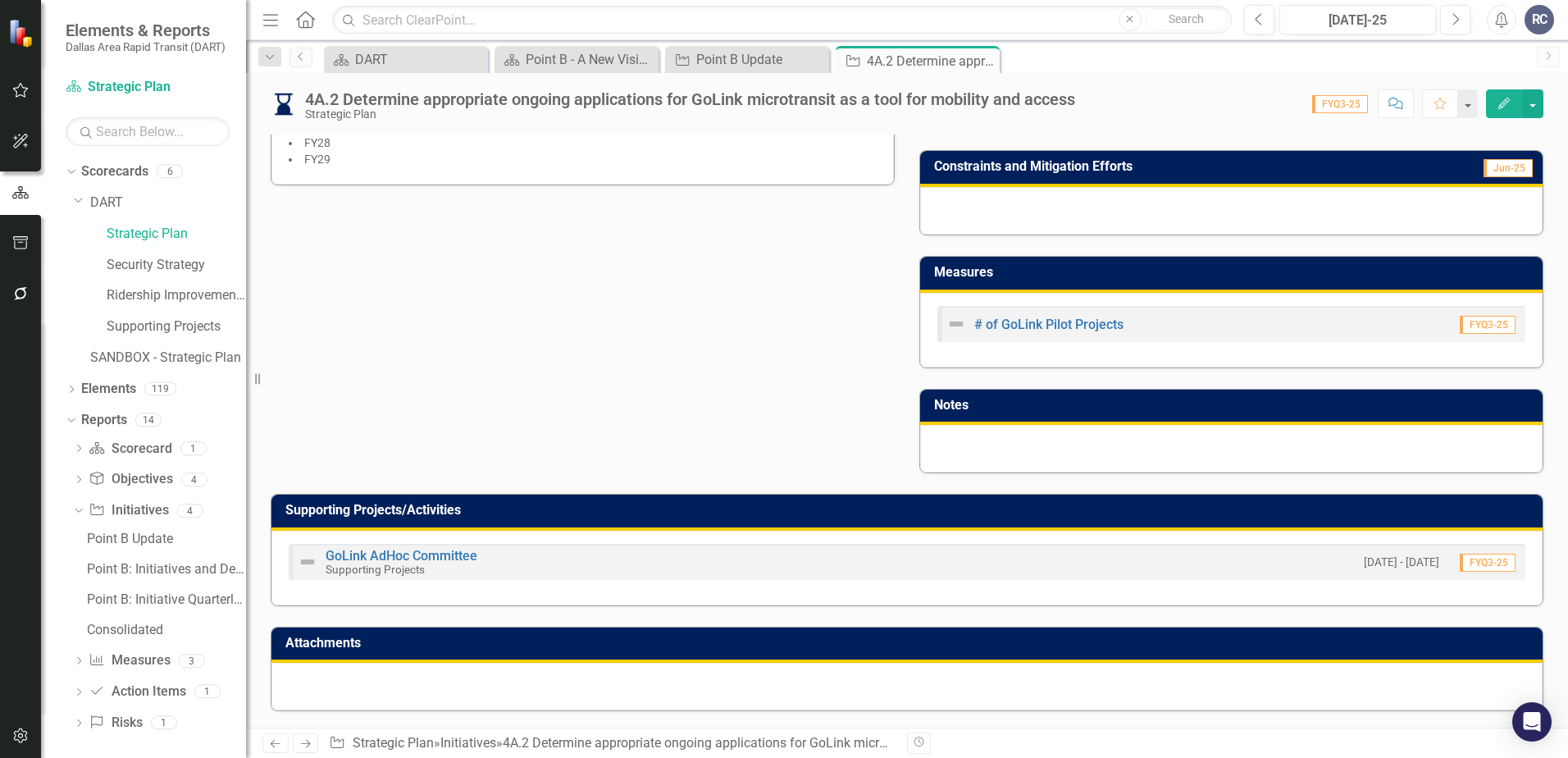
click at [438, 669] on div at bounding box center [908, 687] width 1272 height 47
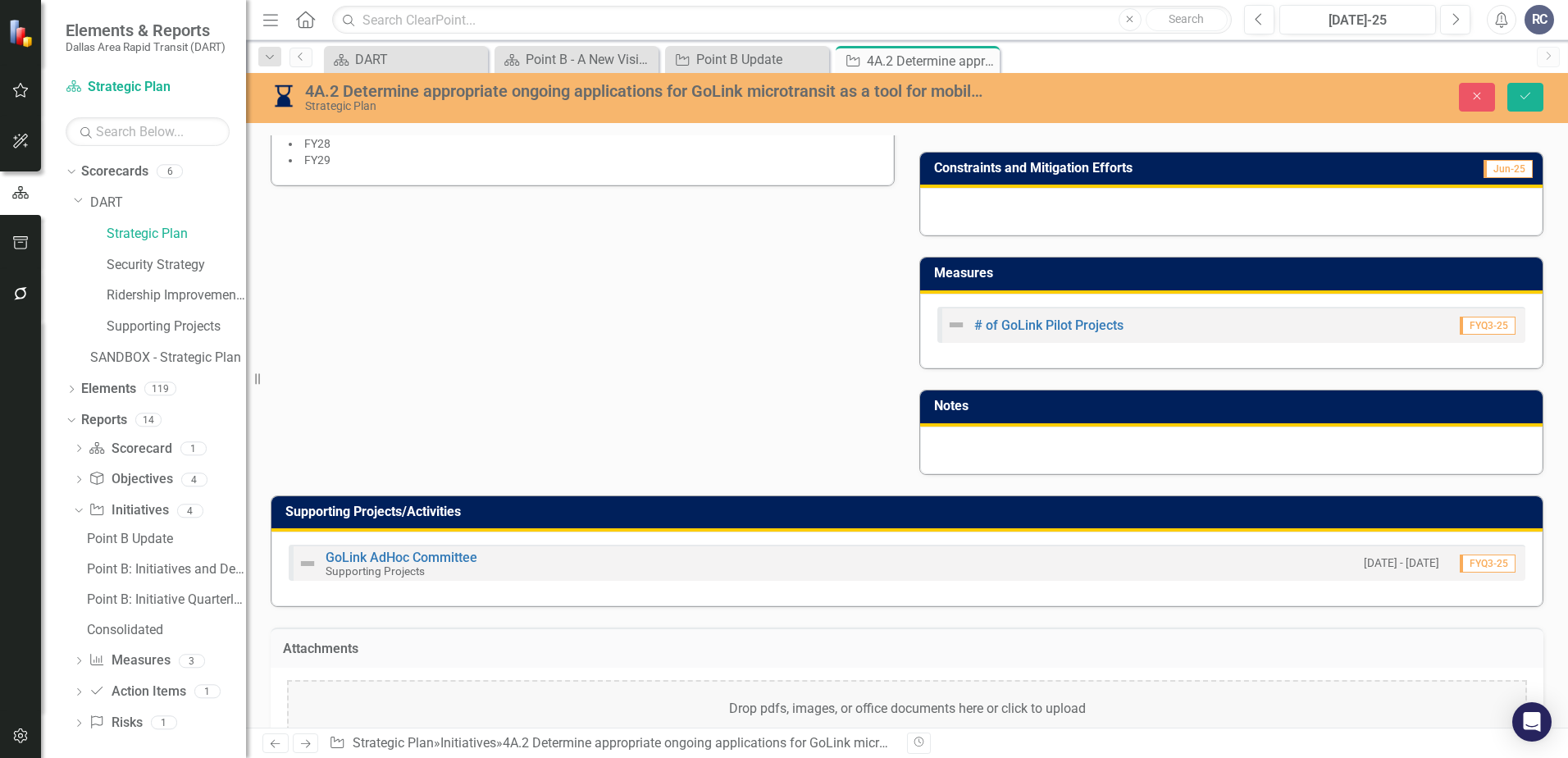
click at [514, 700] on div "Drop pdfs, images, or office documents here or click to upload" at bounding box center [907, 709] width 1240 height 59
click at [1358, 107] on button "Save" at bounding box center [1525, 97] width 36 height 29
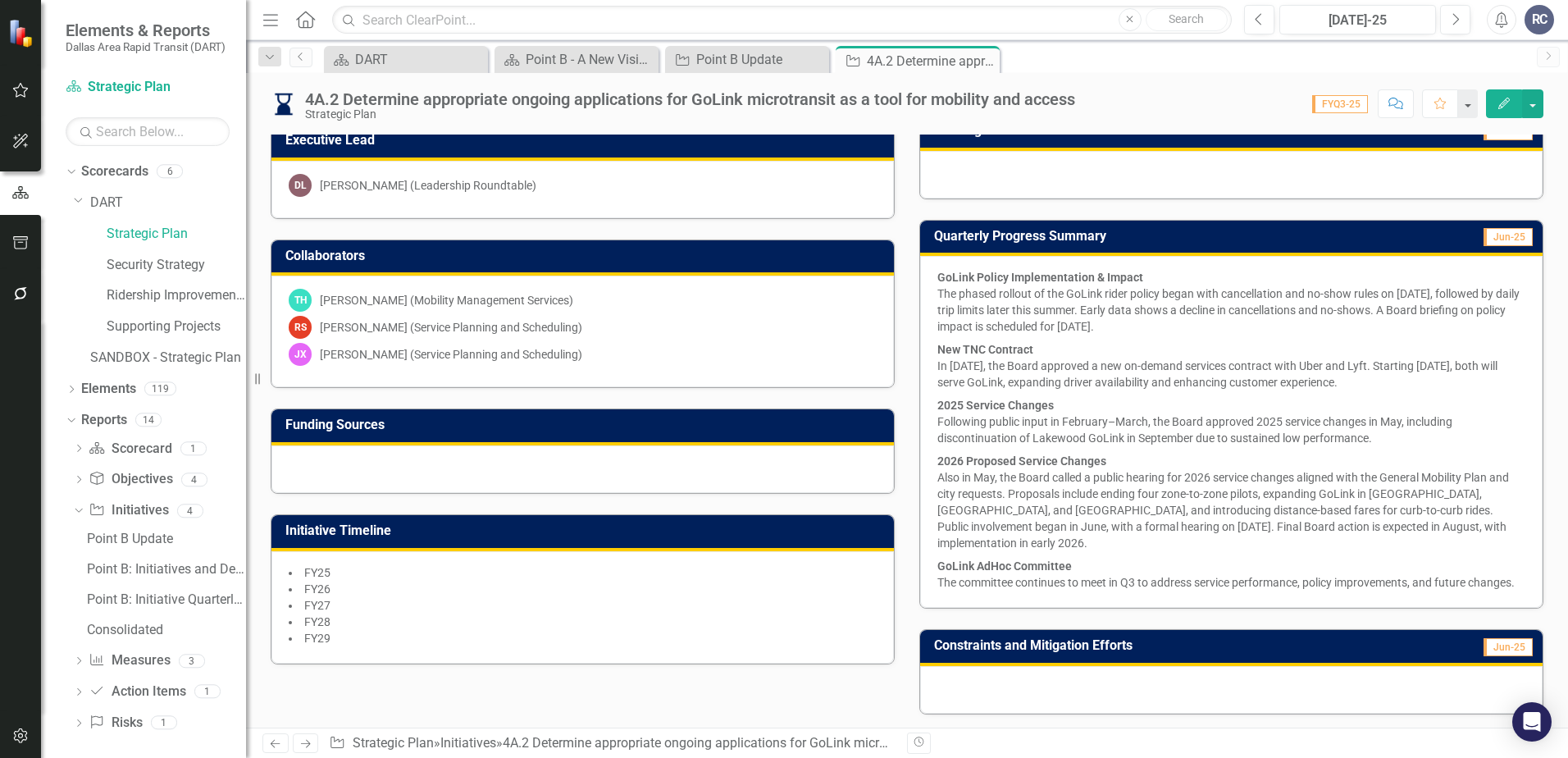
scroll to position [328, 0]
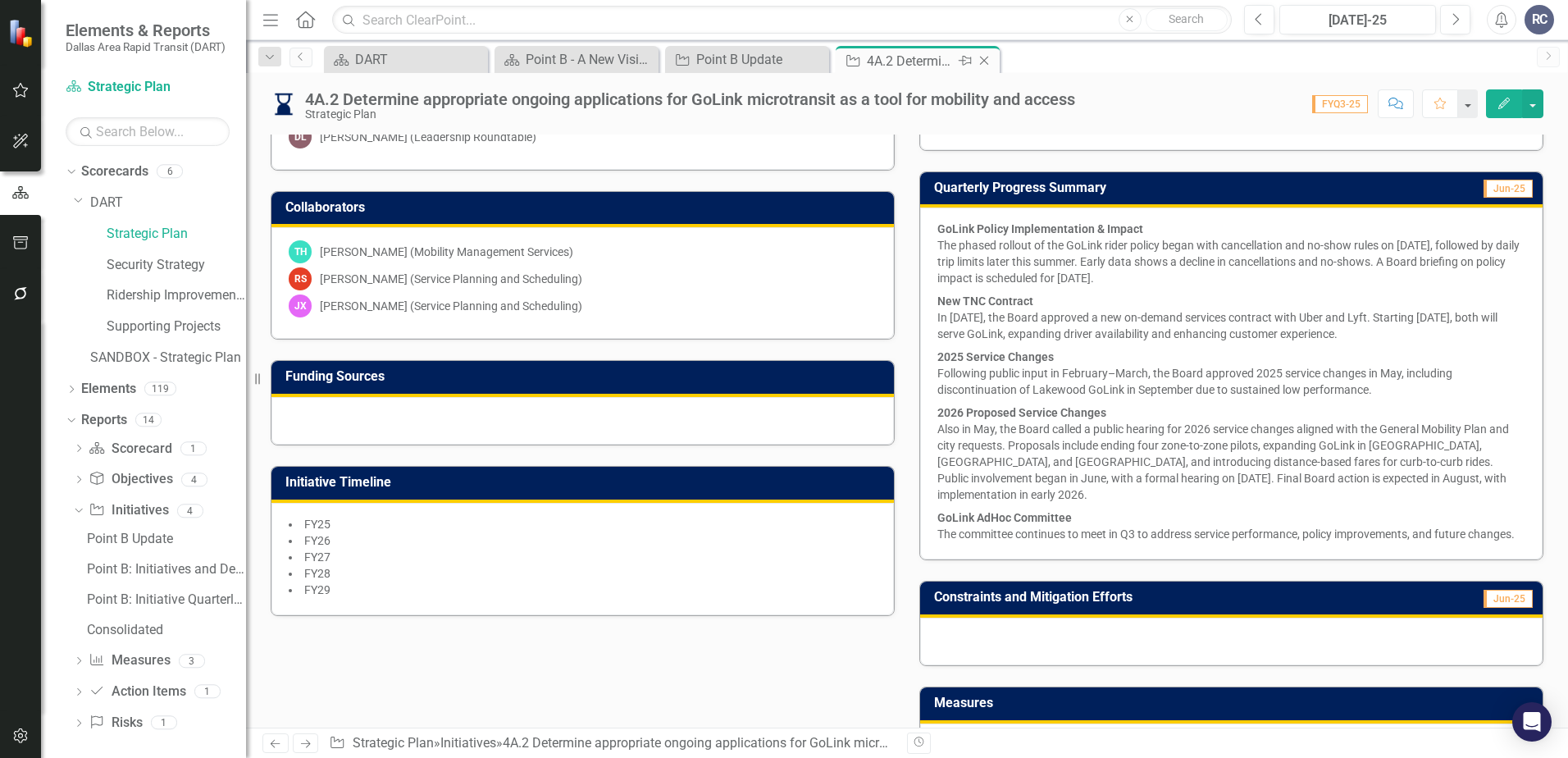
click at [987, 57] on icon "Close" at bounding box center [984, 61] width 17 height 13
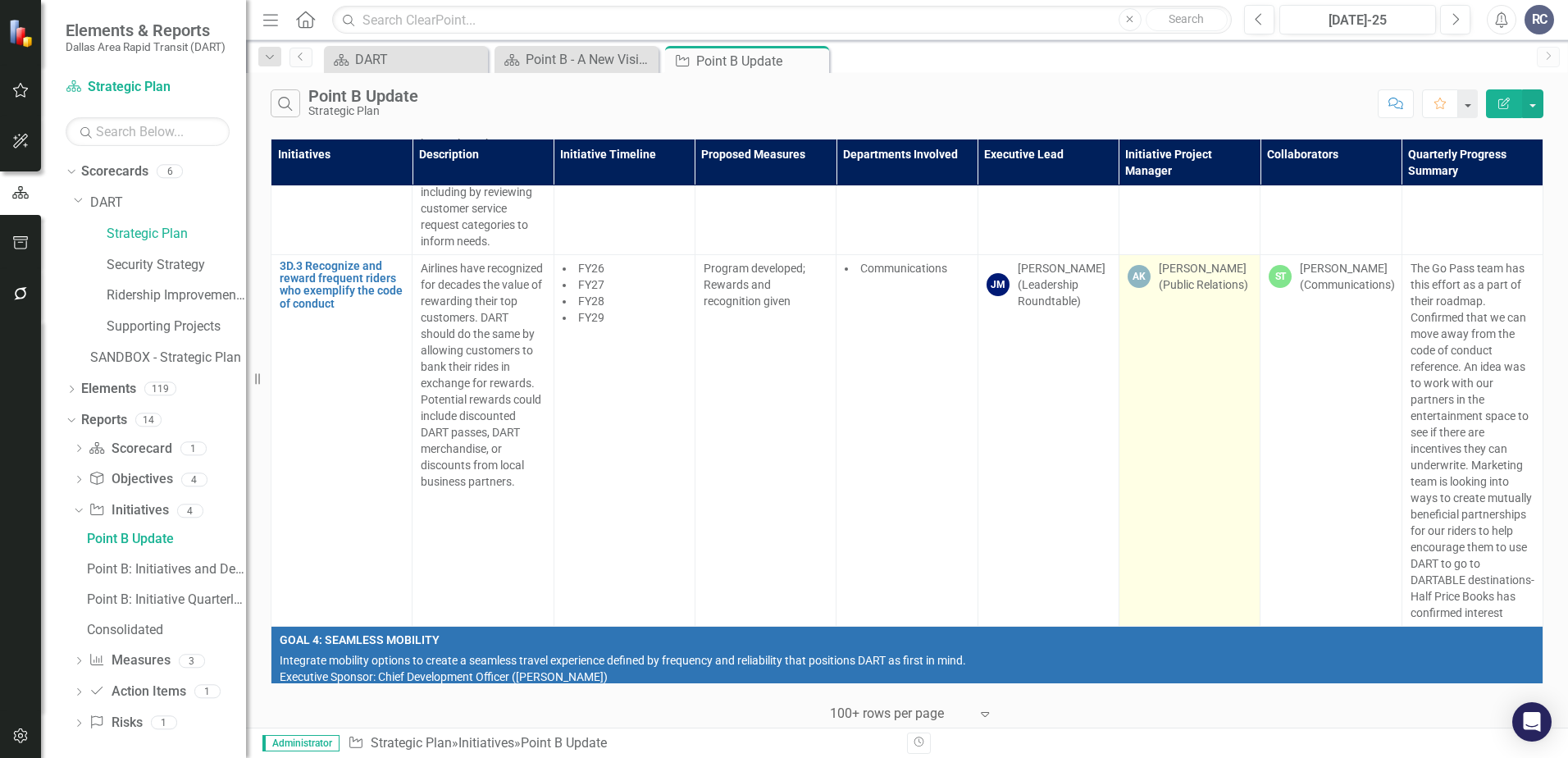
scroll to position [20165, 0]
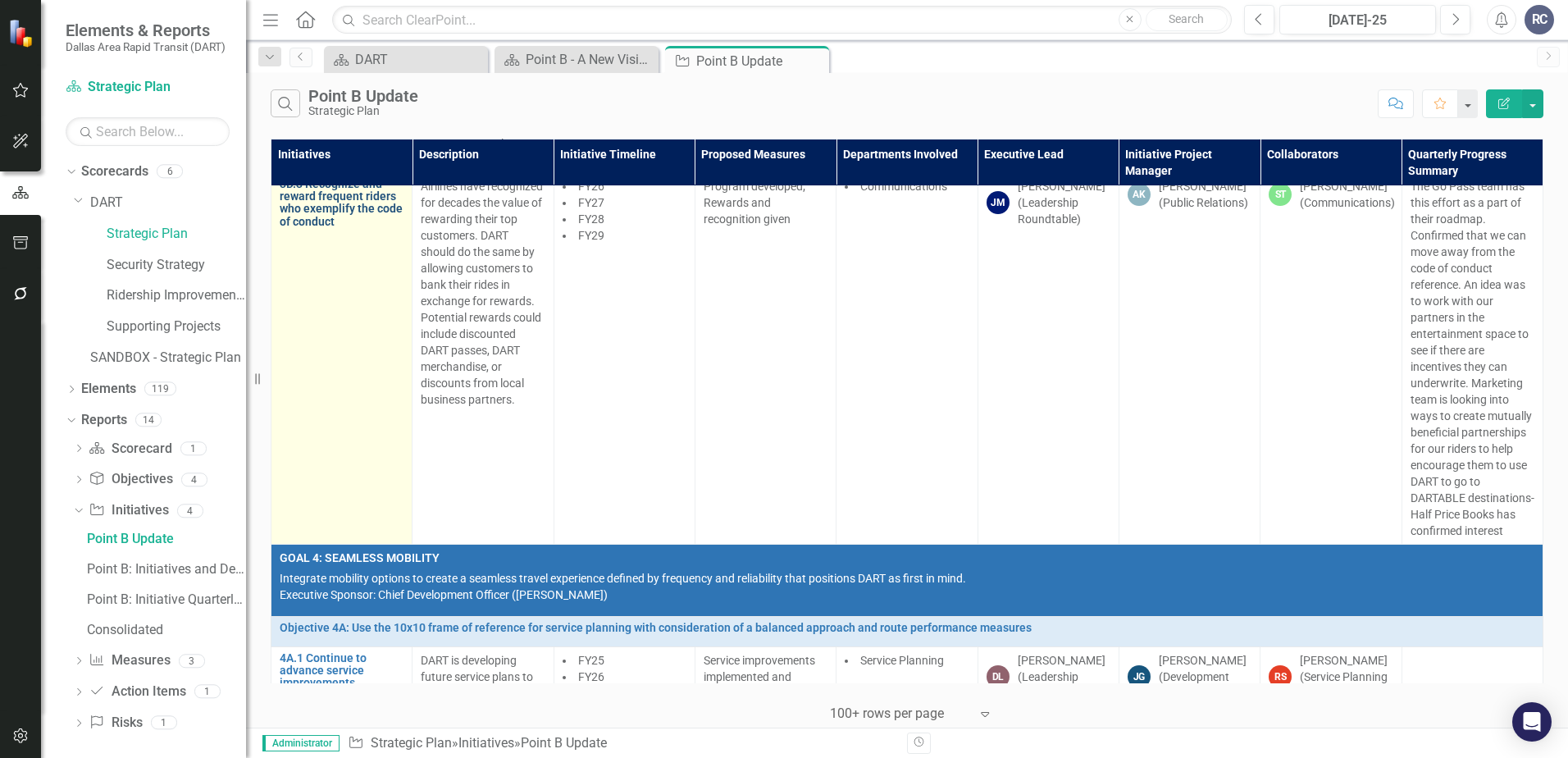
click at [347, 229] on link "3D.3 Recognize and reward frequent riders who exemplify the code of conduct" at bounding box center [341, 204] width 124 height 51
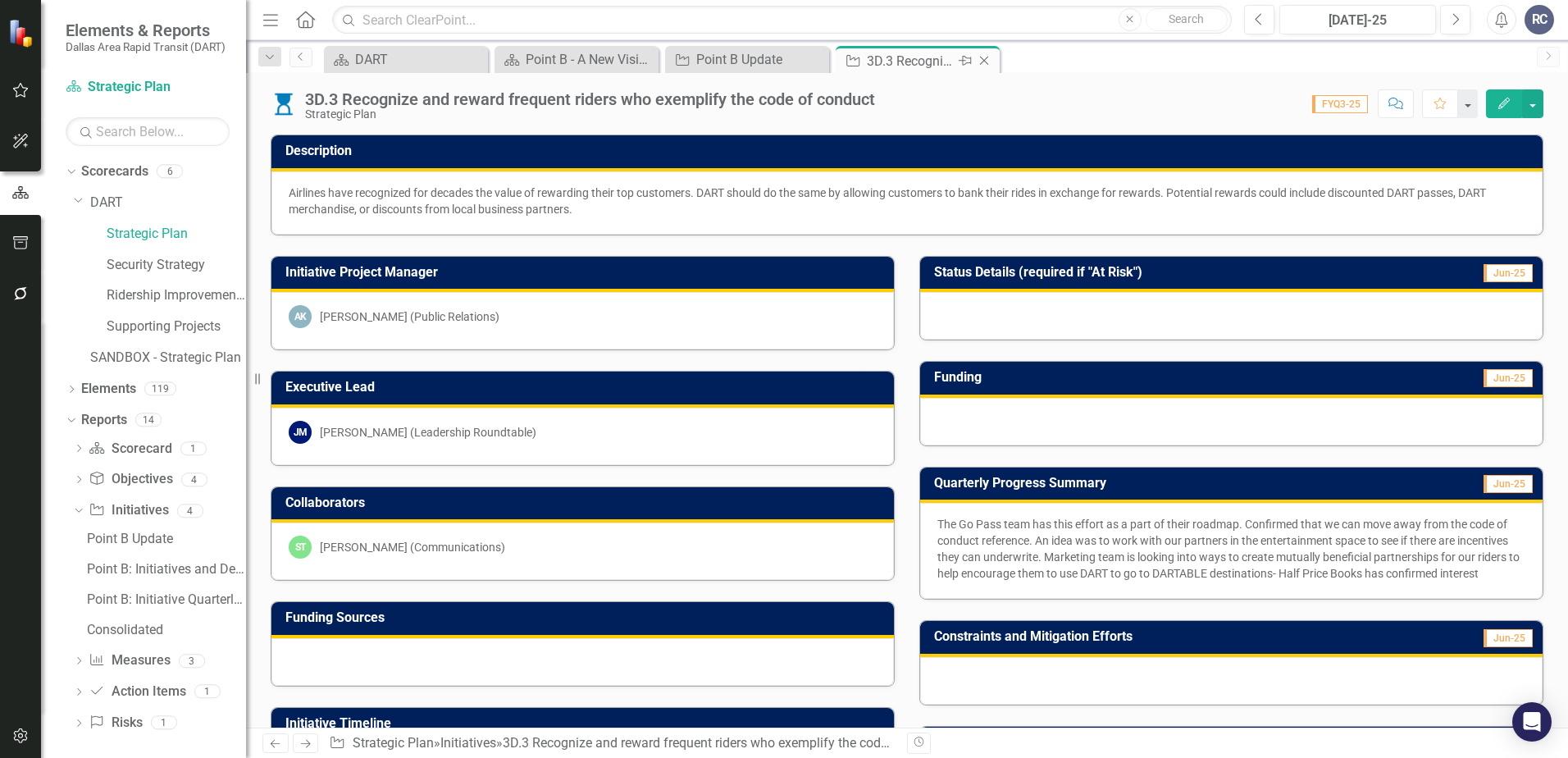
click at [988, 66] on icon "Close" at bounding box center [984, 61] width 17 height 13
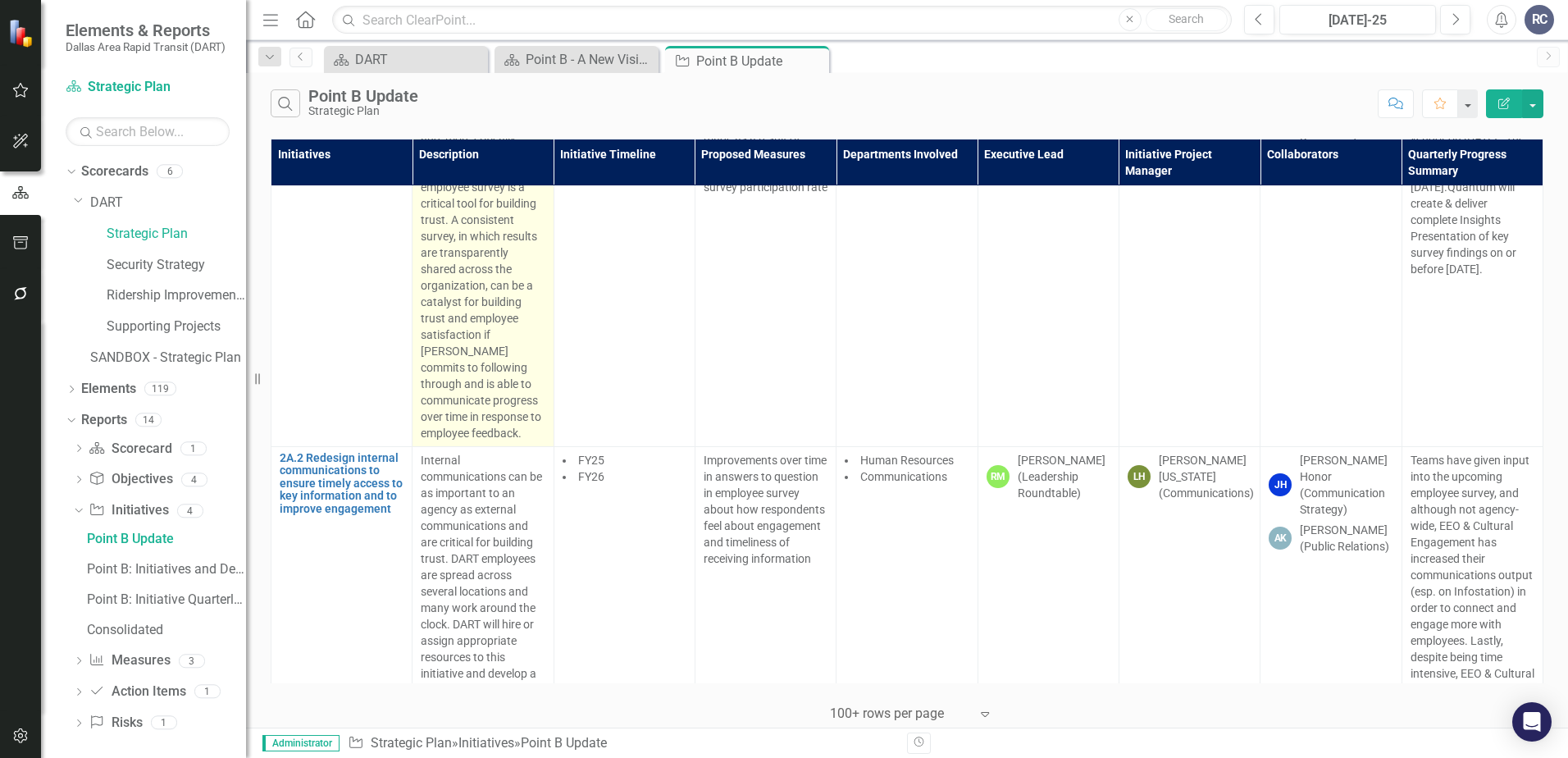
scroll to position [5908, 0]
